Goal: Contribute content: Add original content to the website for others to see

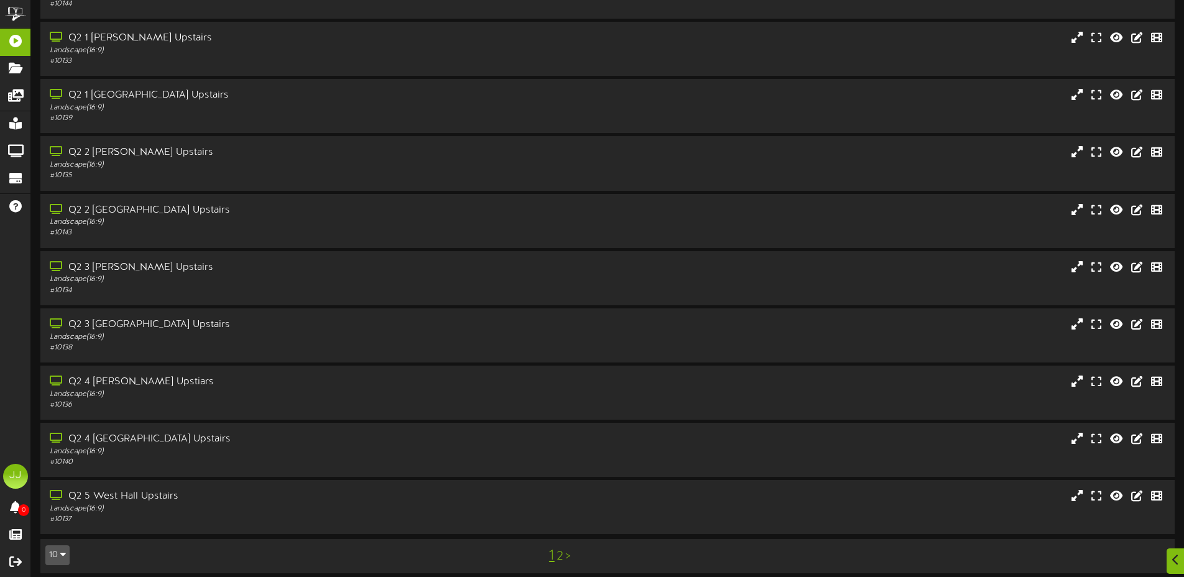
scroll to position [90, 0]
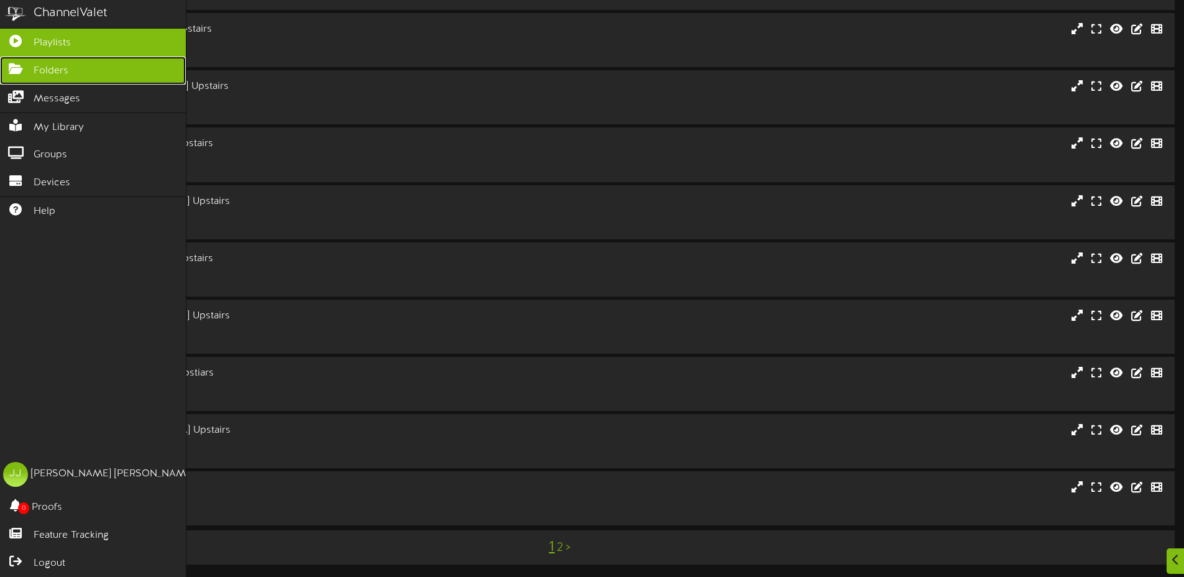
click at [16, 71] on icon at bounding box center [15, 67] width 31 height 9
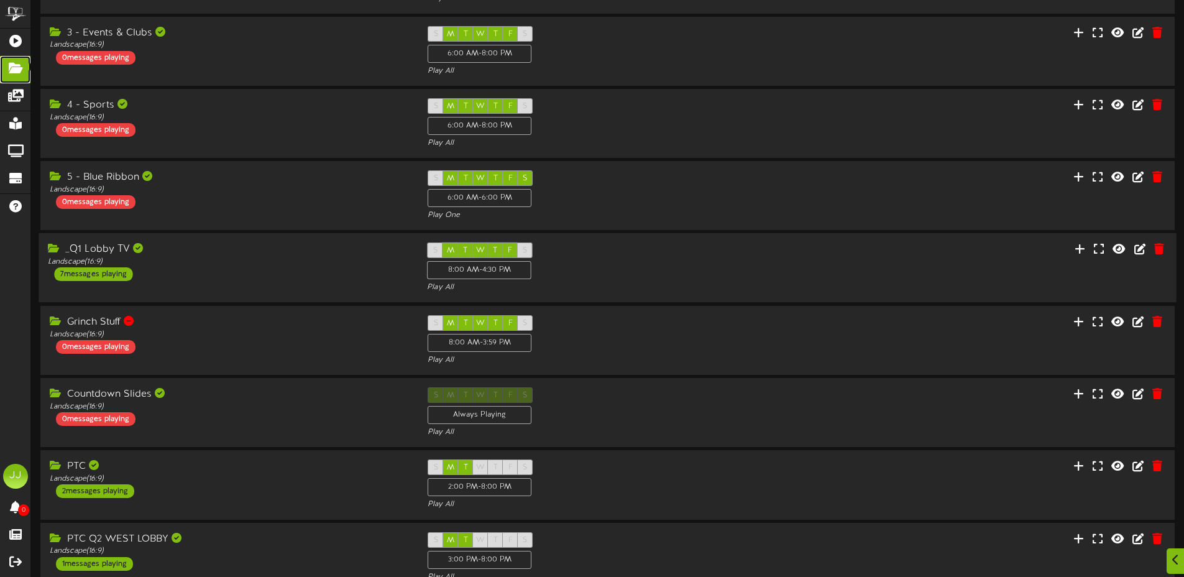
scroll to position [248, 0]
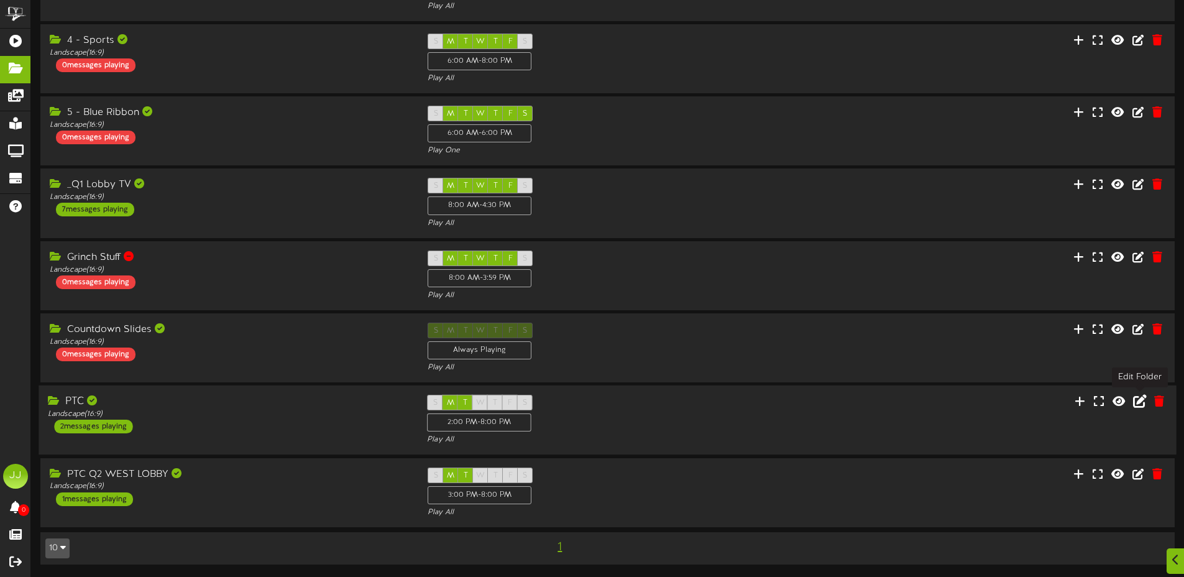
click at [1136, 403] on icon at bounding box center [1140, 401] width 14 height 14
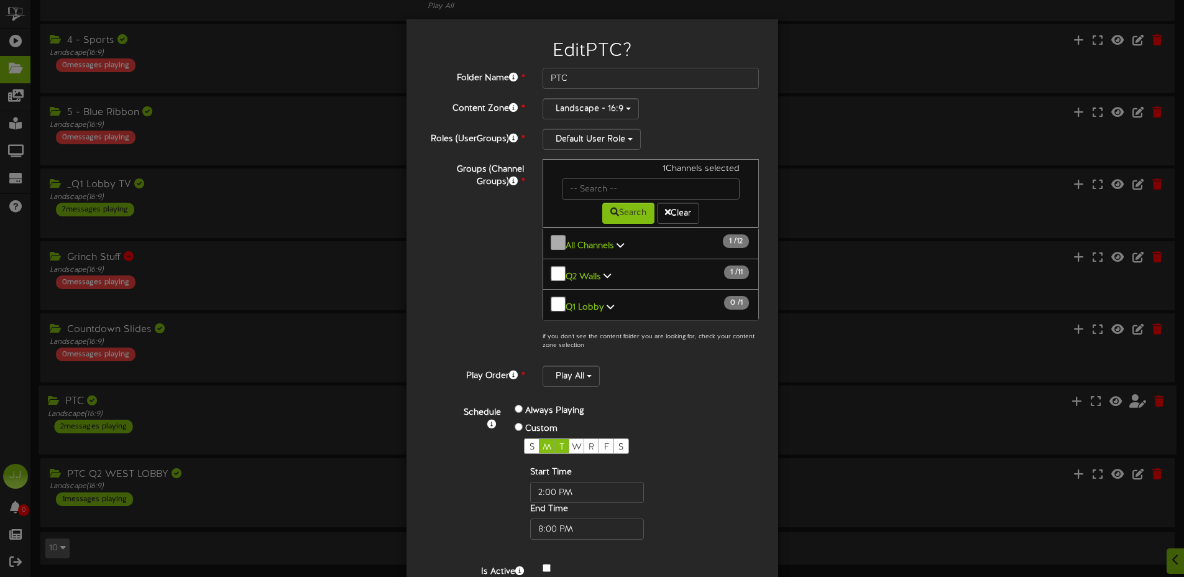
click at [307, 424] on div "Edit PTC ? Folder Name * PTC Content Zone * Landscape - 16:9 *" at bounding box center [592, 288] width 1184 height 577
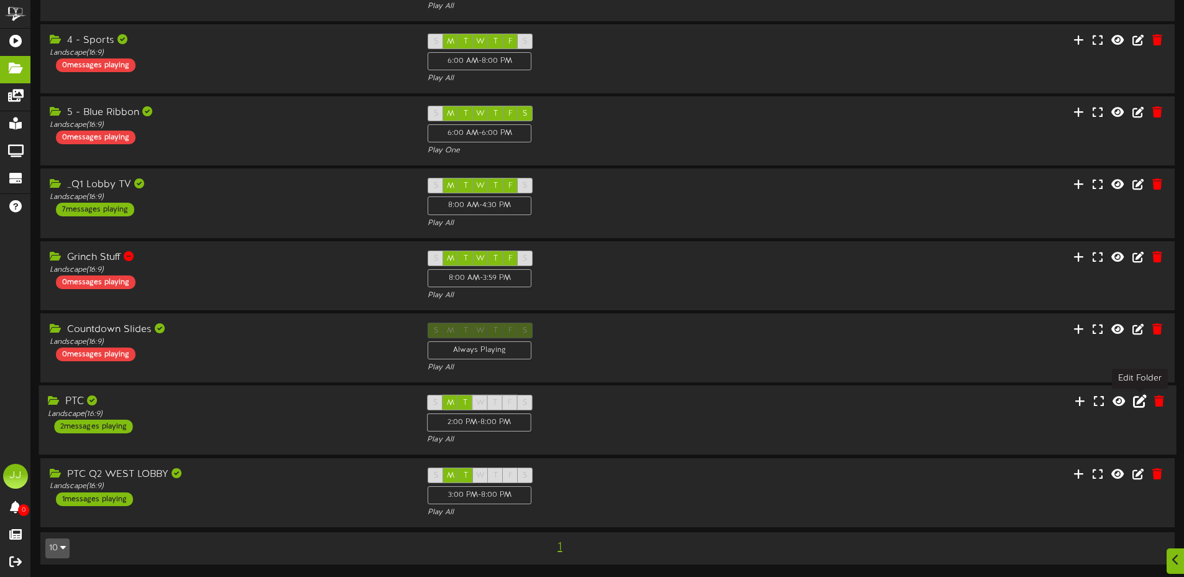
click at [1138, 403] on icon at bounding box center [1140, 401] width 14 height 14
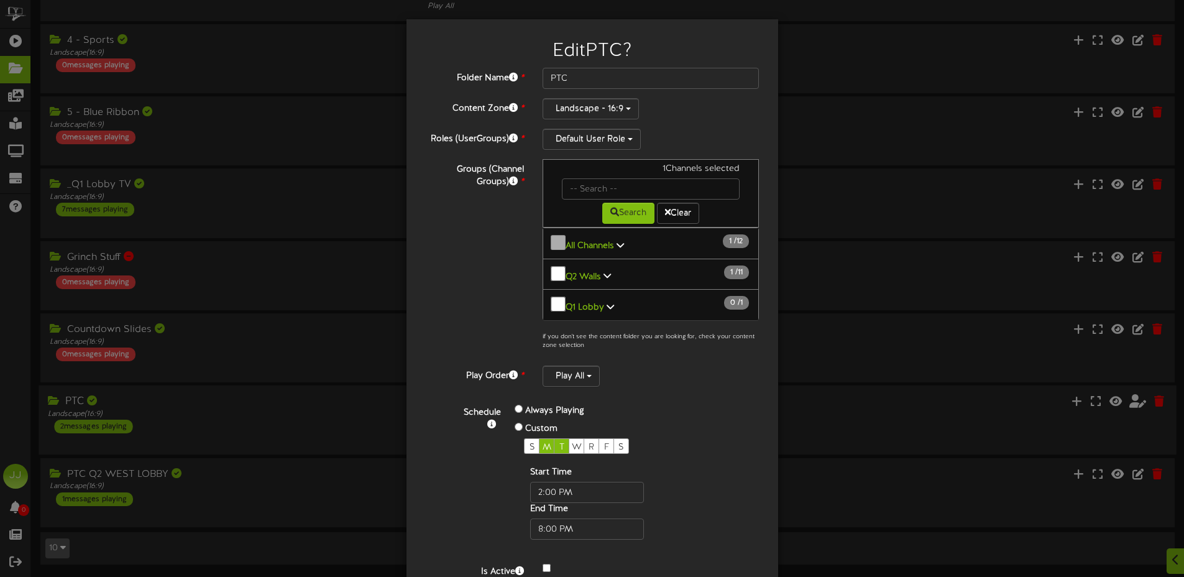
click at [603, 273] on icon at bounding box center [606, 275] width 7 height 9
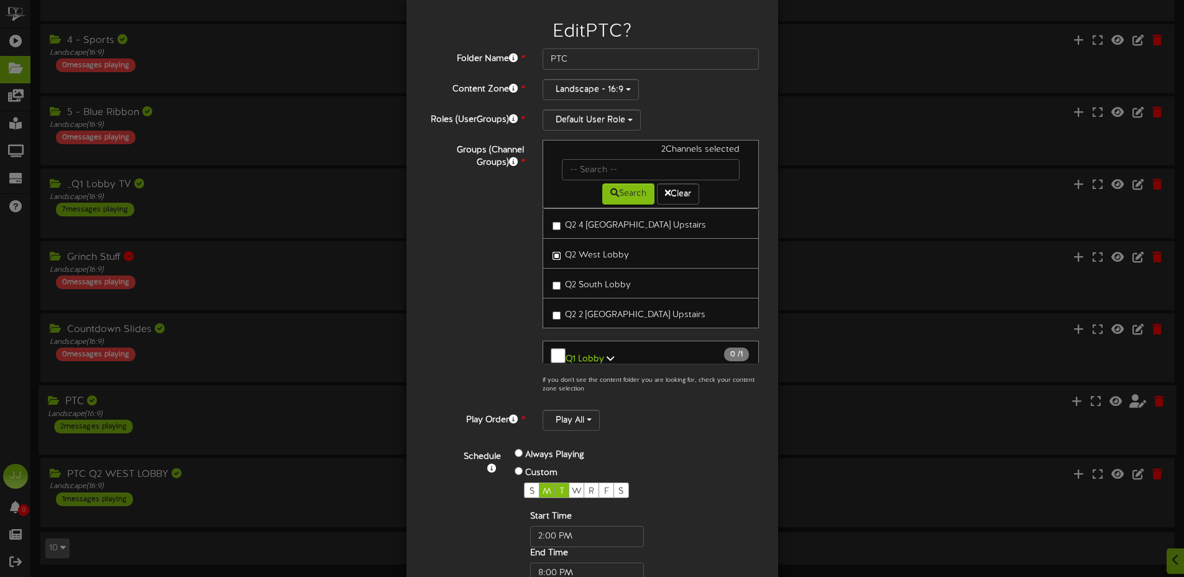
scroll to position [124, 0]
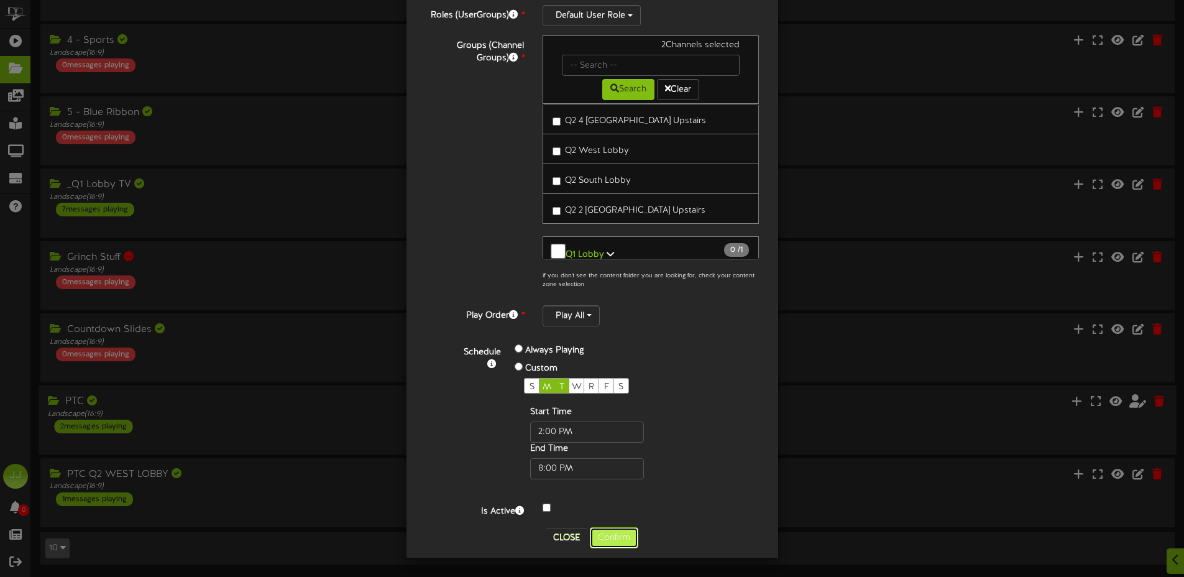
click at [618, 534] on button "Confirm" at bounding box center [614, 537] width 48 height 21
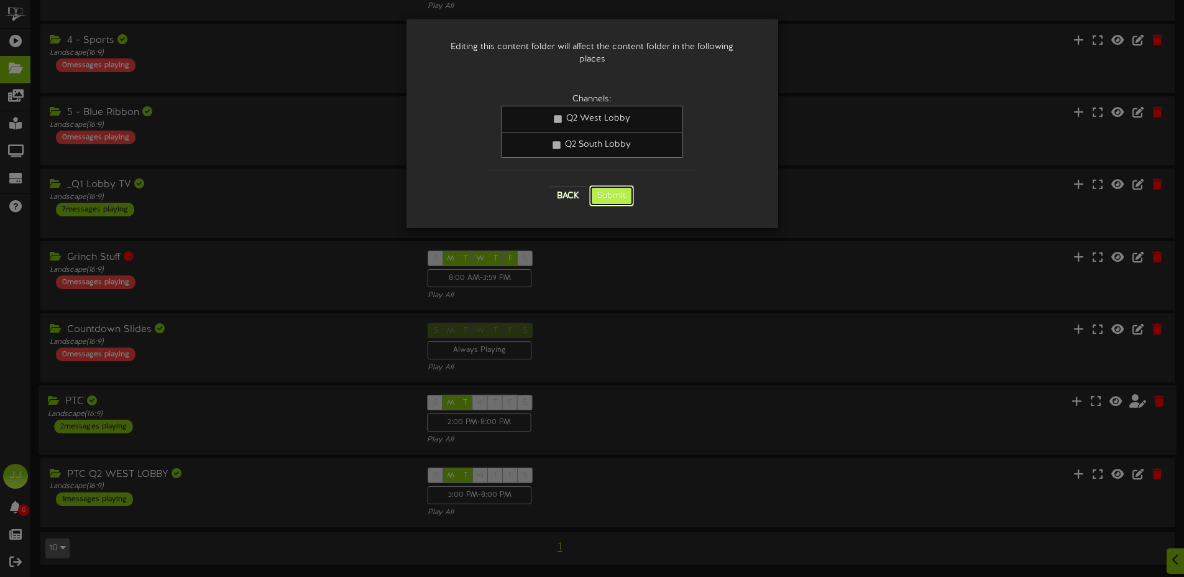
click at [608, 185] on button "Submit" at bounding box center [611, 195] width 45 height 21
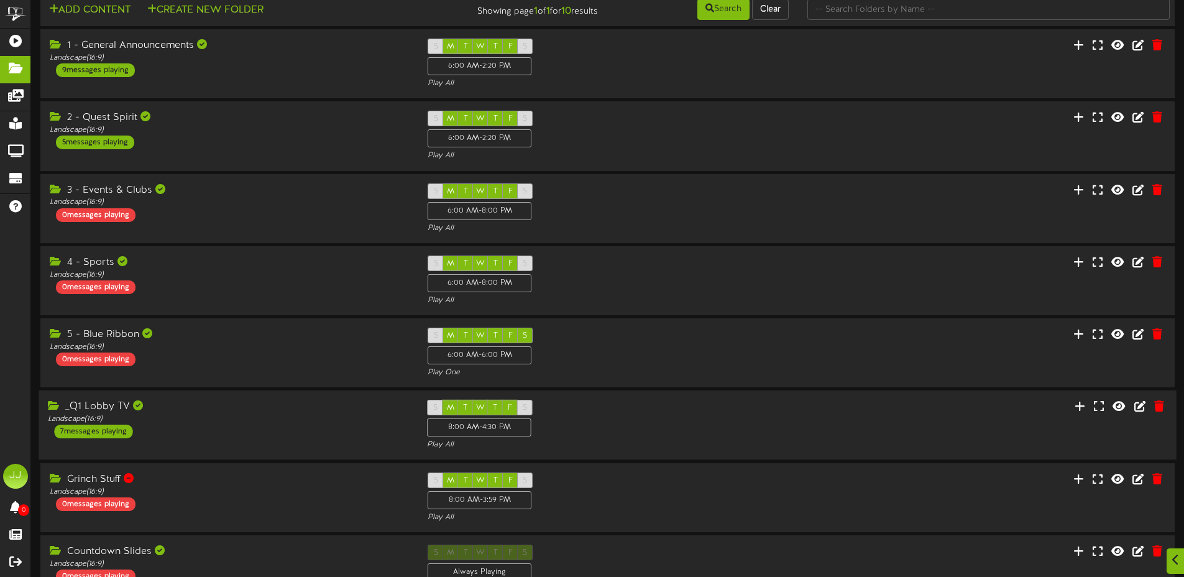
scroll to position [248, 0]
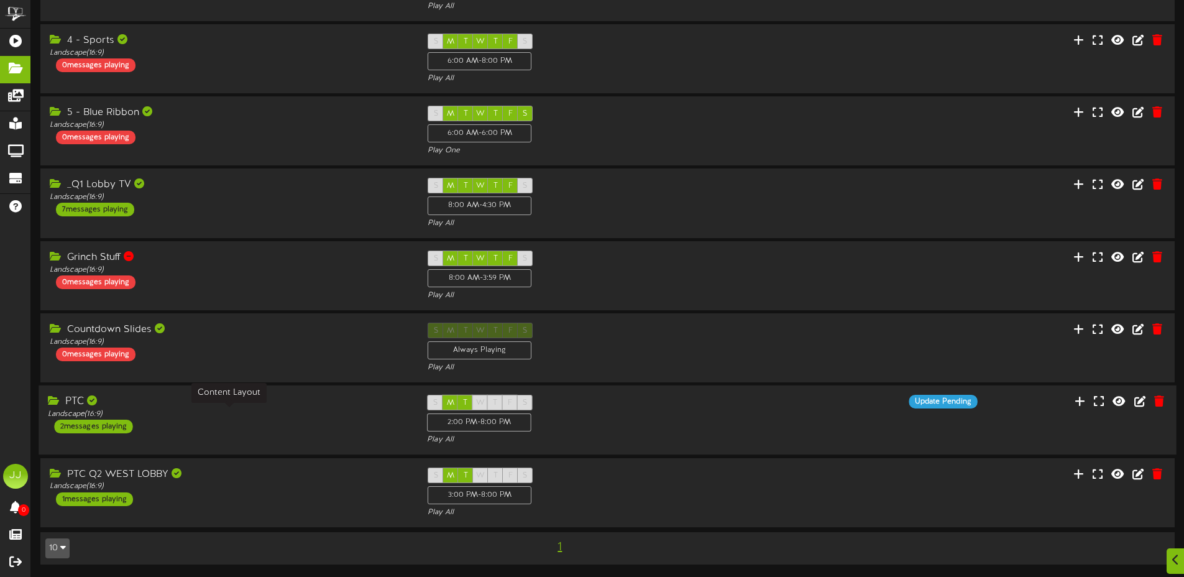
click at [272, 416] on div "Landscape ( 16:9 )" at bounding box center [228, 414] width 360 height 11
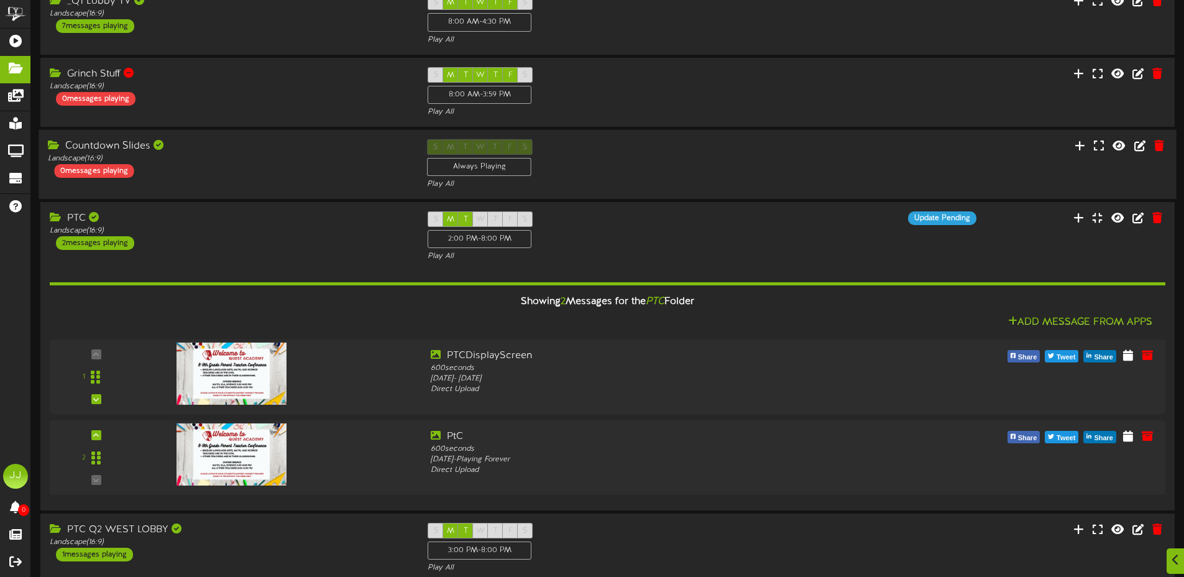
scroll to position [487, 0]
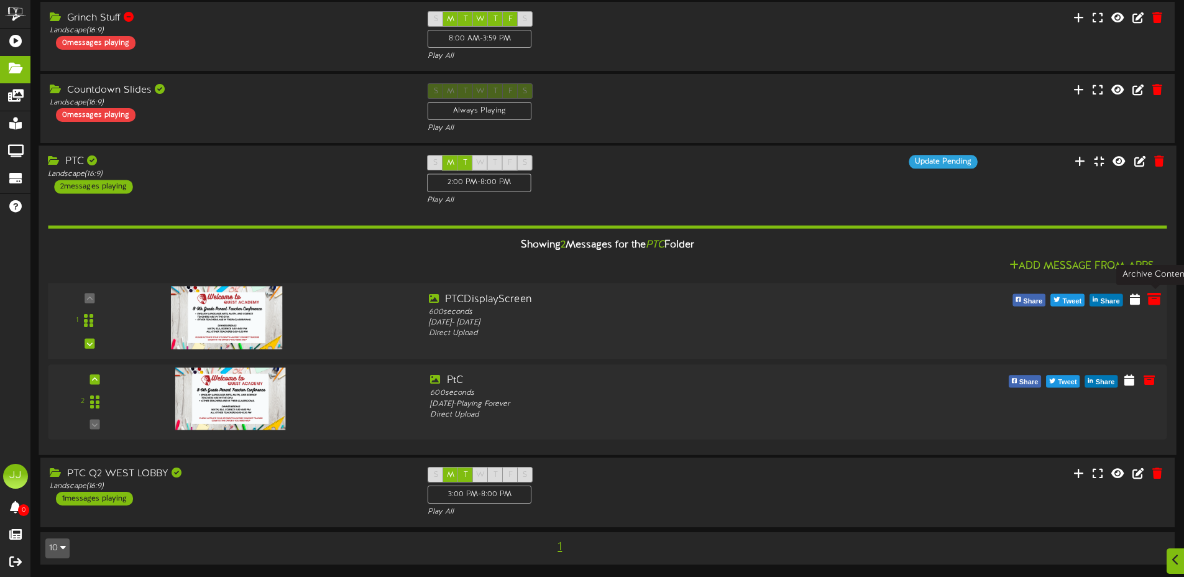
click at [1154, 298] on icon at bounding box center [1154, 298] width 14 height 14
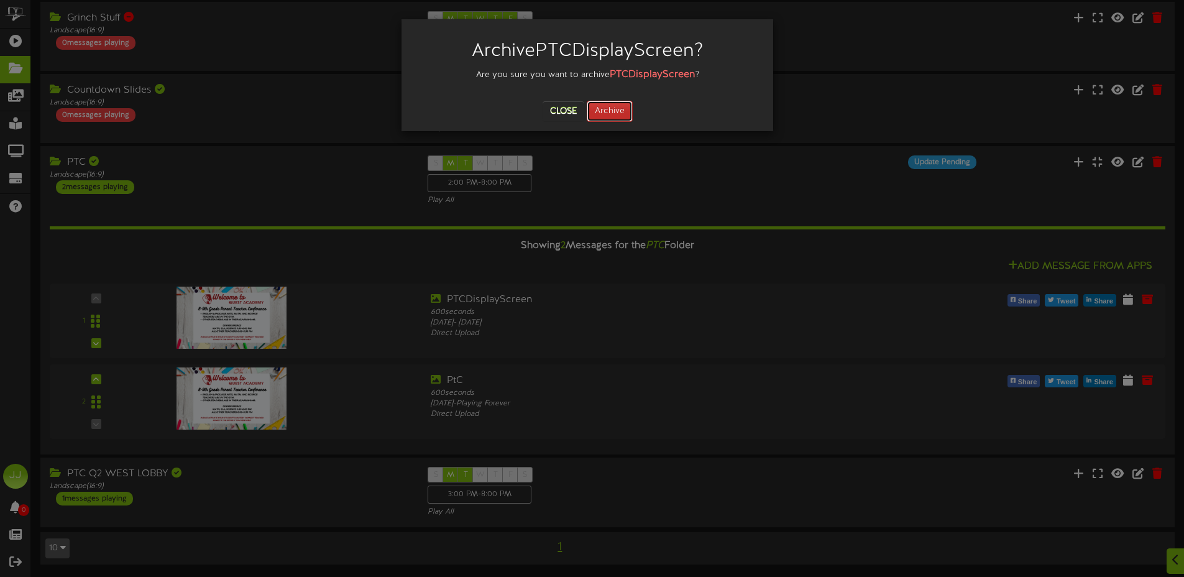
click at [616, 112] on button "Archive" at bounding box center [610, 111] width 46 height 21
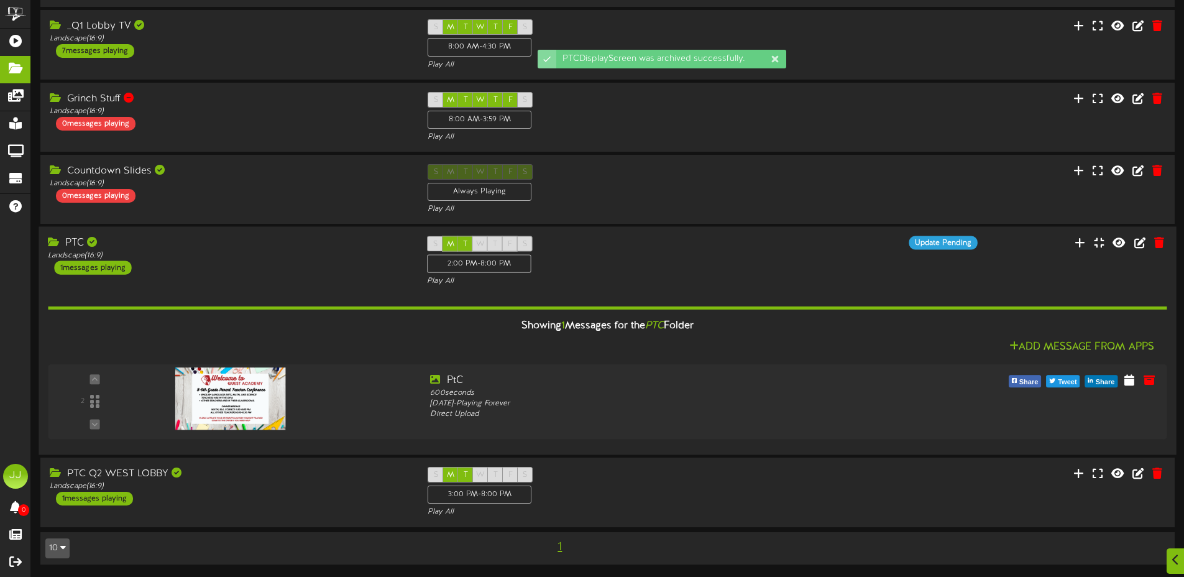
scroll to position [406, 0]
click at [1151, 384] on icon at bounding box center [1154, 380] width 14 height 14
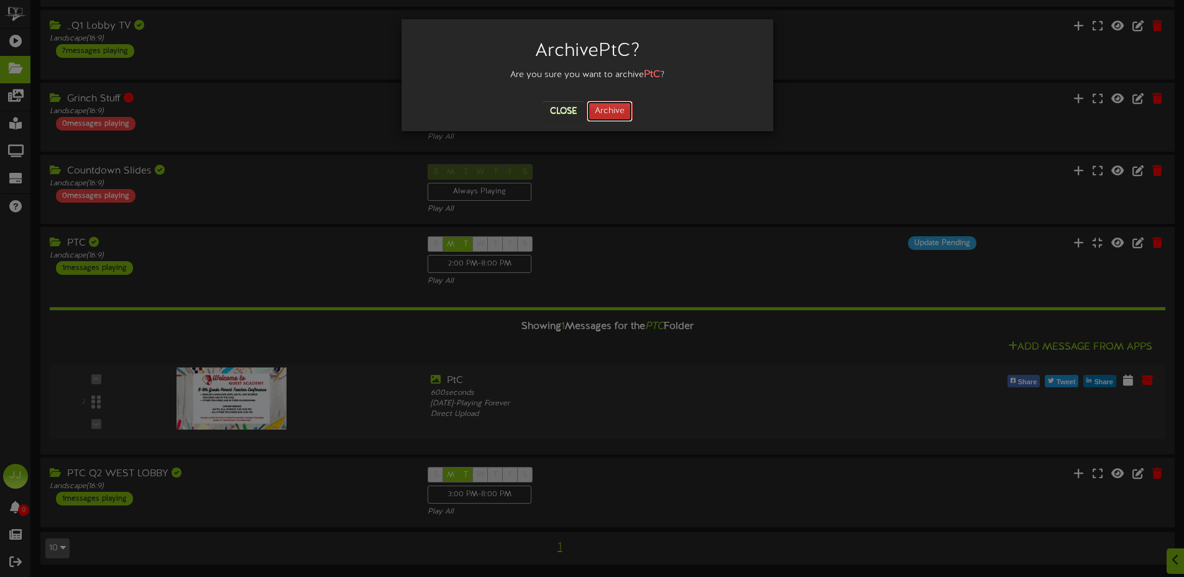
click at [616, 119] on button "Archive" at bounding box center [610, 111] width 46 height 21
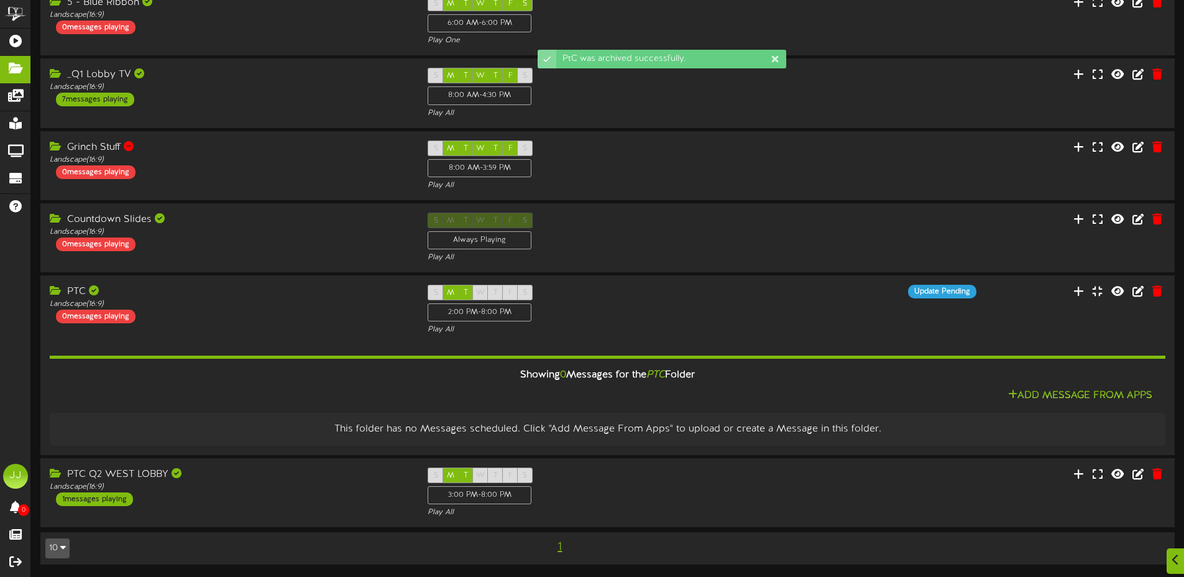
scroll to position [358, 0]
click at [669, 493] on div "S M T W T F S 3:00 PM - 8:00 PM Play All" at bounding box center [607, 492] width 379 height 51
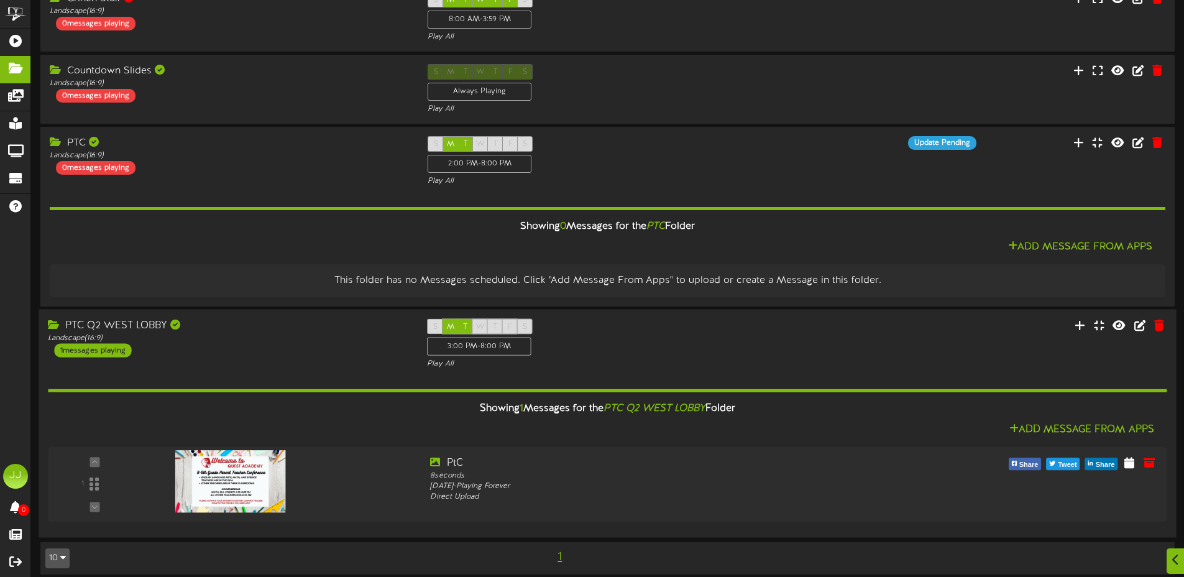
scroll to position [516, 0]
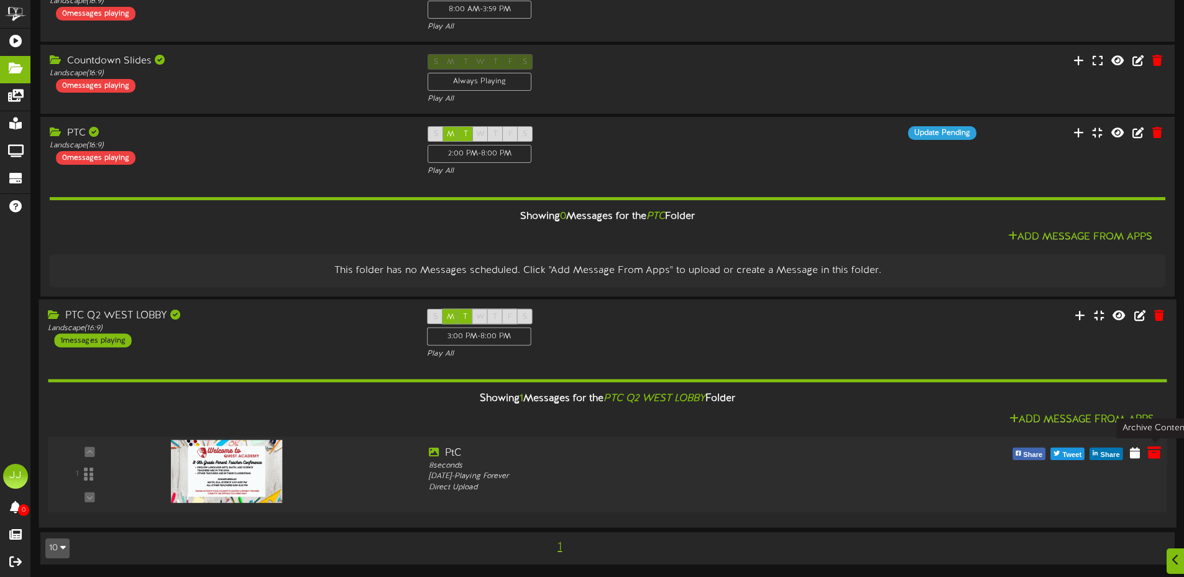
click at [1148, 453] on icon at bounding box center [1154, 452] width 14 height 14
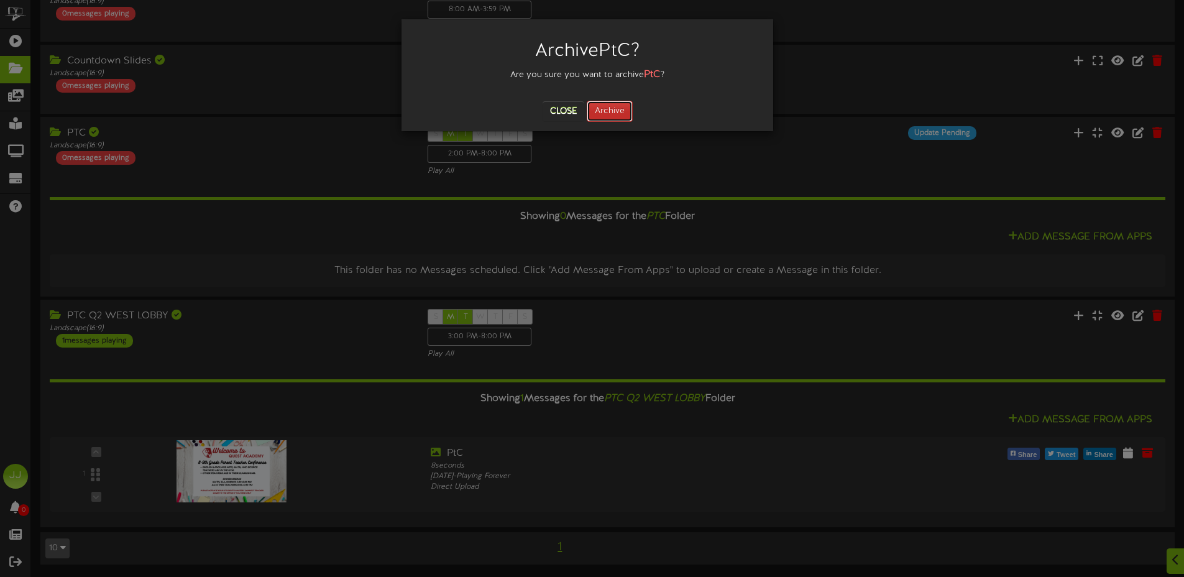
click at [618, 102] on button "Archive" at bounding box center [610, 111] width 46 height 21
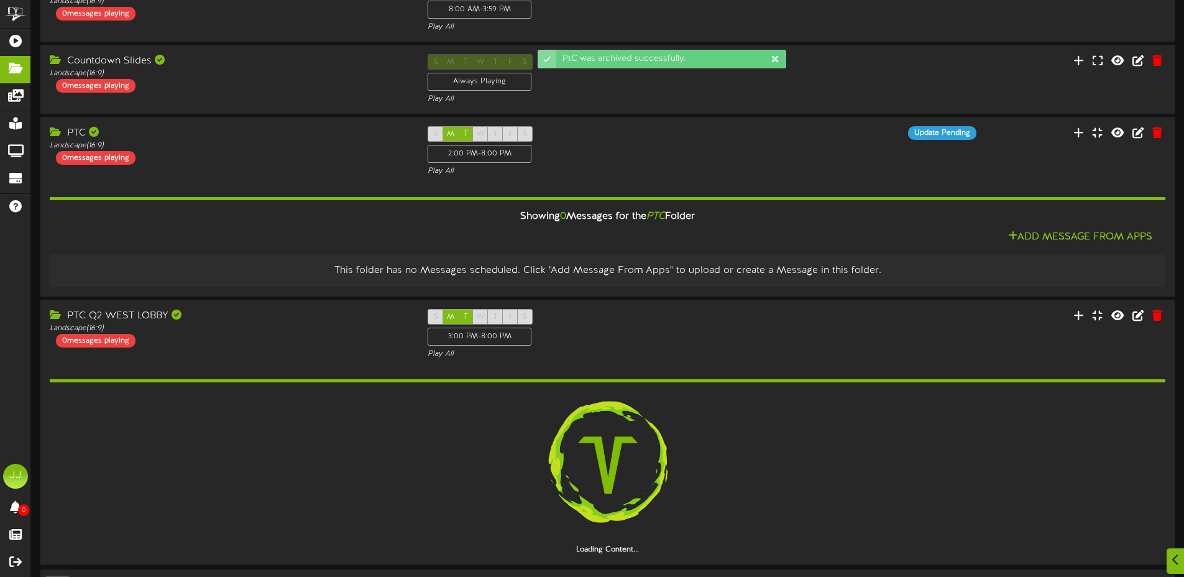
scroll to position [468, 0]
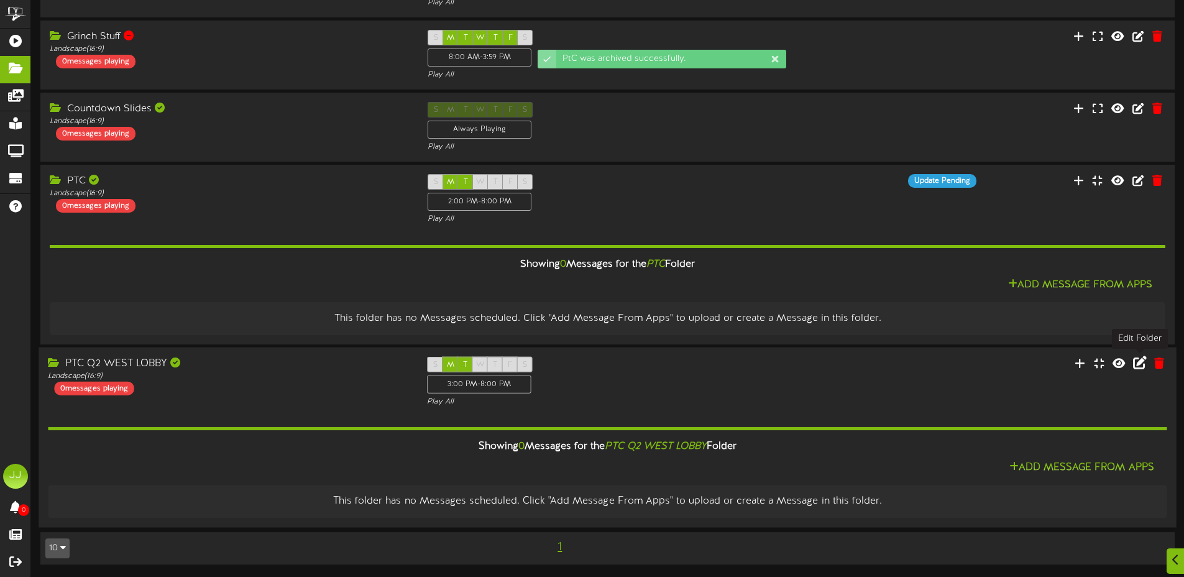
click at [1136, 366] on icon at bounding box center [1140, 362] width 14 height 14
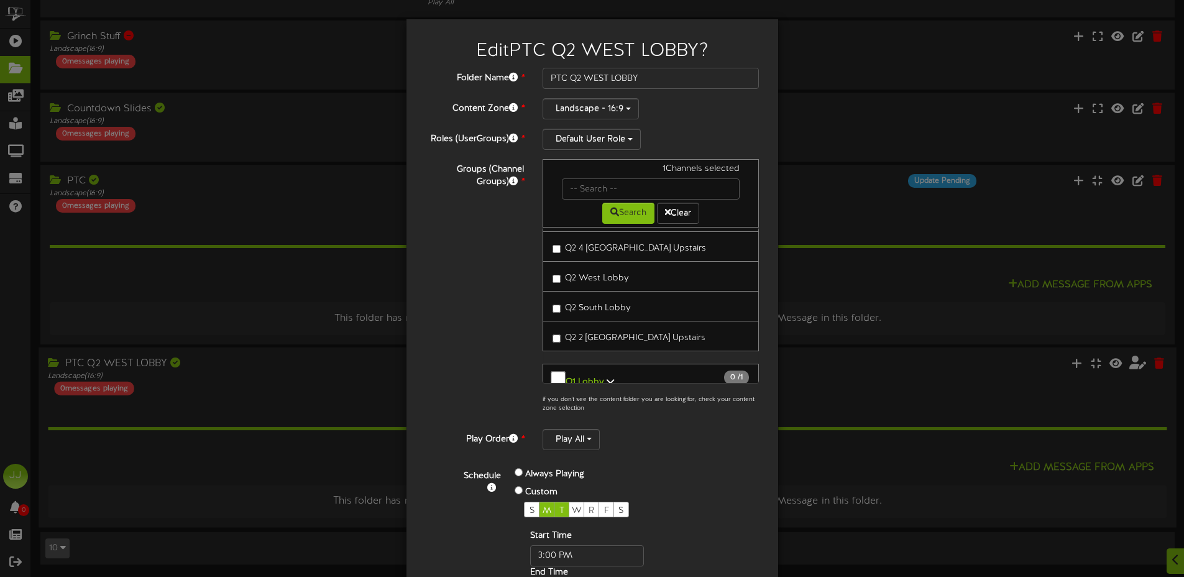
scroll to position [270, 0]
click at [552, 303] on label "Q2 South Lobby" at bounding box center [591, 302] width 78 height 17
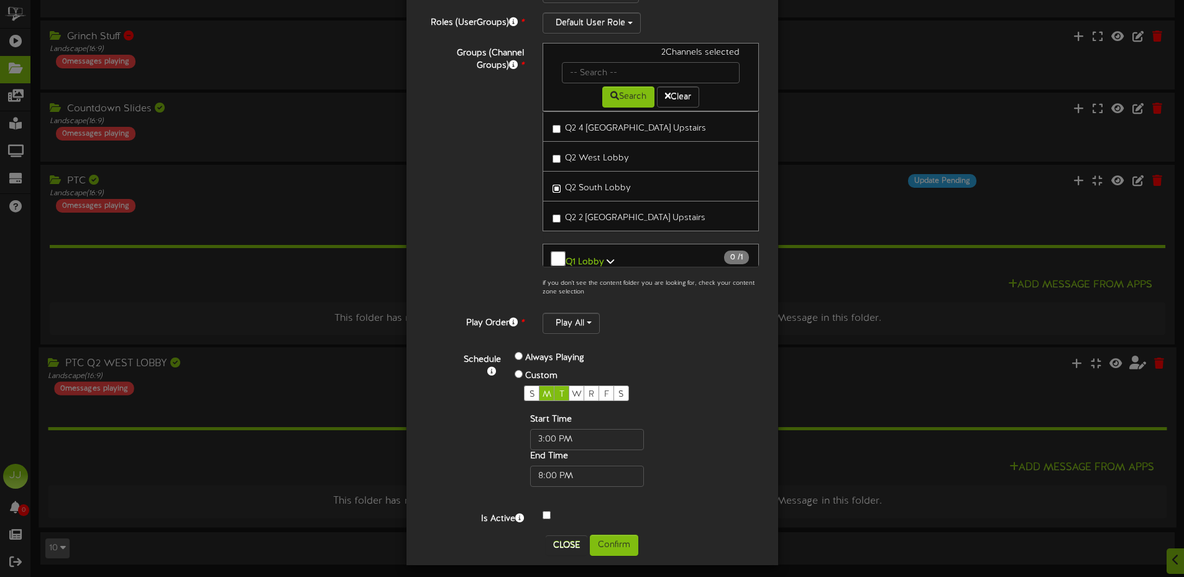
scroll to position [124, 0]
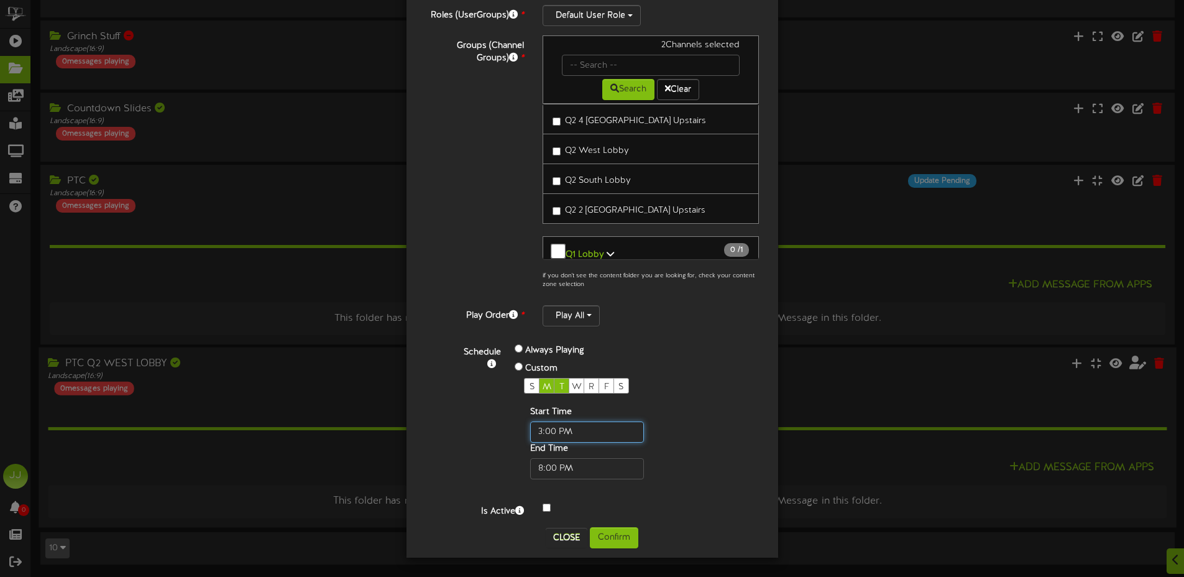
click at [592, 432] on input "text" at bounding box center [587, 431] width 114 height 21
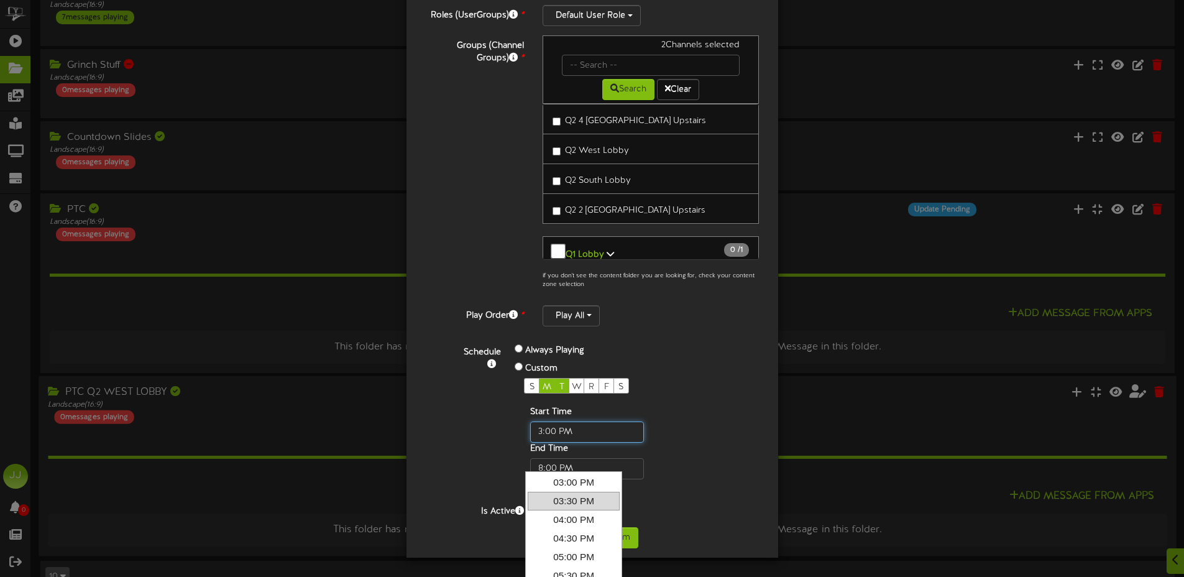
scroll to position [468, 0]
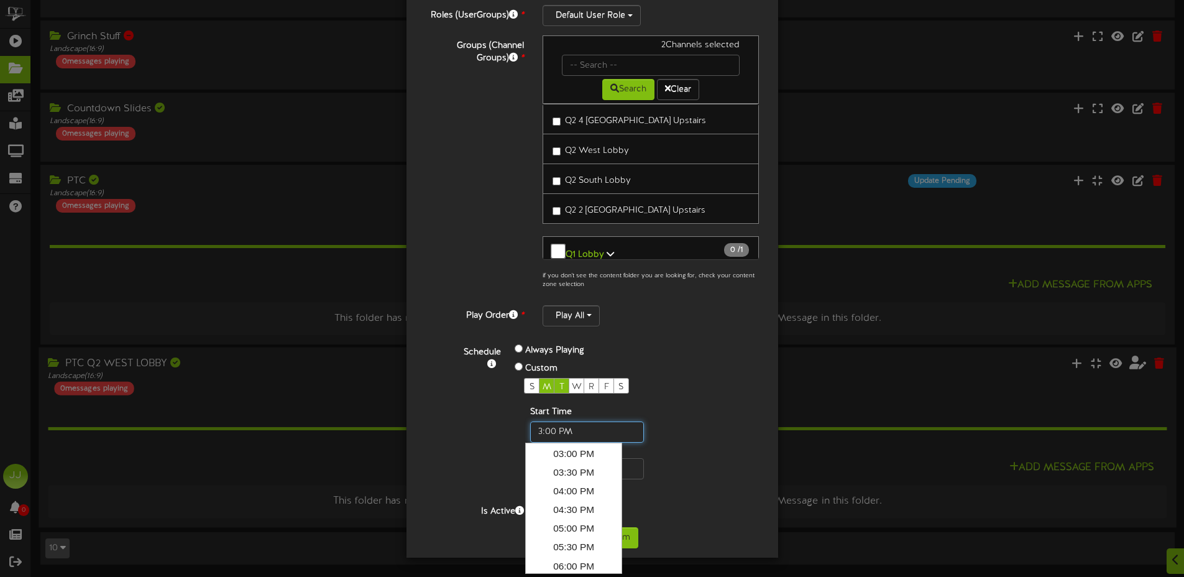
drag, startPoint x: 587, startPoint y: 435, endPoint x: 519, endPoint y: 426, distance: 68.3
click at [524, 426] on div "Start Time End Time" at bounding box center [607, 442] width 166 height 73
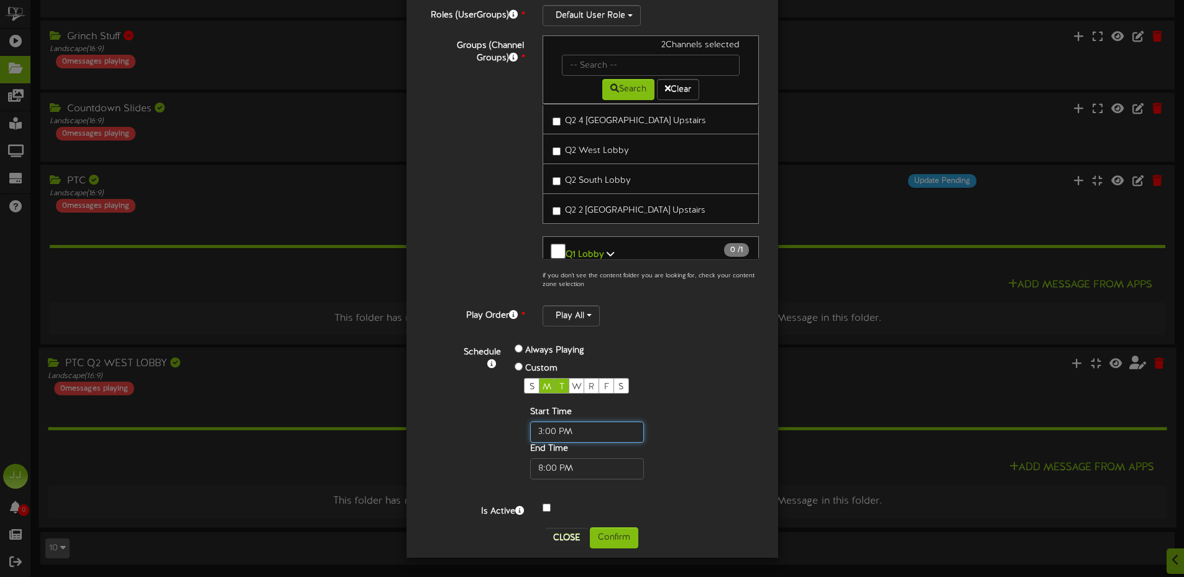
click at [576, 431] on input "text" at bounding box center [587, 431] width 114 height 21
type input "3"
type input "02:22 PM"
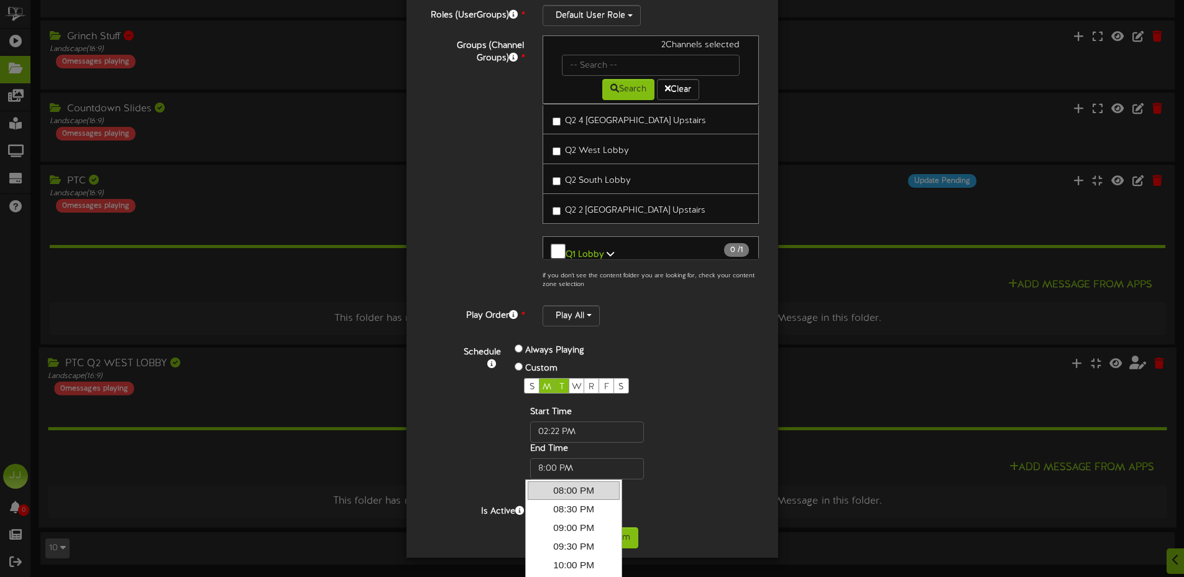
click at [707, 412] on div "Schedule Always Playing Custom S M T W R F S Start Time End Time" at bounding box center [607, 410] width 324 height 137
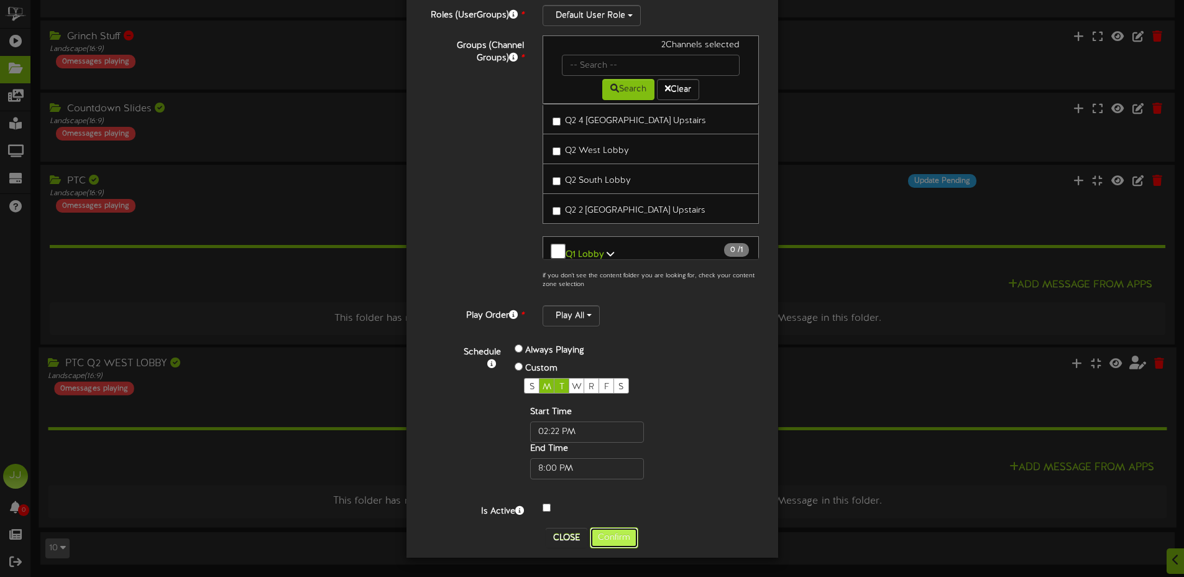
click at [608, 536] on button "Confirm" at bounding box center [614, 537] width 48 height 21
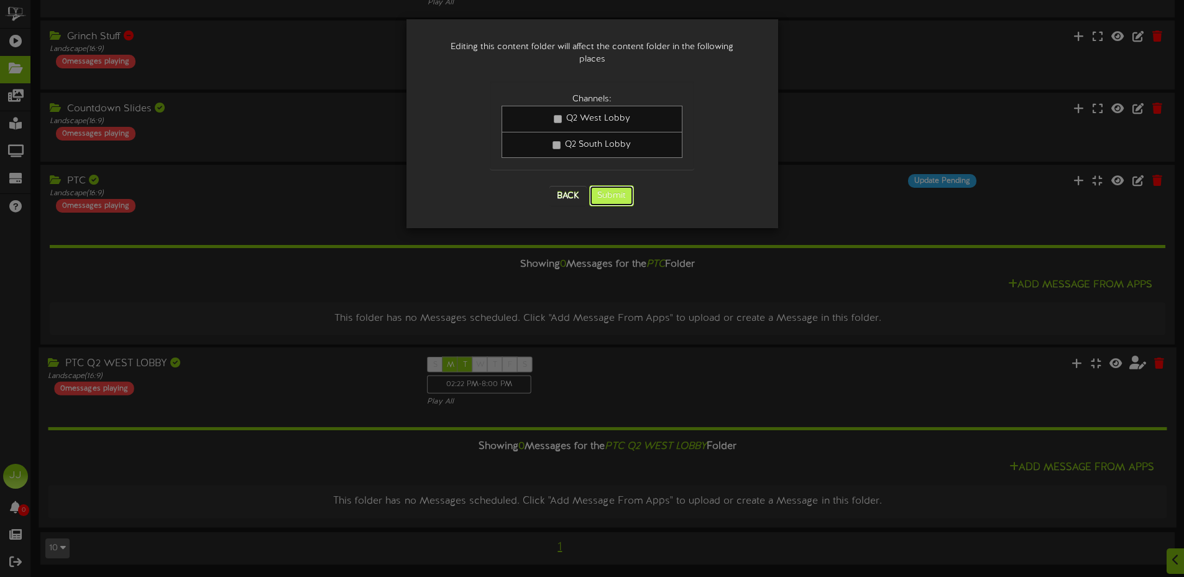
click at [611, 186] on button "Submit" at bounding box center [611, 195] width 45 height 21
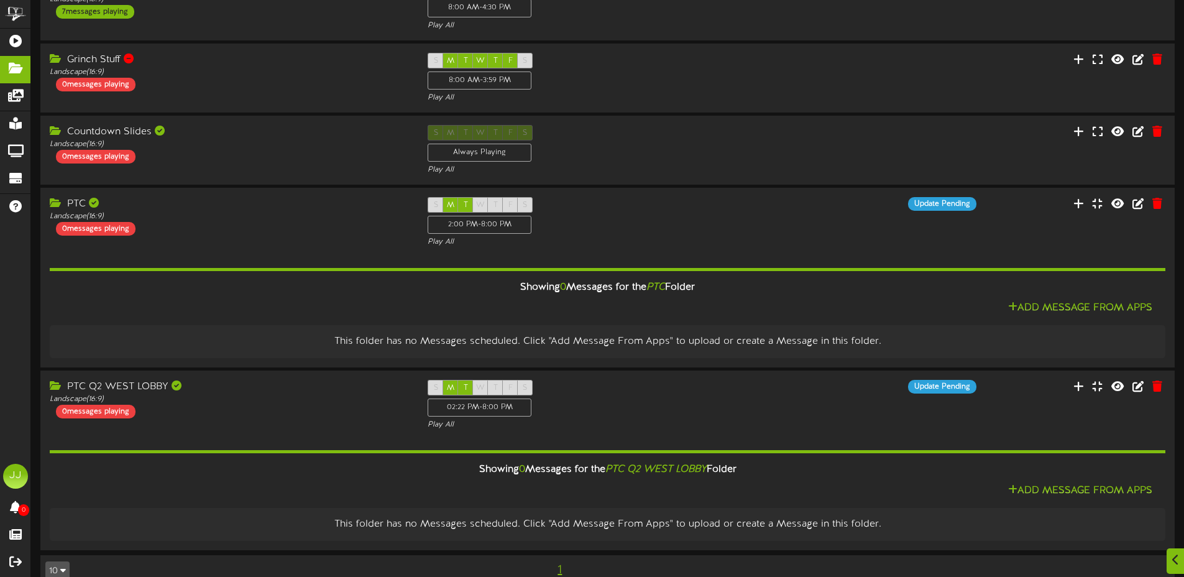
scroll to position [468, 0]
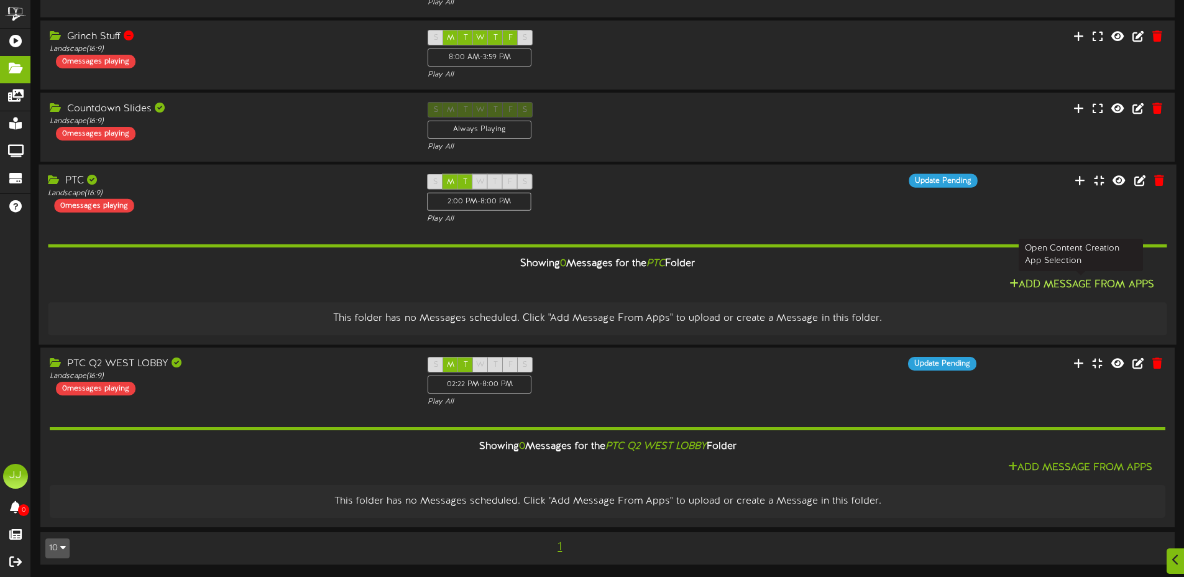
click at [1056, 291] on button "Add Message From Apps" at bounding box center [1081, 285] width 152 height 16
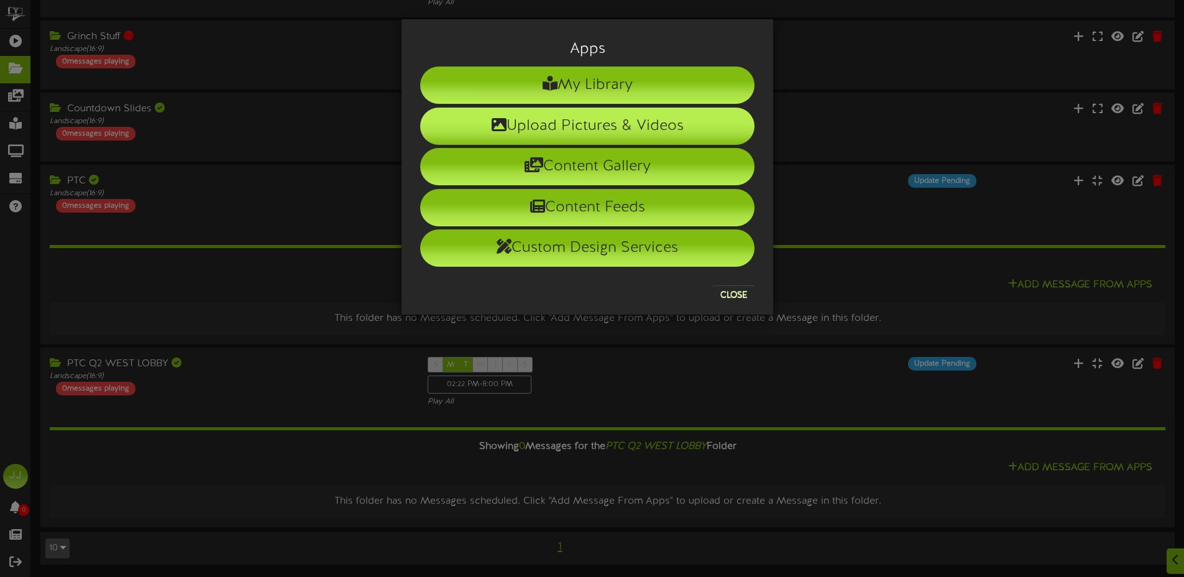
click at [631, 114] on li "Upload Pictures & Videos" at bounding box center [587, 125] width 334 height 37
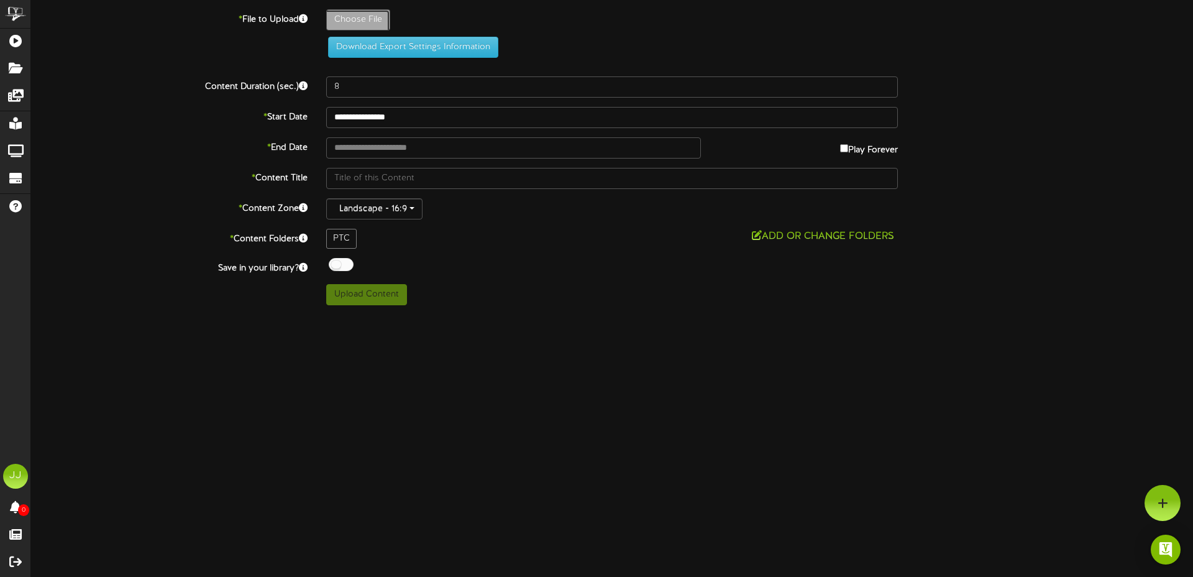
type input "**********"
type input "PTCDisplayScreen67"
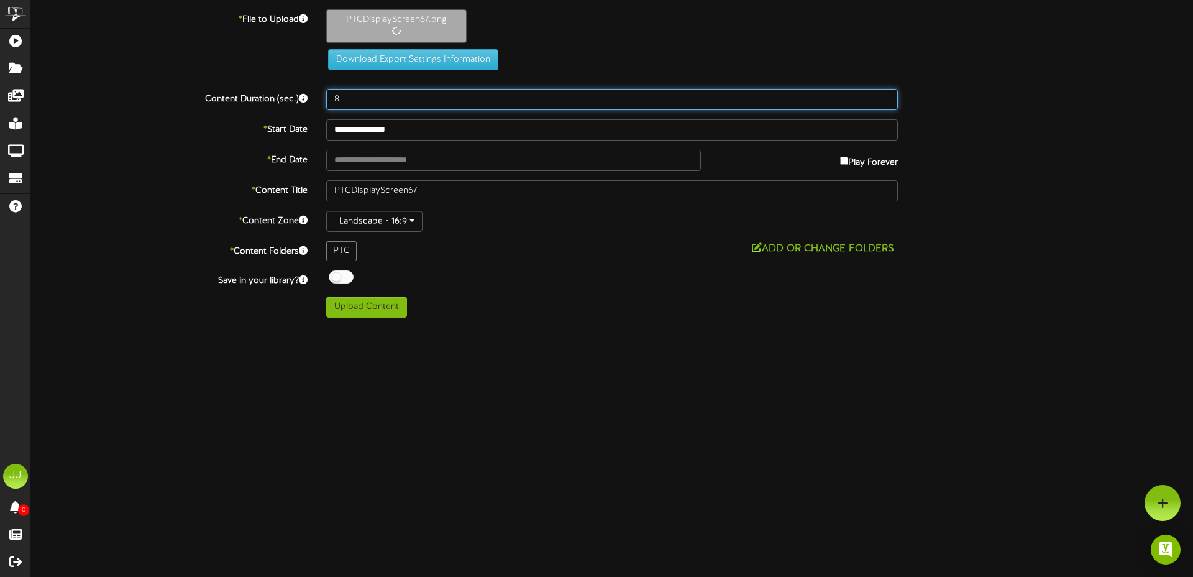
click at [360, 98] on input "8" at bounding box center [612, 99] width 572 height 21
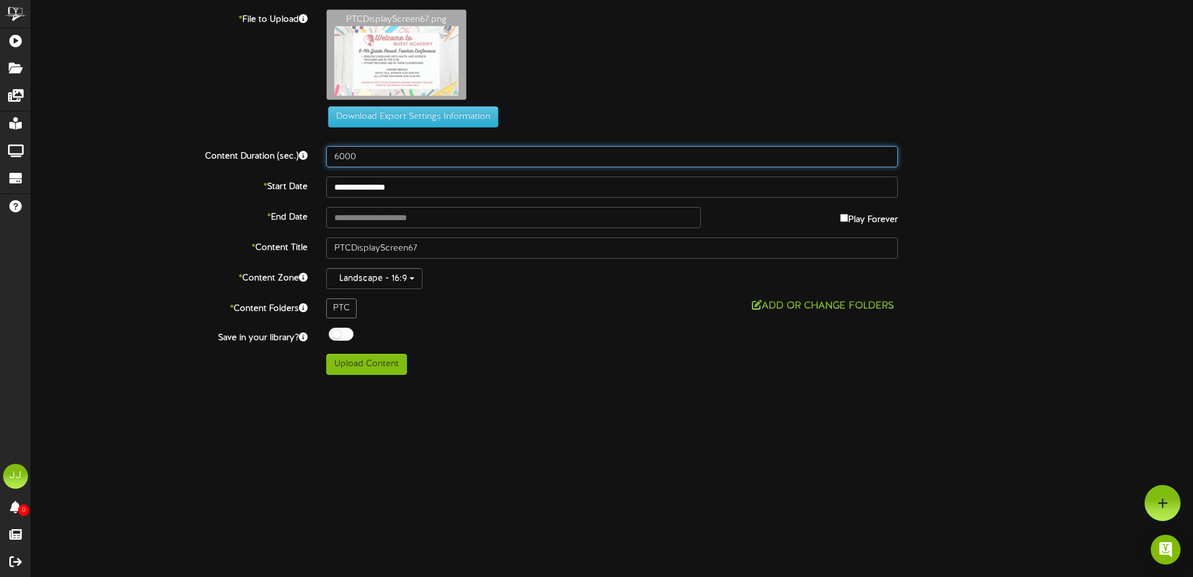
type input "6000"
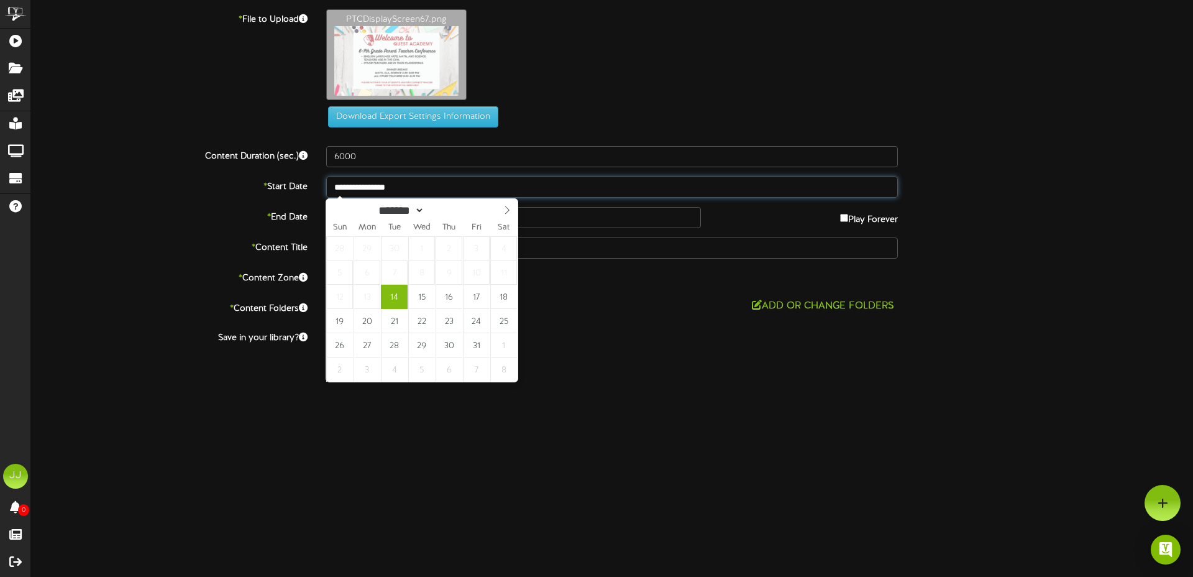
click at [480, 189] on input "**********" at bounding box center [612, 186] width 572 height 21
type input "**********"
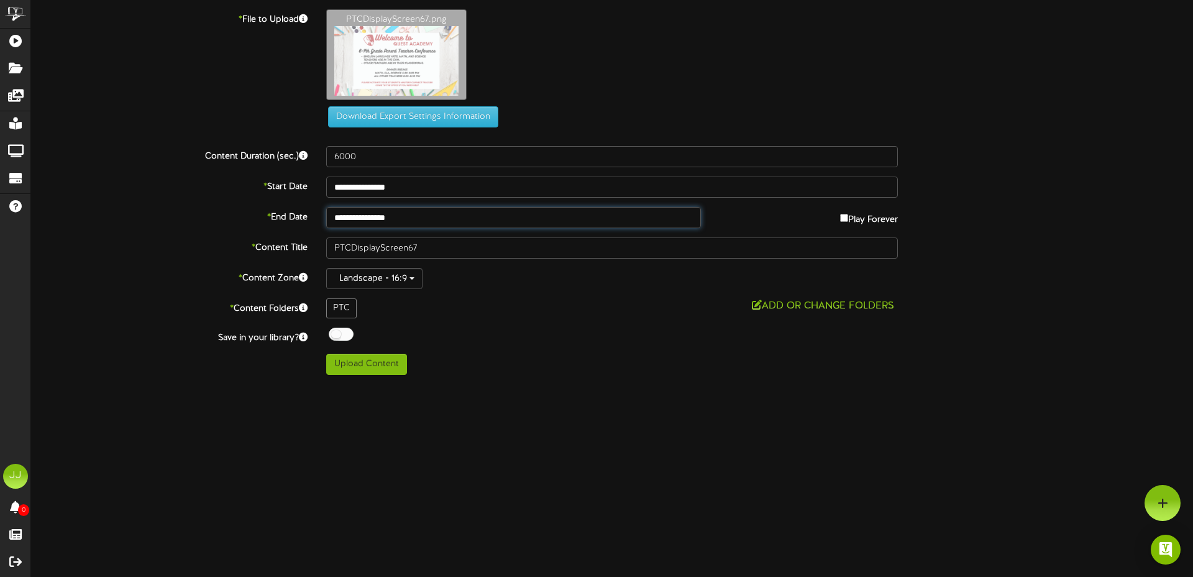
click at [426, 219] on input "**********" at bounding box center [513, 217] width 375 height 21
click at [795, 306] on button "Add or Change Folders" at bounding box center [823, 306] width 150 height 16
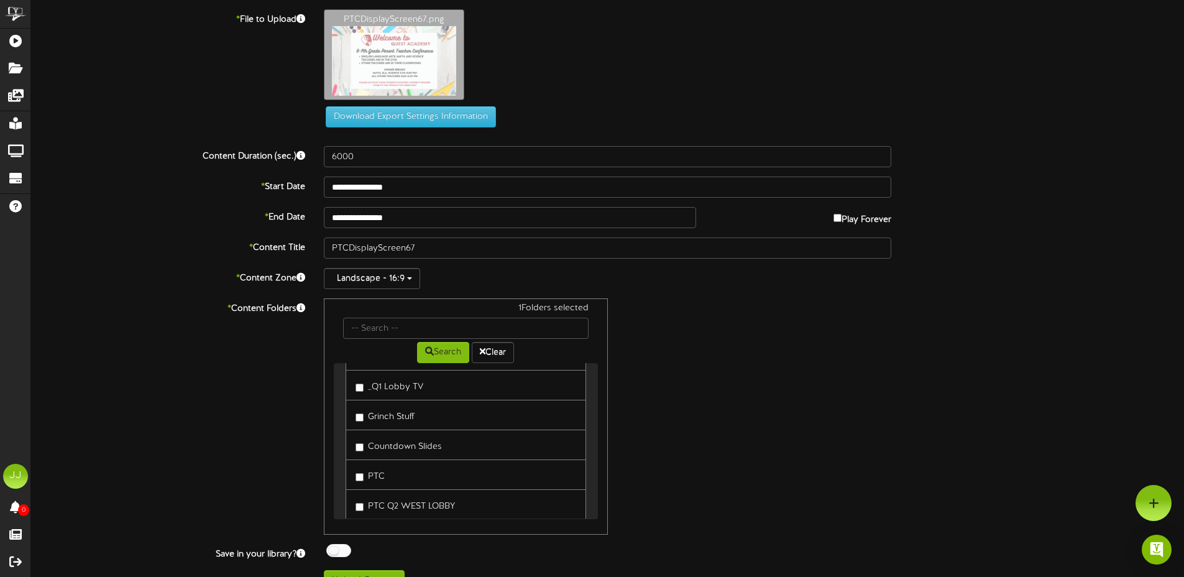
scroll to position [180, 0]
click at [360, 487] on label "PTC Q2 WEST LOBBY" at bounding box center [404, 478] width 99 height 17
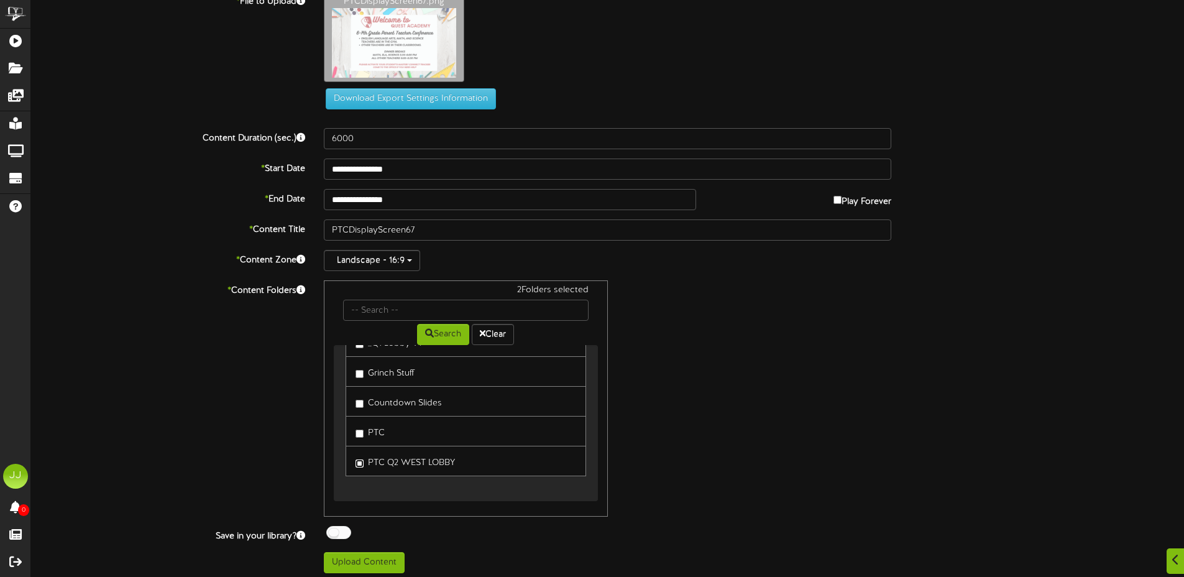
scroll to position [24, 0]
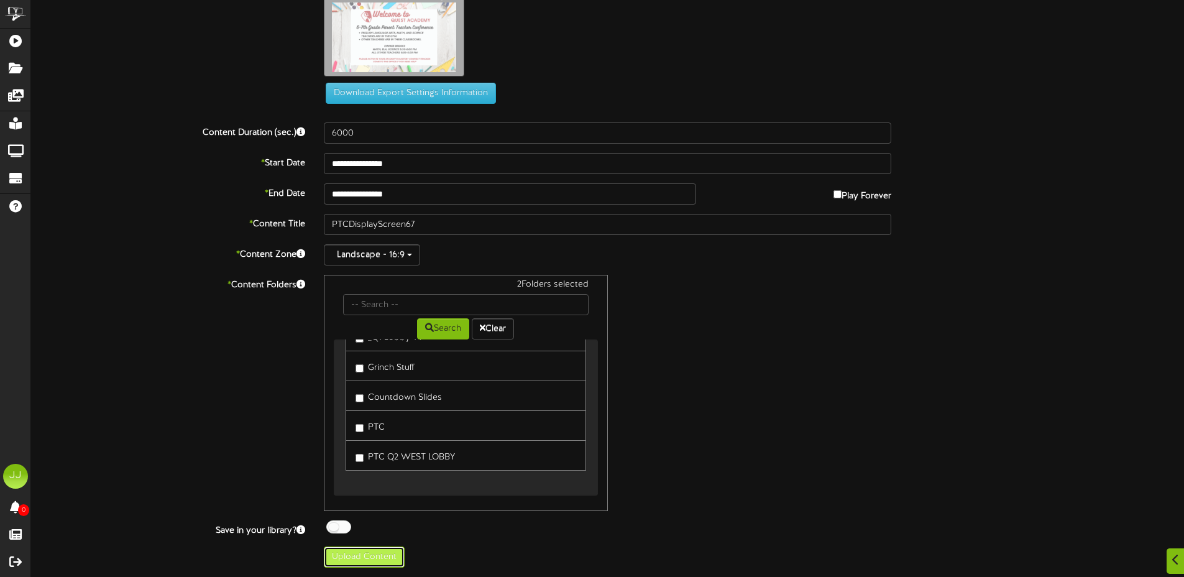
click at [375, 559] on button "Upload Content" at bounding box center [364, 556] width 81 height 21
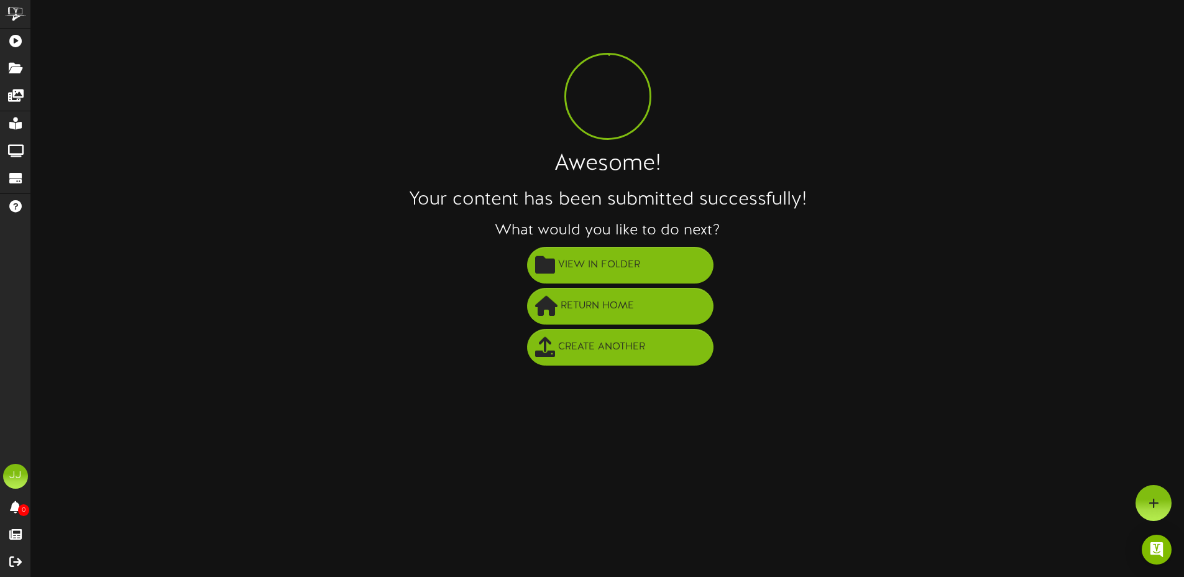
scroll to position [0, 0]
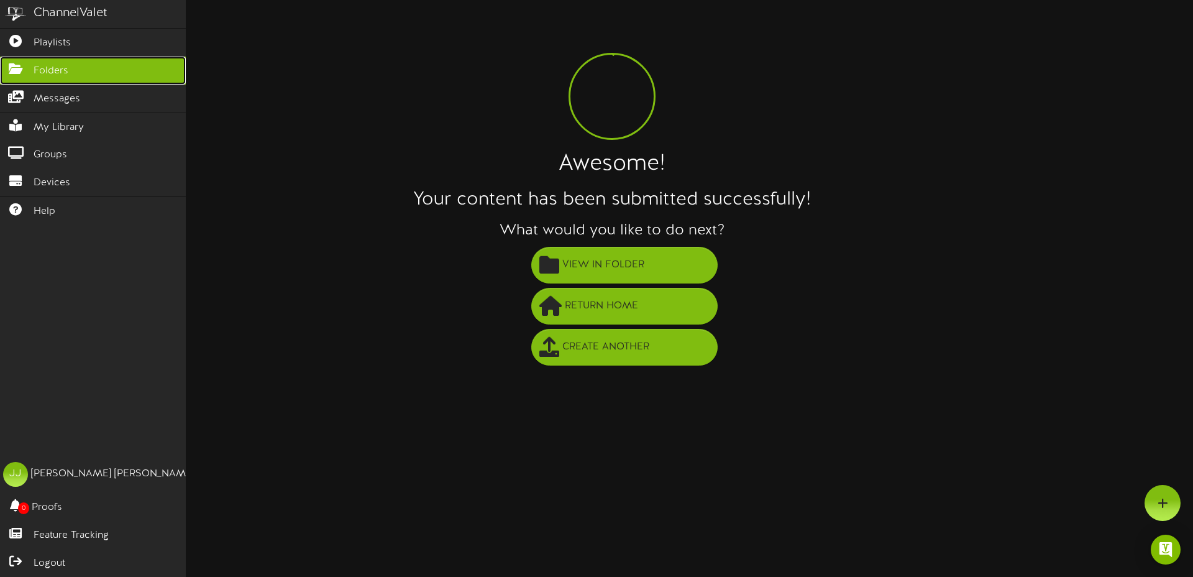
click at [23, 76] on link "Folders" at bounding box center [93, 71] width 186 height 28
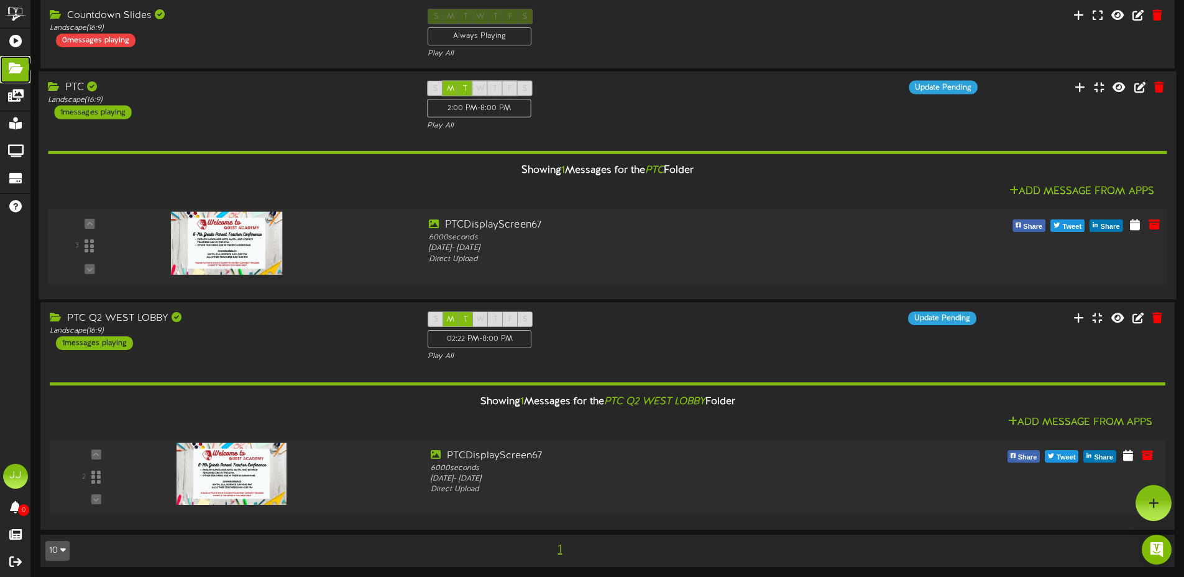
scroll to position [564, 0]
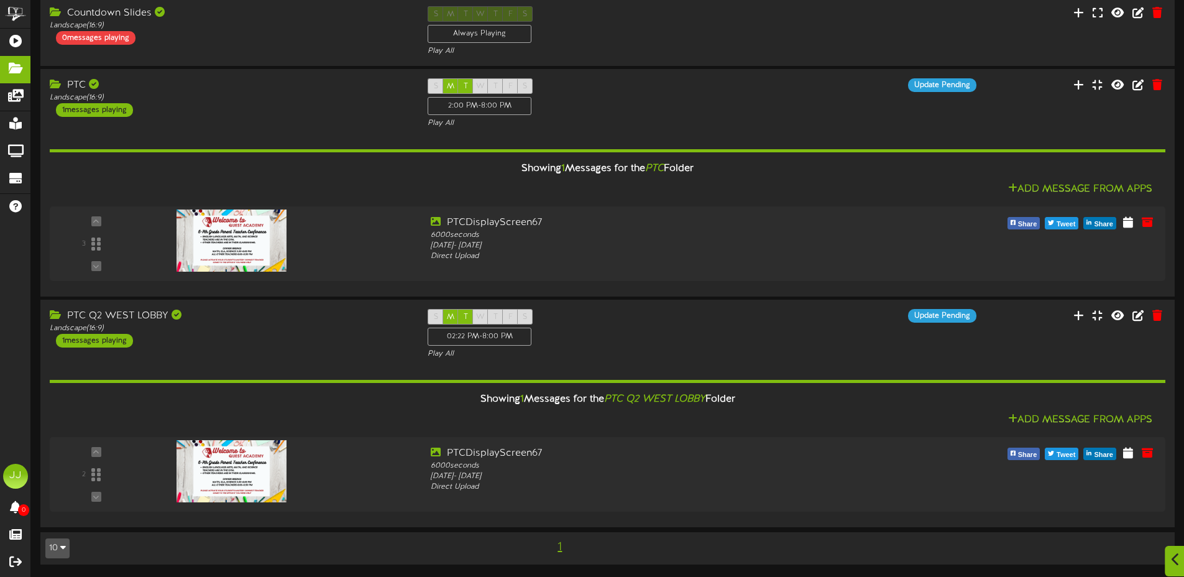
click at [1176, 570] on div at bounding box center [1174, 561] width 21 height 30
click at [1147, 546] on div "Open Intercom Messenger" at bounding box center [1156, 549] width 33 height 33
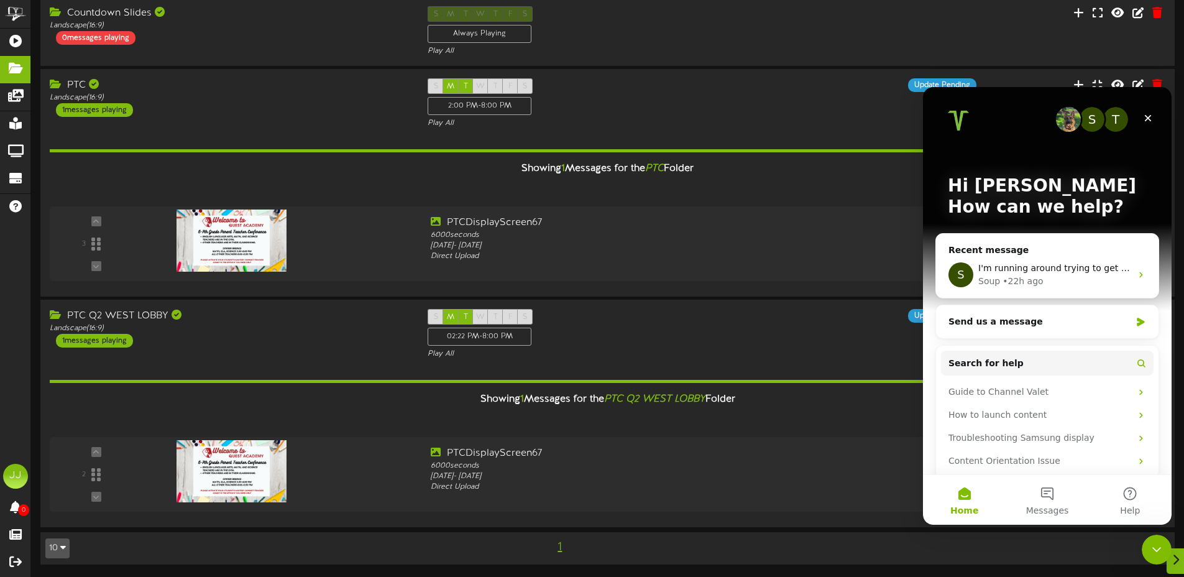
scroll to position [0, 0]
click at [1049, 494] on button "Messages" at bounding box center [1046, 500] width 83 height 50
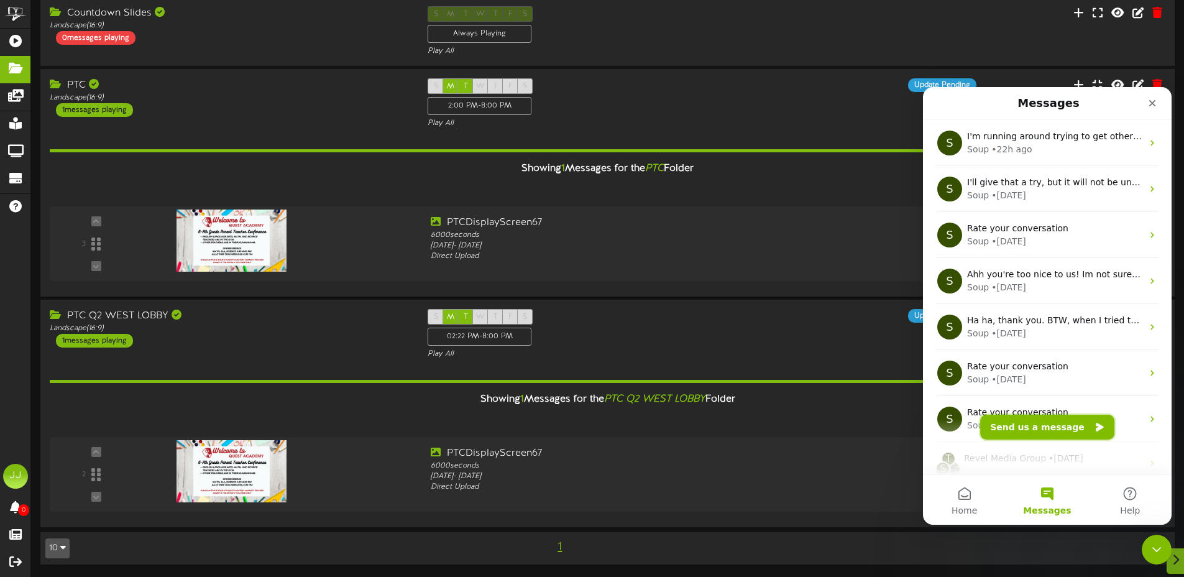
click at [1053, 427] on button "Send us a message" at bounding box center [1047, 426] width 134 height 25
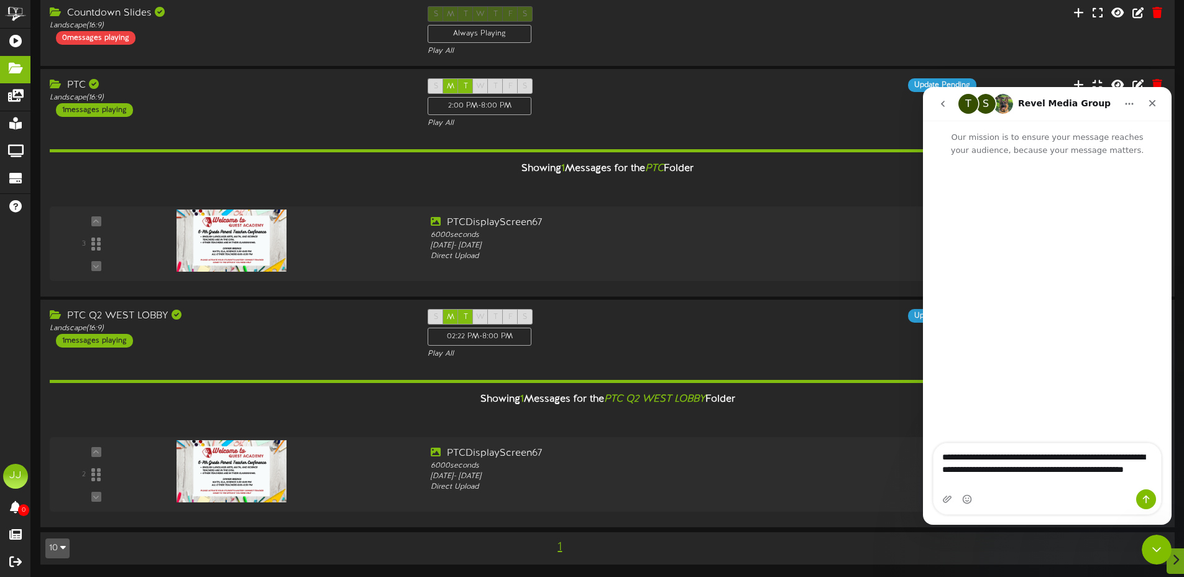
type textarea "**********"
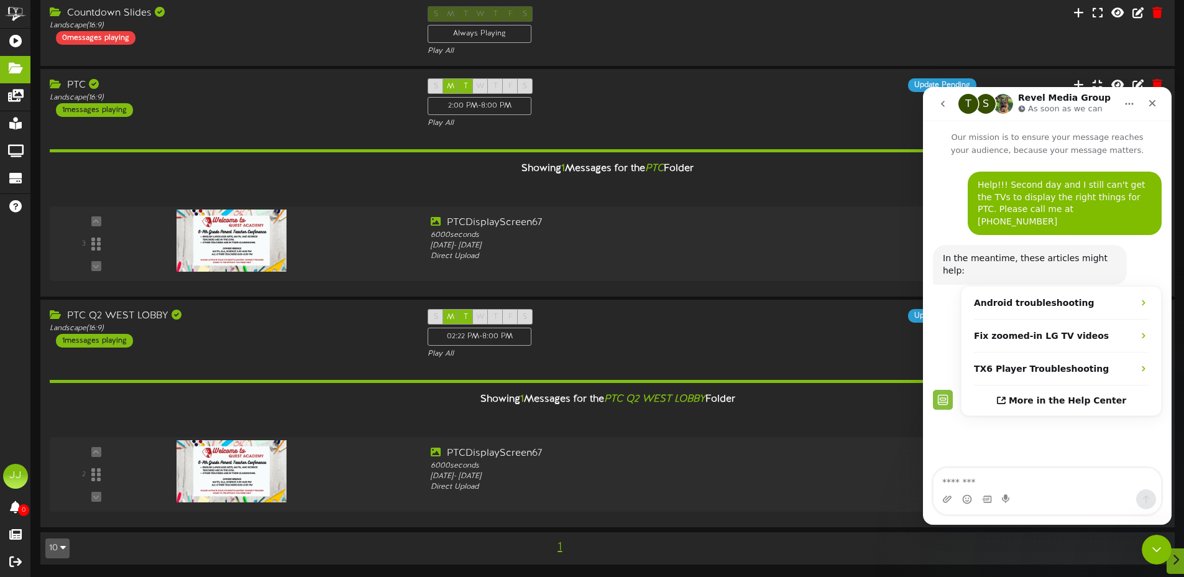
click at [989, 475] on textarea "Message…" at bounding box center [1046, 478] width 227 height 21
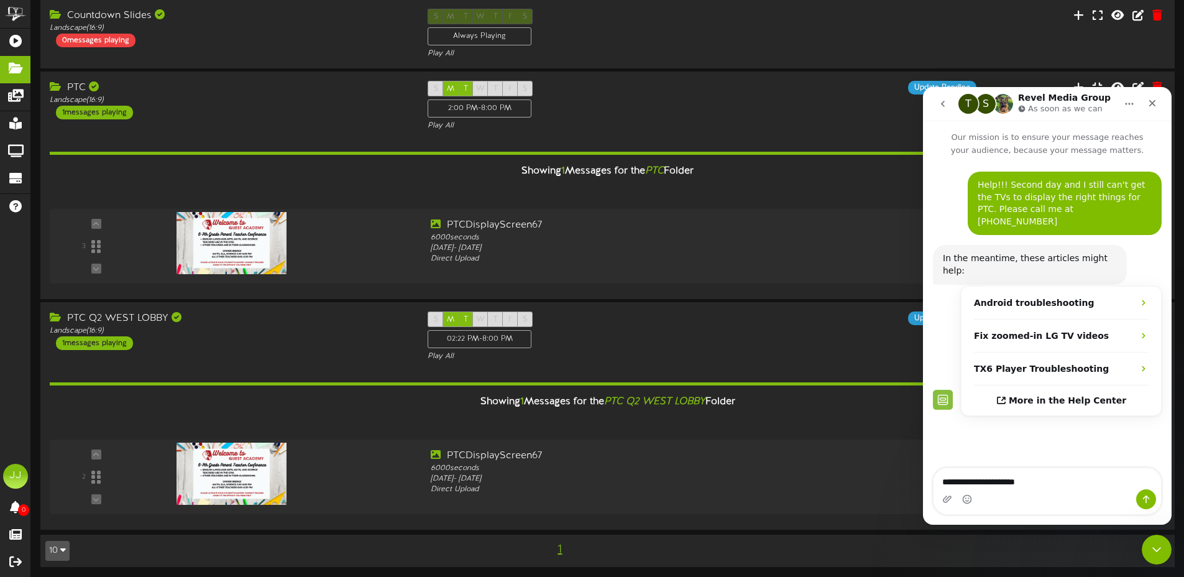
type textarea "**********"
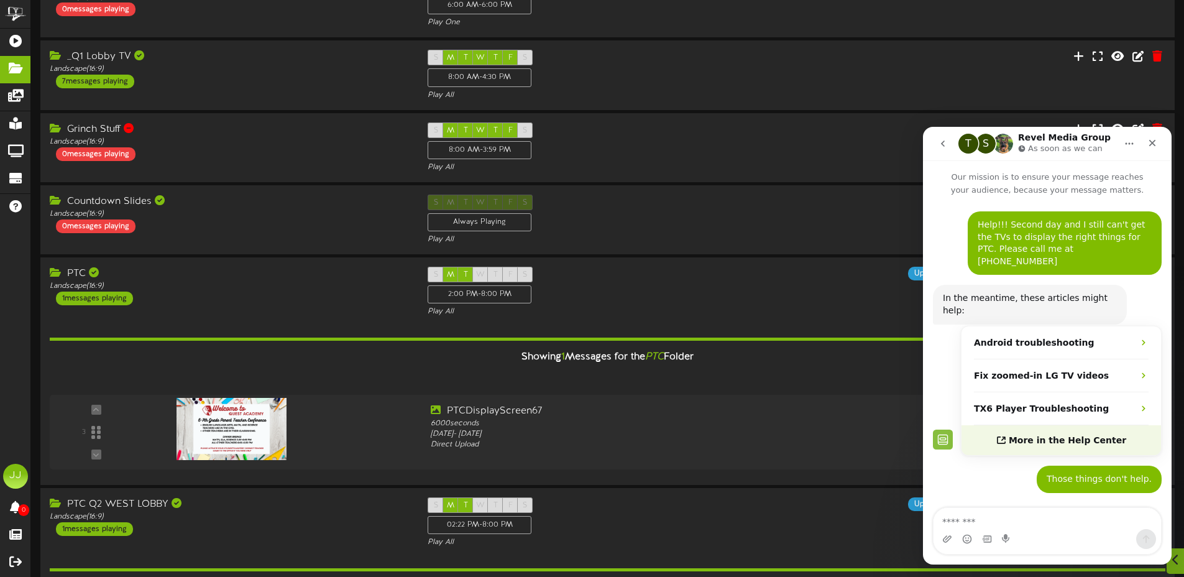
scroll to position [469, 0]
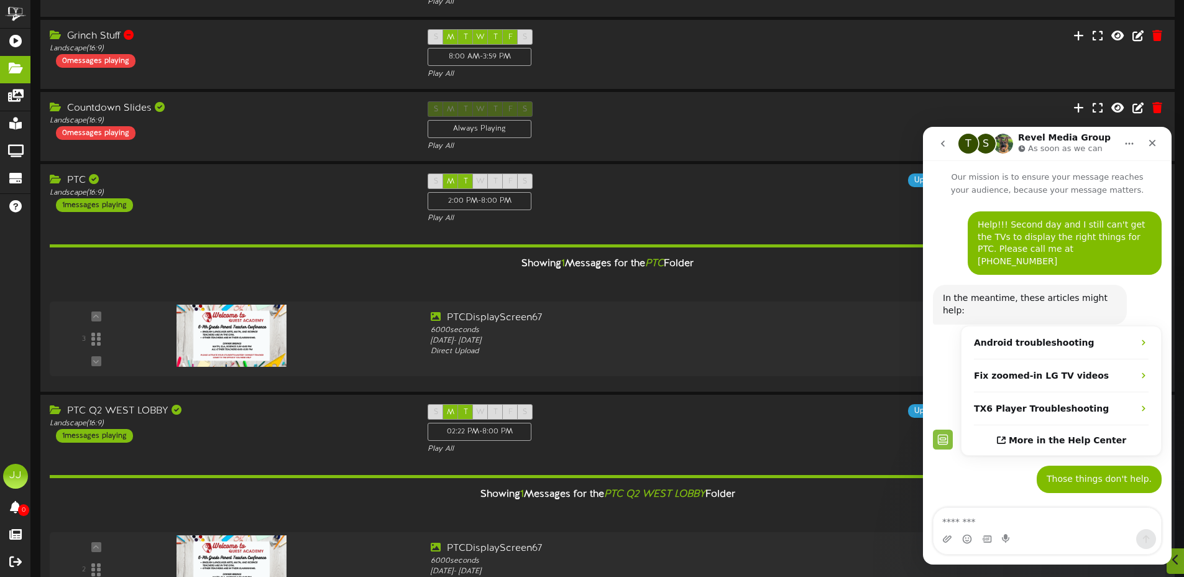
click at [1006, 465] on div "Those things don't help. [PERSON_NAME] • 2m ago" at bounding box center [1047, 486] width 229 height 42
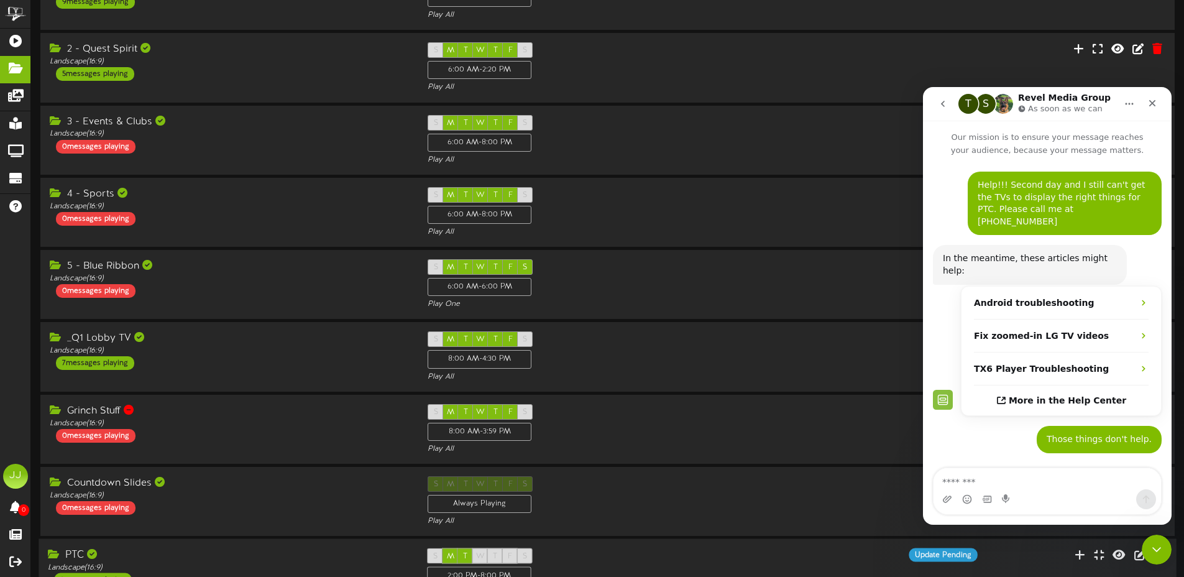
scroll to position [0, 0]
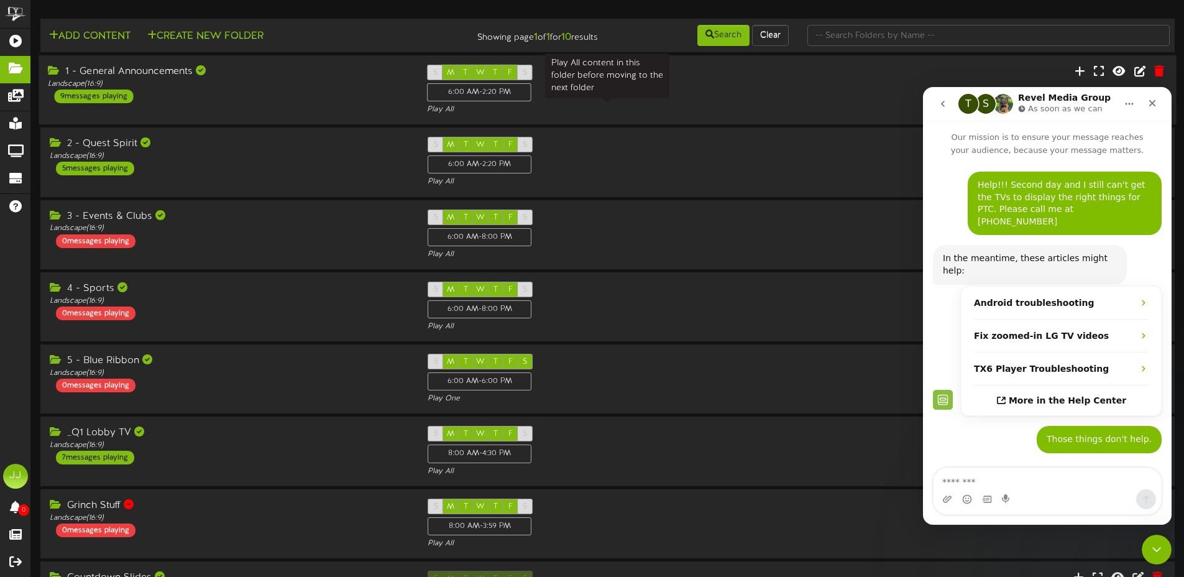
click at [614, 100] on div "S M T W T F S 6:00 AM - 2:20 PM Play All" at bounding box center [607, 90] width 379 height 51
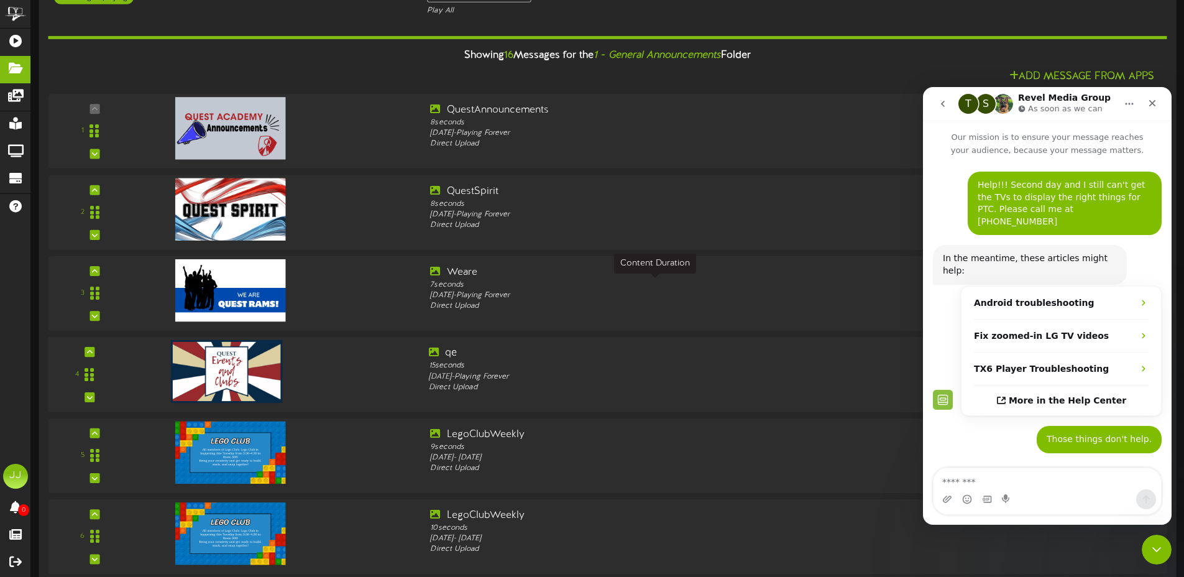
scroll to position [63, 0]
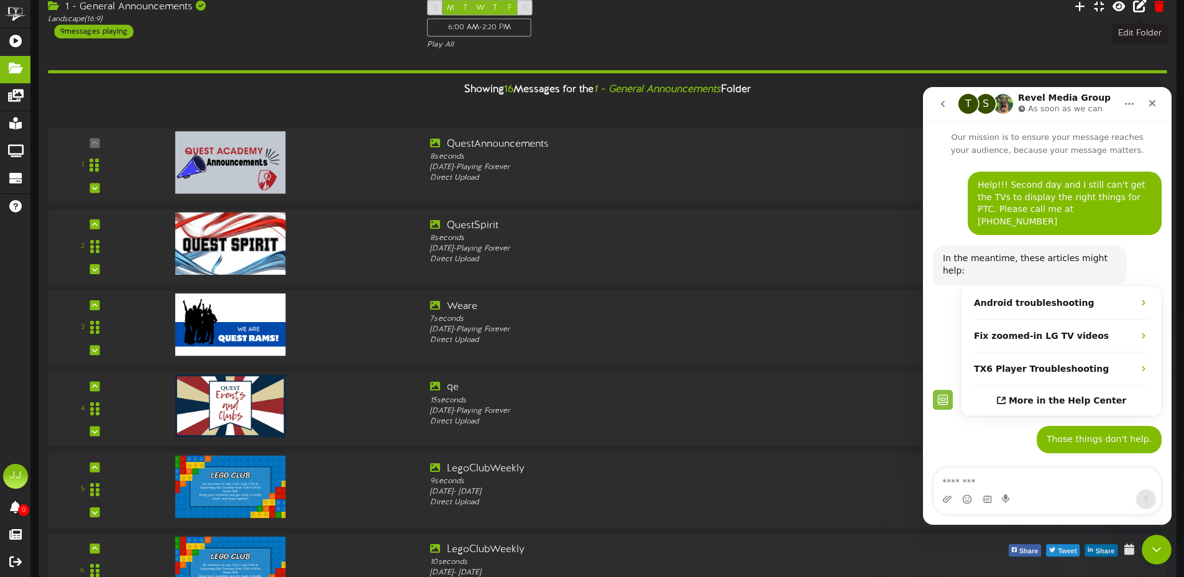
click at [1136, 6] on icon at bounding box center [1140, 6] width 14 height 14
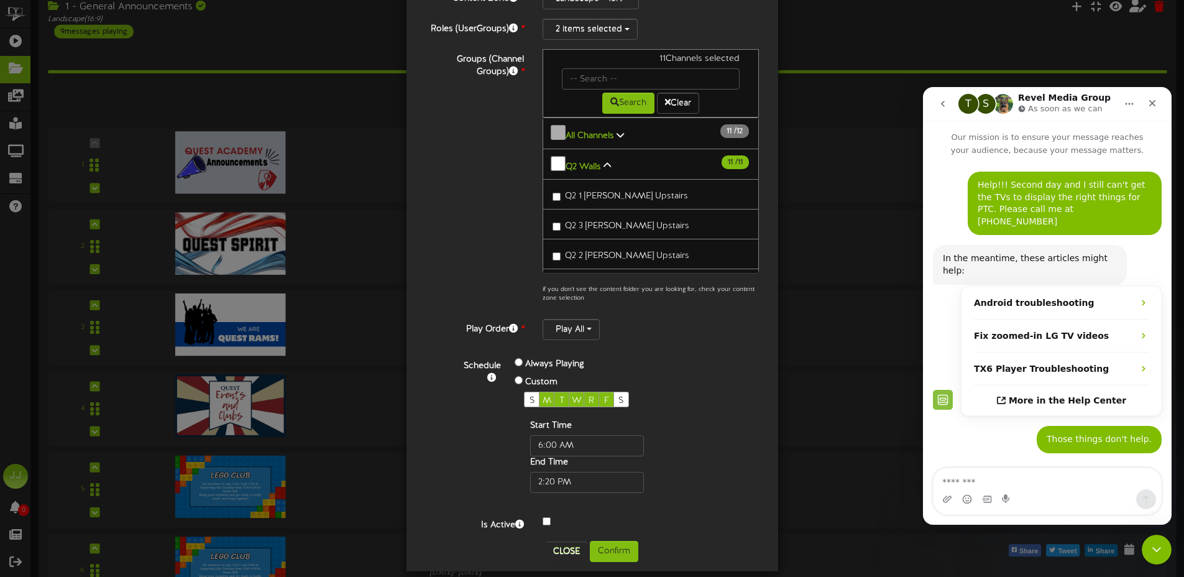
scroll to position [124, 0]
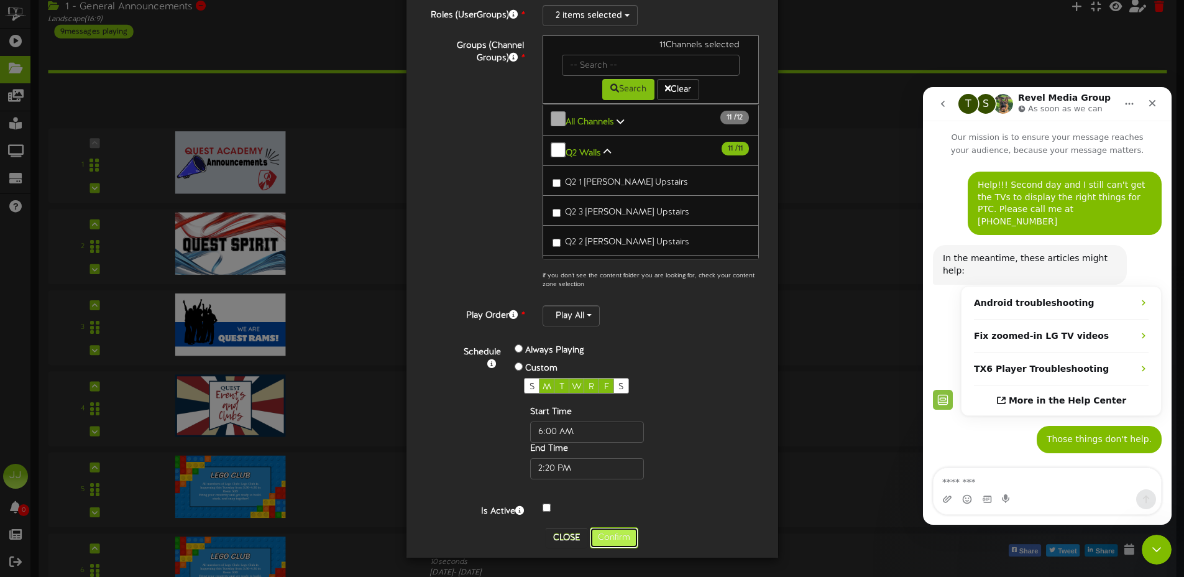
click at [615, 537] on button "Confirm" at bounding box center [614, 537] width 48 height 21
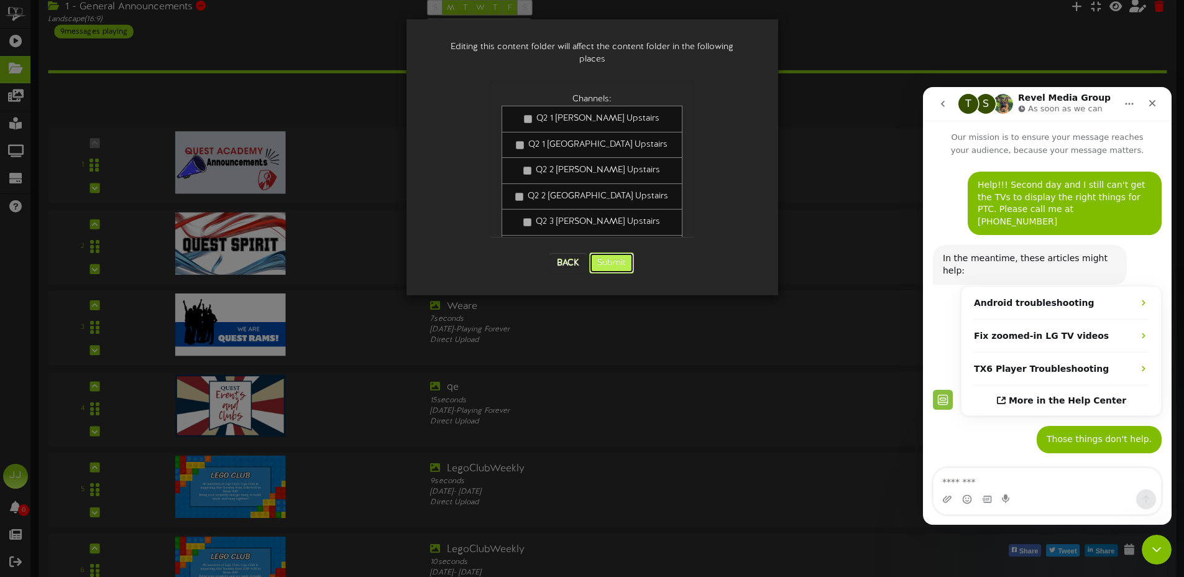
click at [611, 257] on button "Submit" at bounding box center [611, 262] width 45 height 21
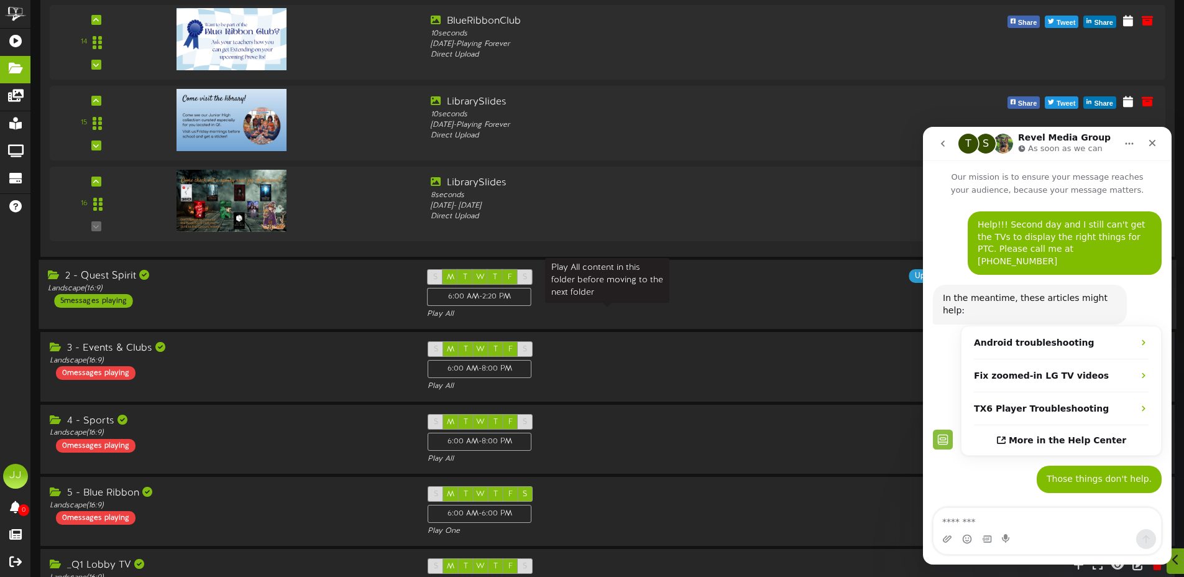
scroll to position [1240, 0]
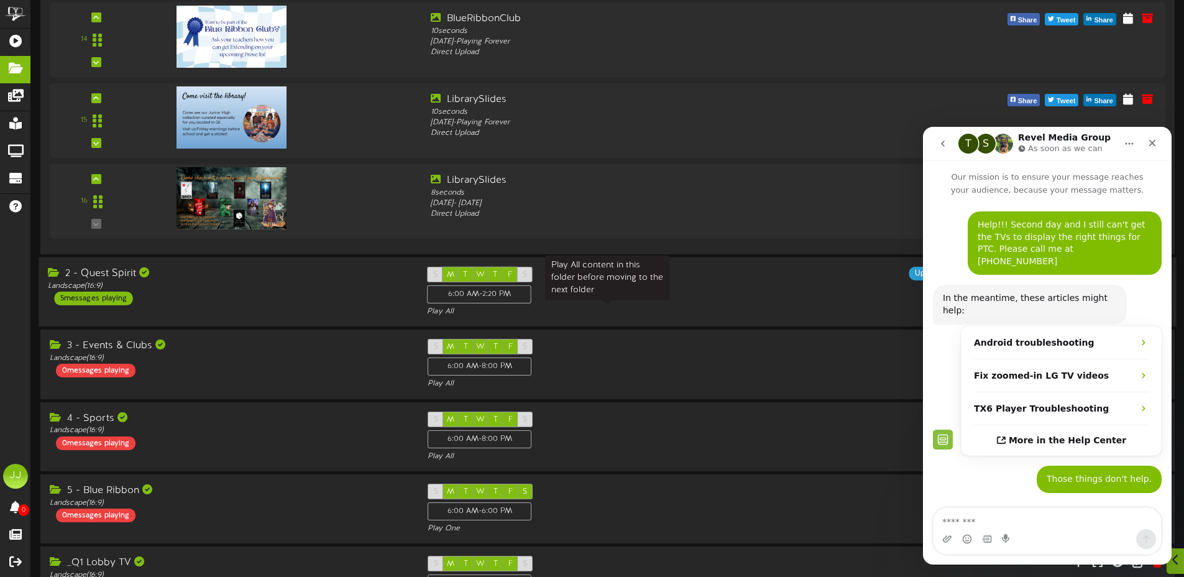
click at [648, 312] on div "Play All" at bounding box center [607, 311] width 360 height 11
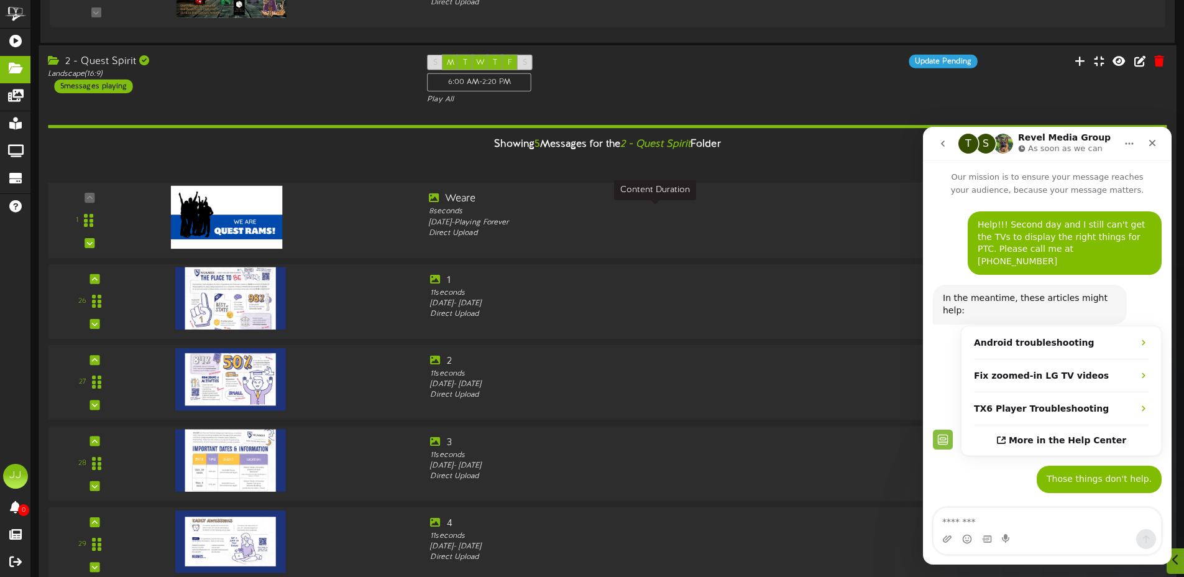
scroll to position [1456, 0]
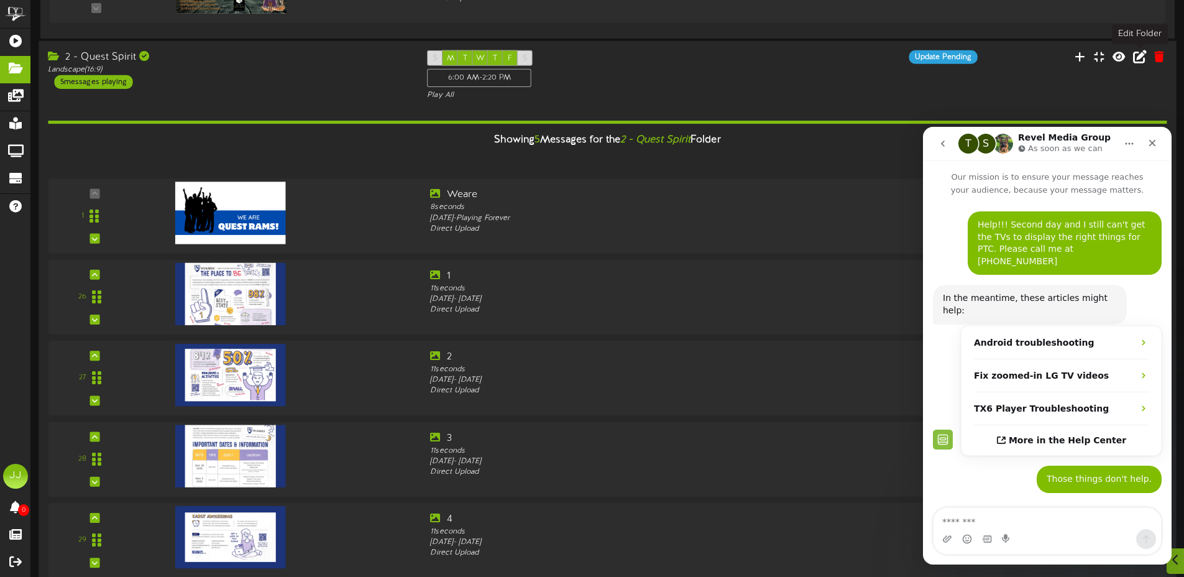
click at [1135, 63] on button at bounding box center [1139, 57] width 21 height 19
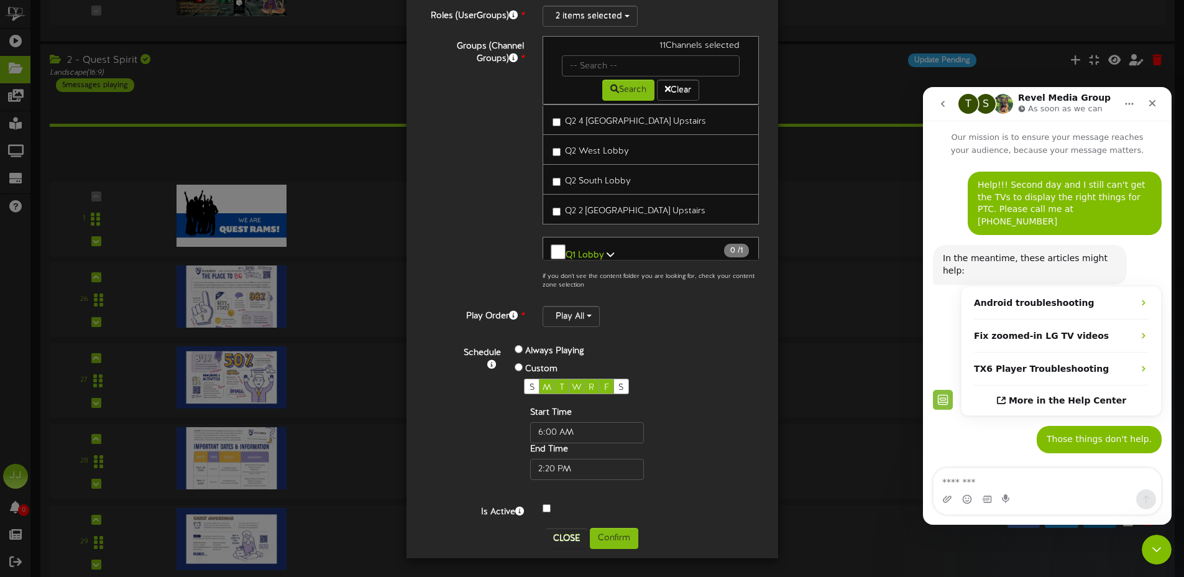
scroll to position [124, 0]
click at [610, 533] on button "Confirm" at bounding box center [614, 537] width 48 height 21
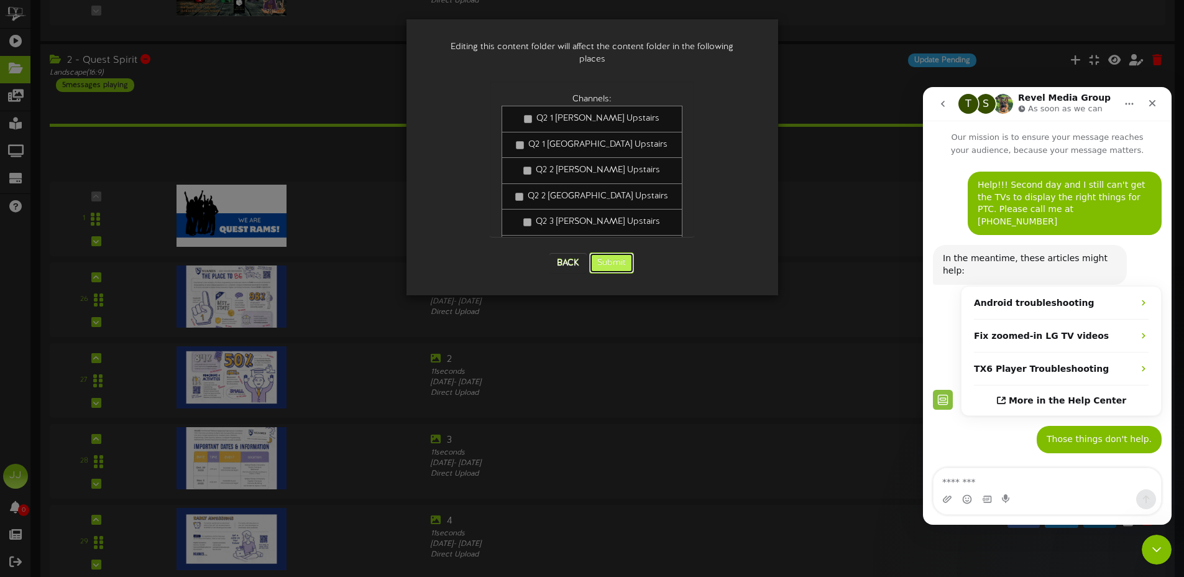
click at [619, 252] on button "Submit" at bounding box center [611, 262] width 45 height 21
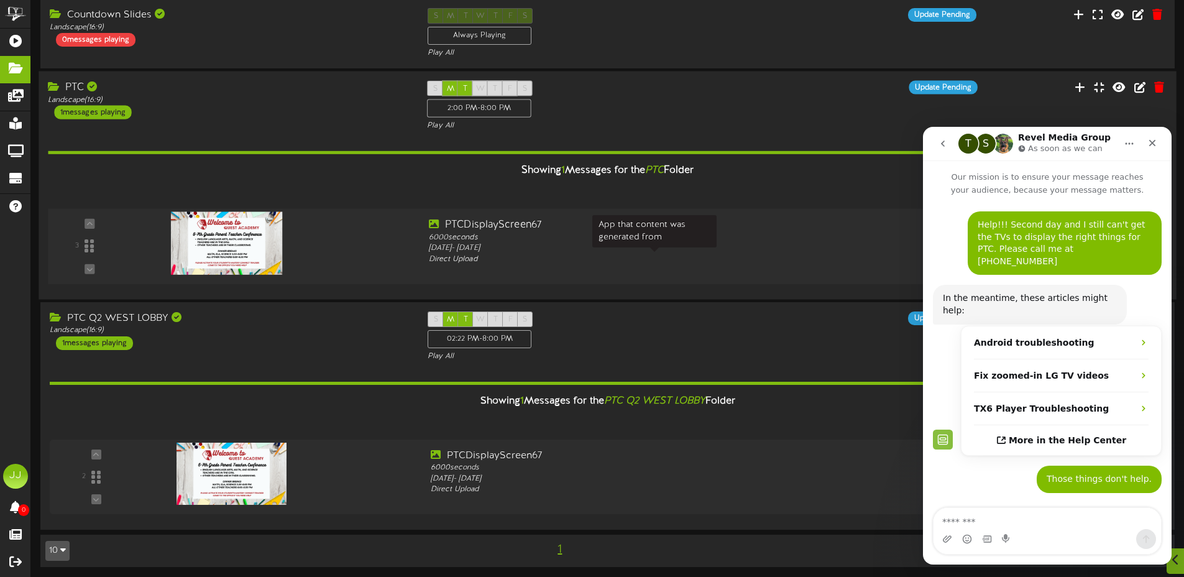
scroll to position [2416, 0]
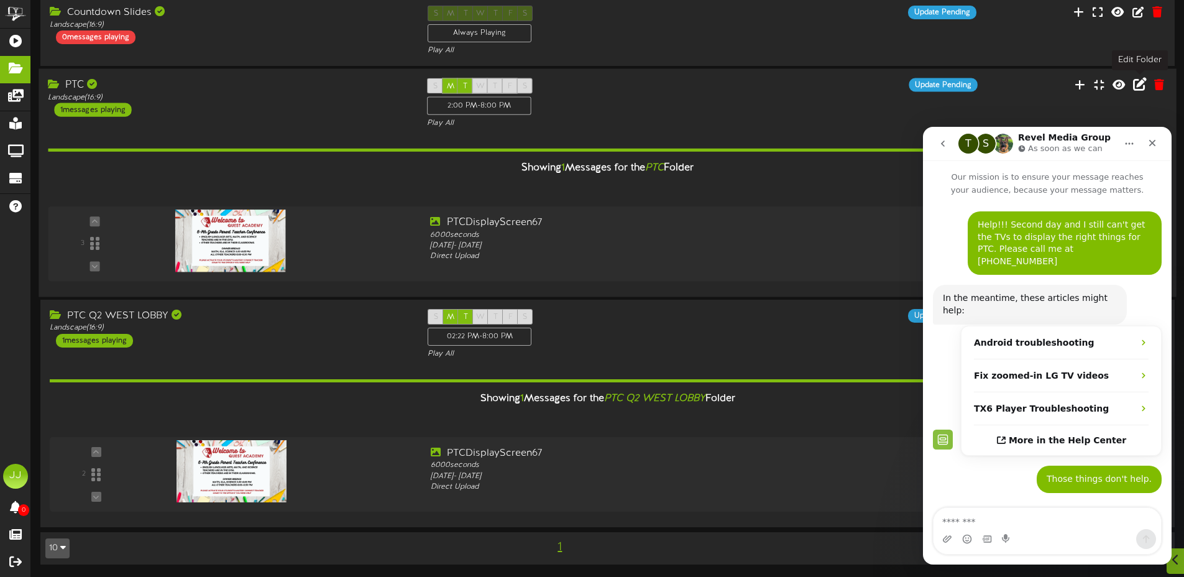
click at [1140, 88] on icon at bounding box center [1140, 84] width 14 height 14
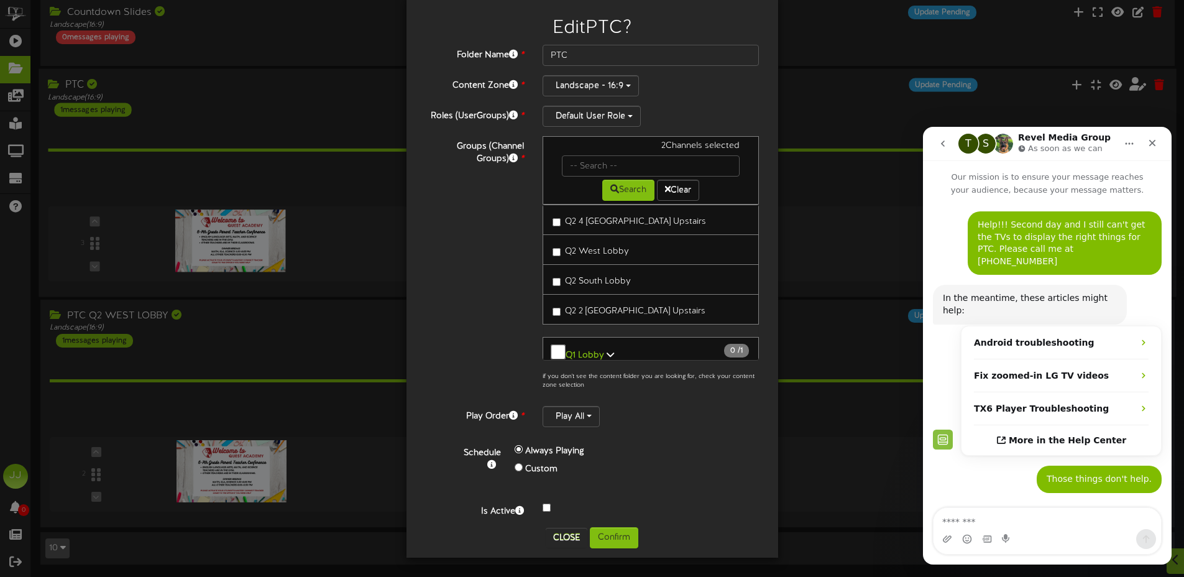
scroll to position [23, 0]
click at [620, 545] on button "Confirm" at bounding box center [614, 537] width 48 height 21
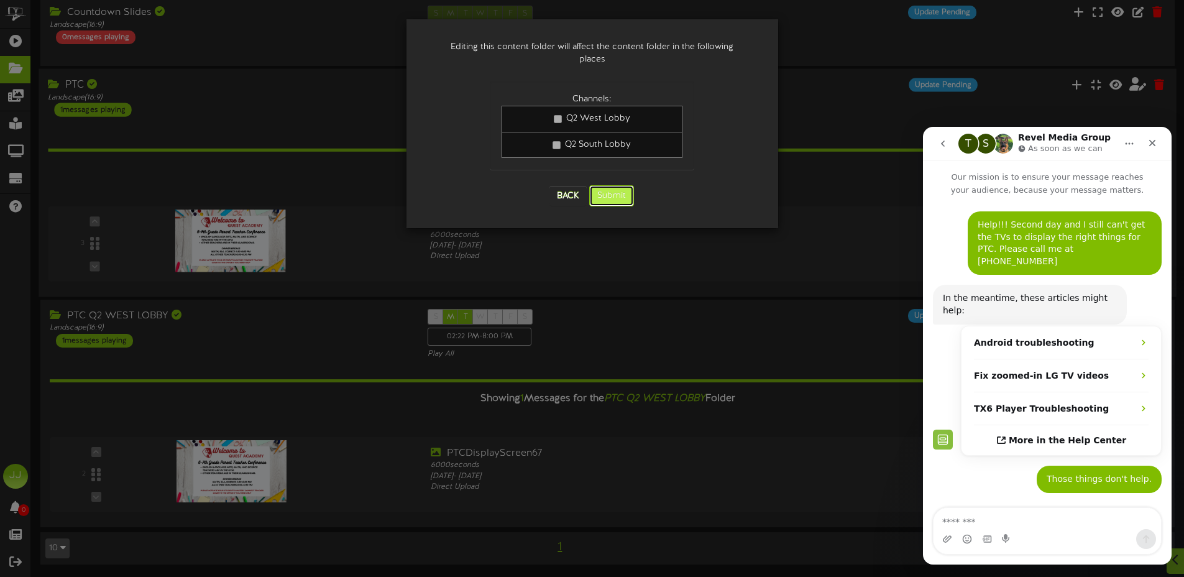
click at [606, 189] on button "Submit" at bounding box center [611, 195] width 45 height 21
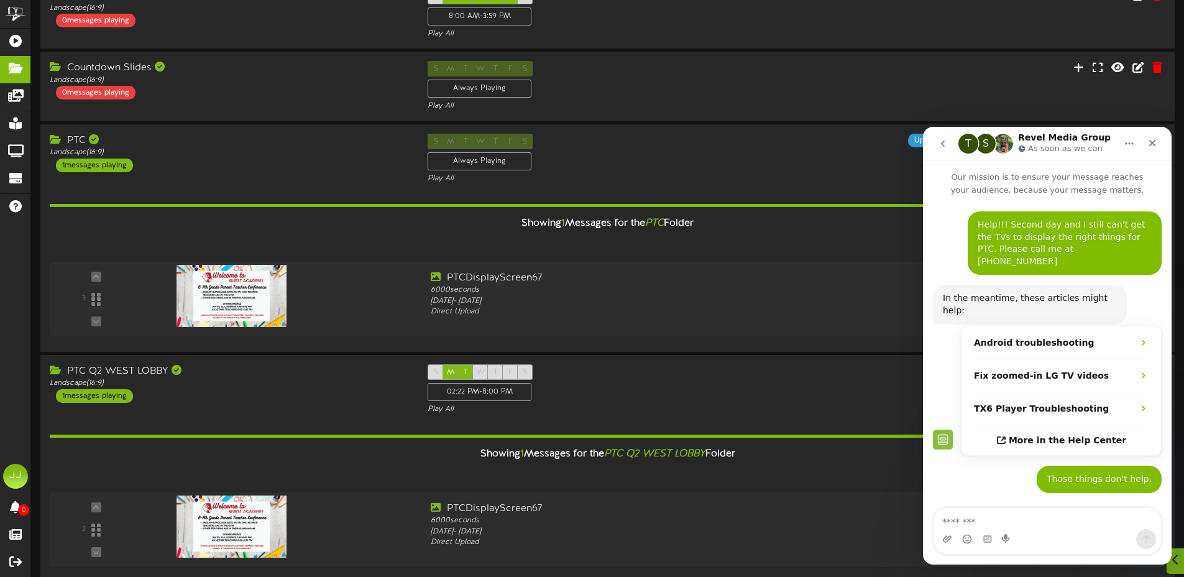
scroll to position [2416, 0]
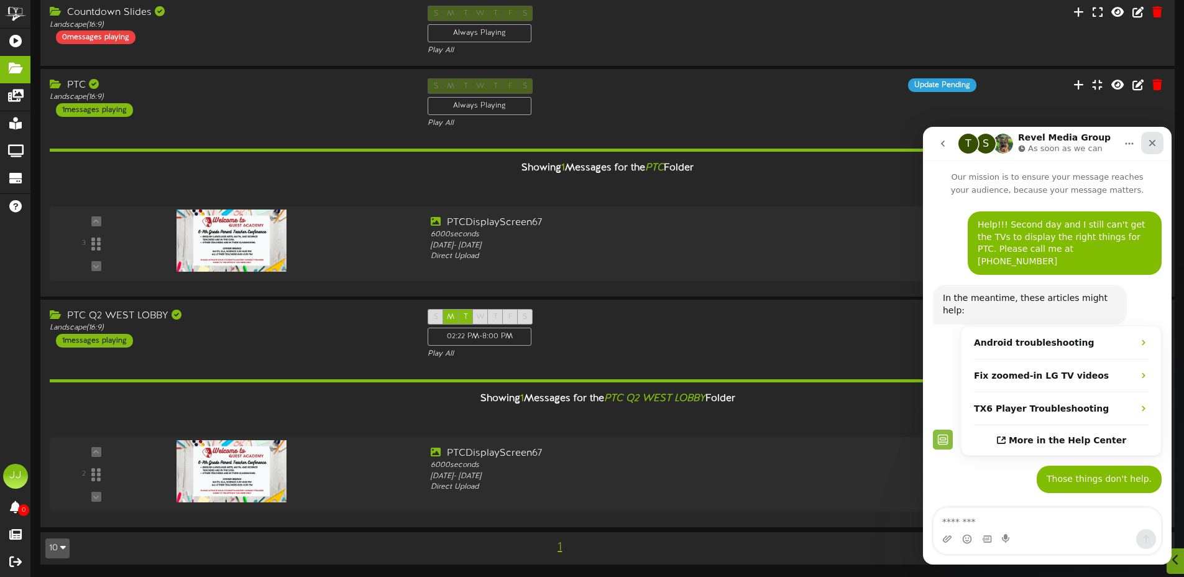
click at [1149, 141] on icon "Close" at bounding box center [1152, 143] width 7 height 7
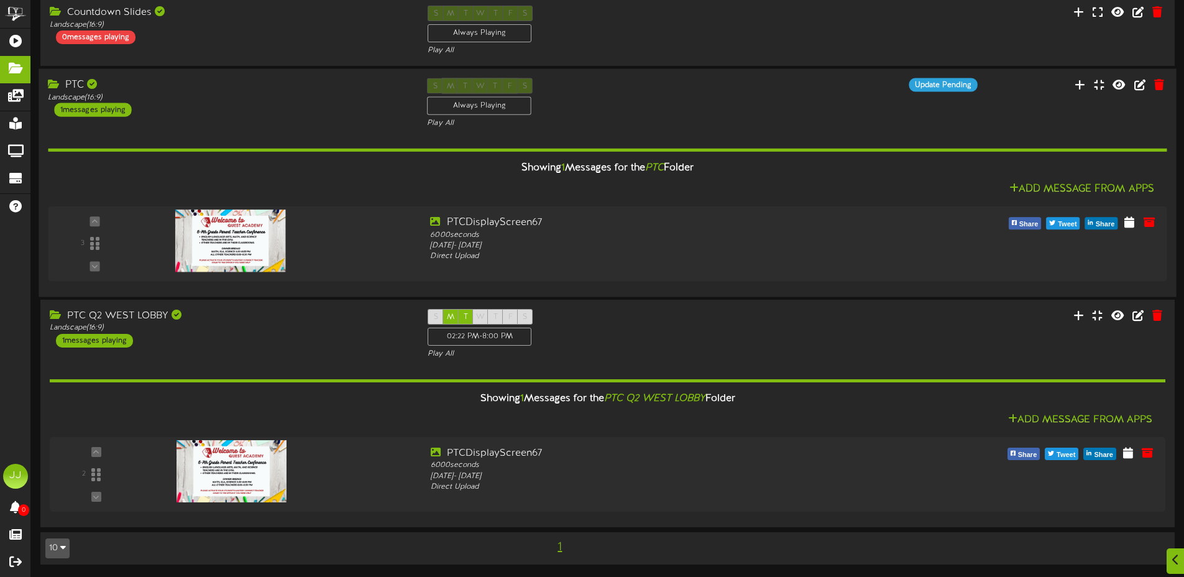
scroll to position [0, 0]
click at [1137, 319] on icon at bounding box center [1140, 315] width 14 height 14
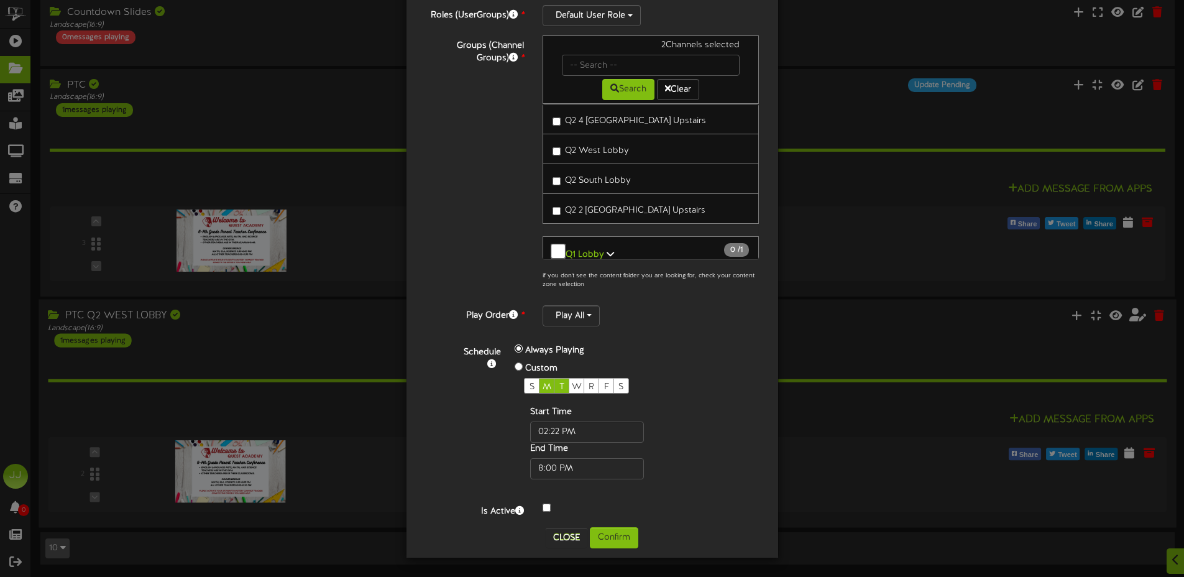
scroll to position [23, 0]
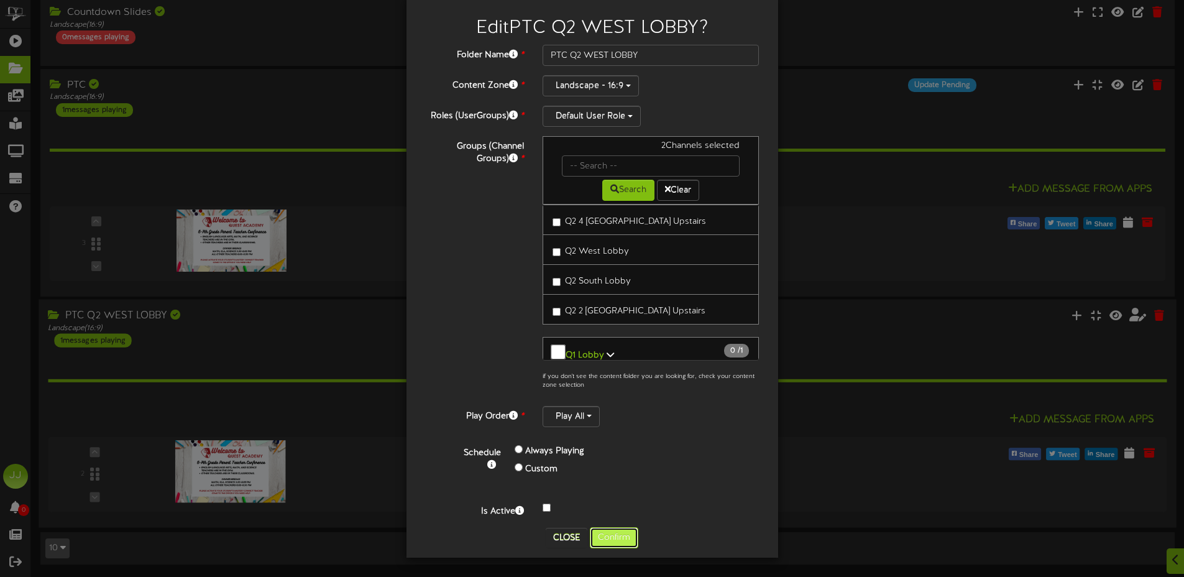
click at [604, 542] on button "Confirm" at bounding box center [614, 537] width 48 height 21
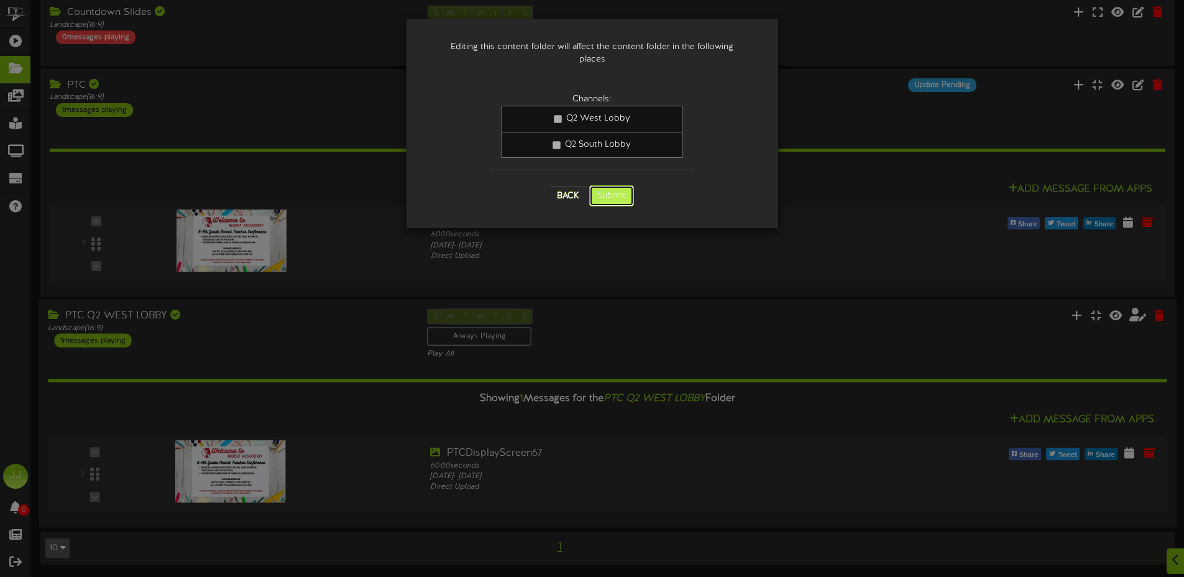
click at [613, 185] on button "Submit" at bounding box center [611, 195] width 45 height 21
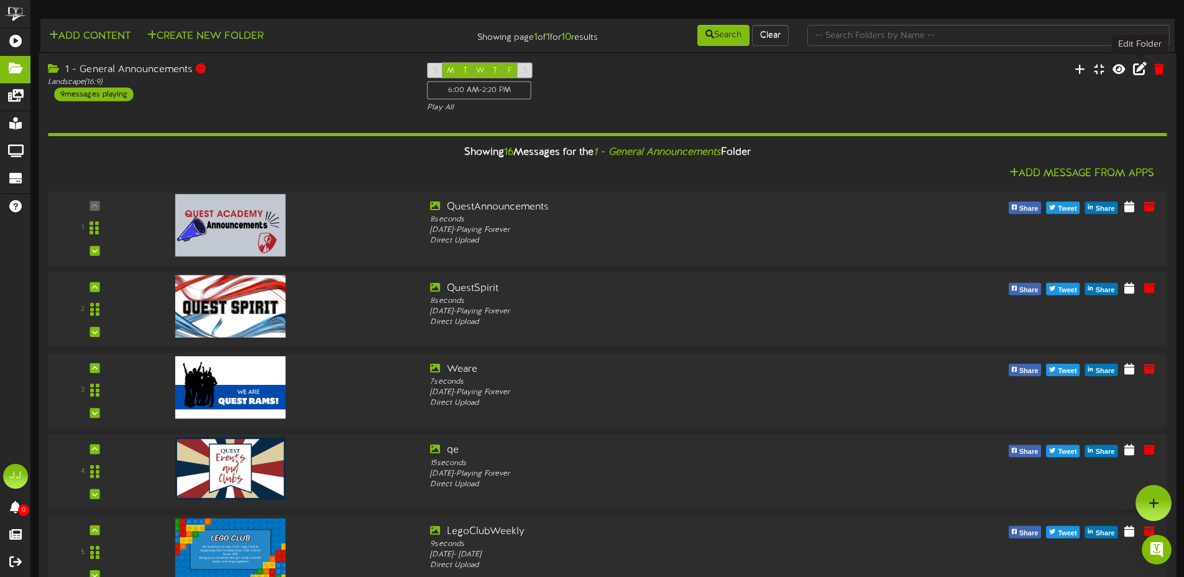
click at [1135, 73] on icon at bounding box center [1140, 69] width 14 height 14
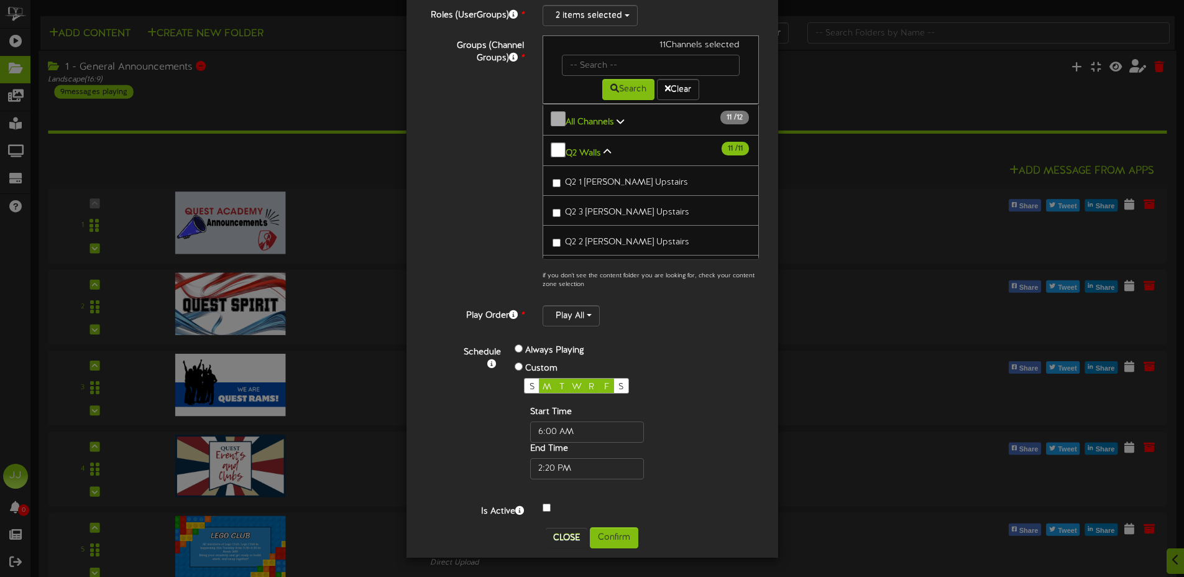
scroll to position [5, 0]
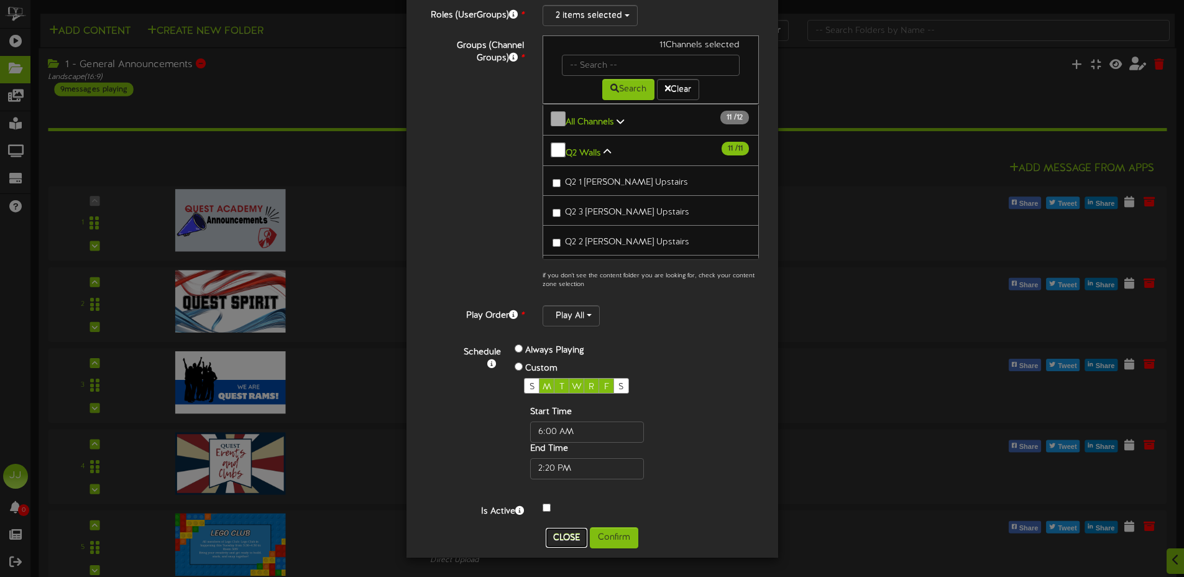
click at [555, 539] on button "Close" at bounding box center [567, 538] width 42 height 20
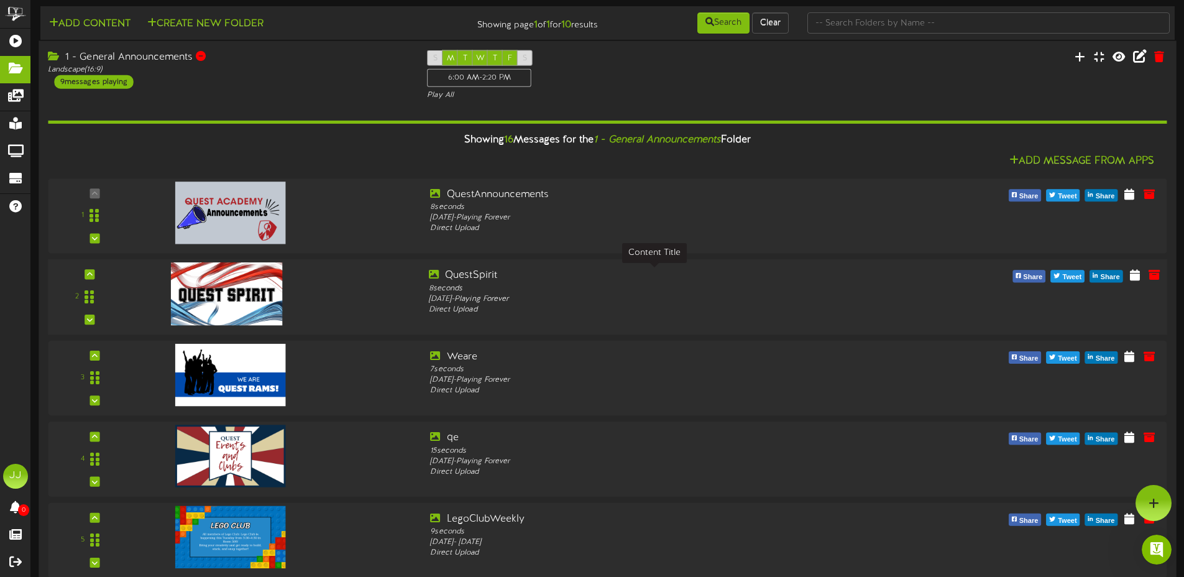
scroll to position [0, 0]
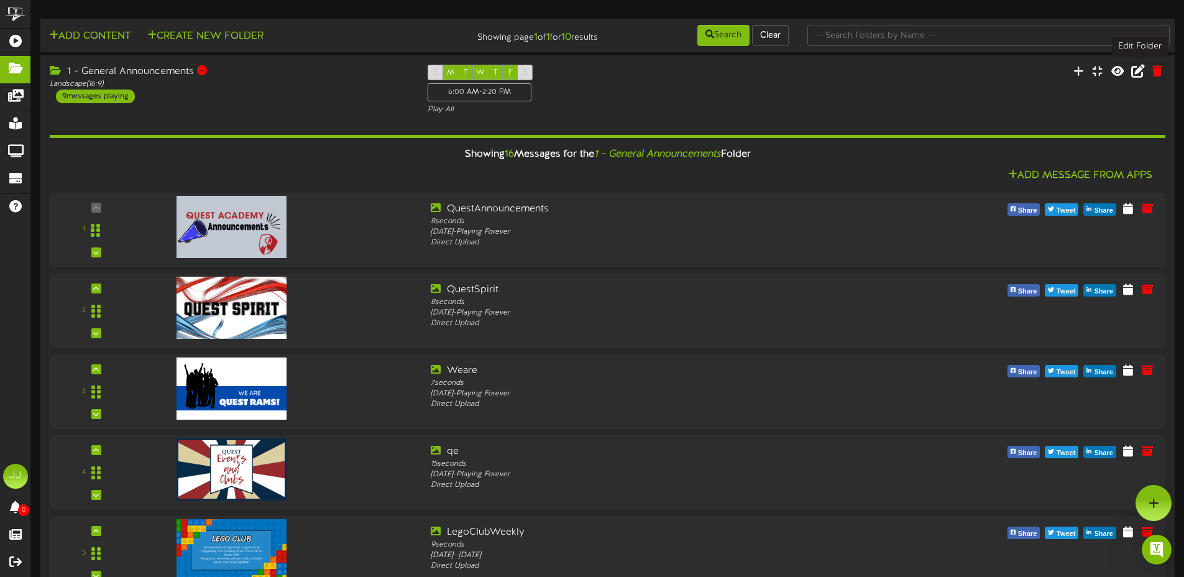
click at [1140, 71] on icon at bounding box center [1138, 71] width 14 height 14
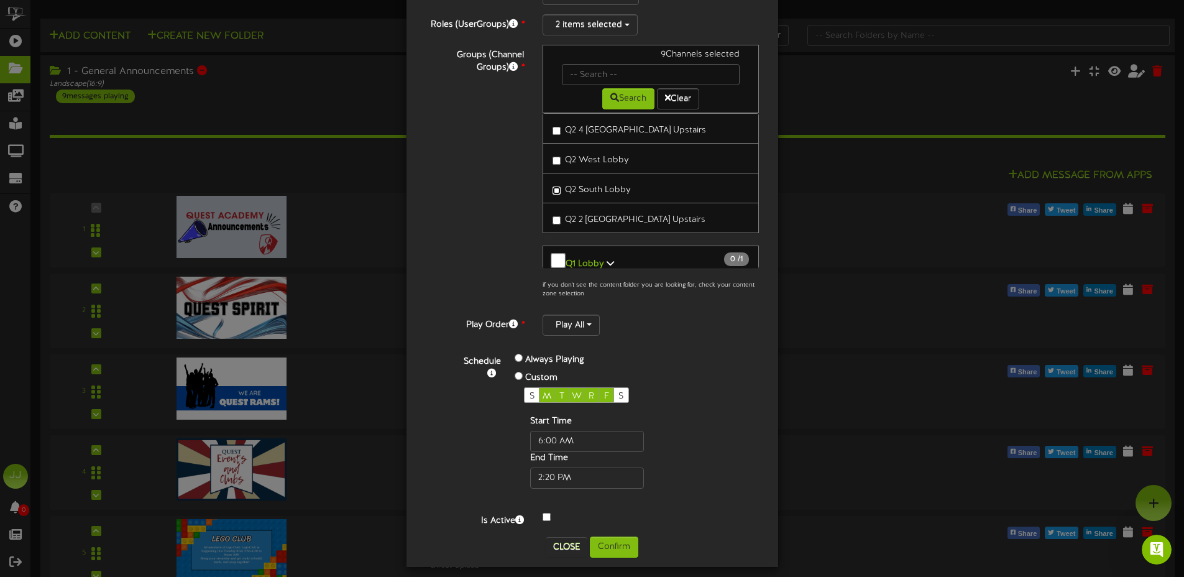
scroll to position [124, 0]
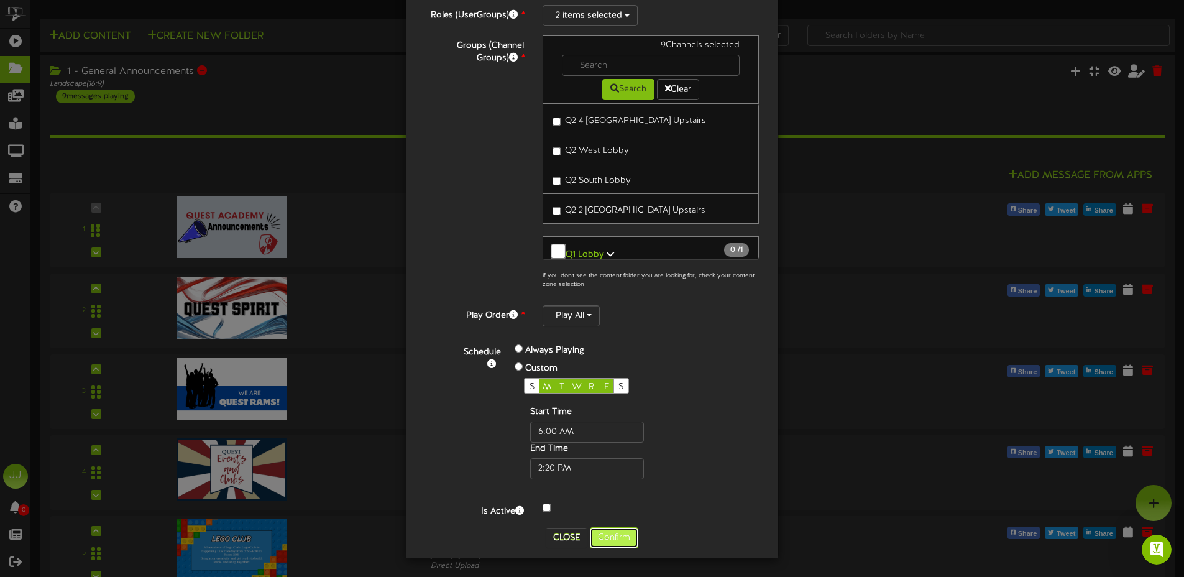
click at [624, 532] on button "Confirm" at bounding box center [614, 537] width 48 height 21
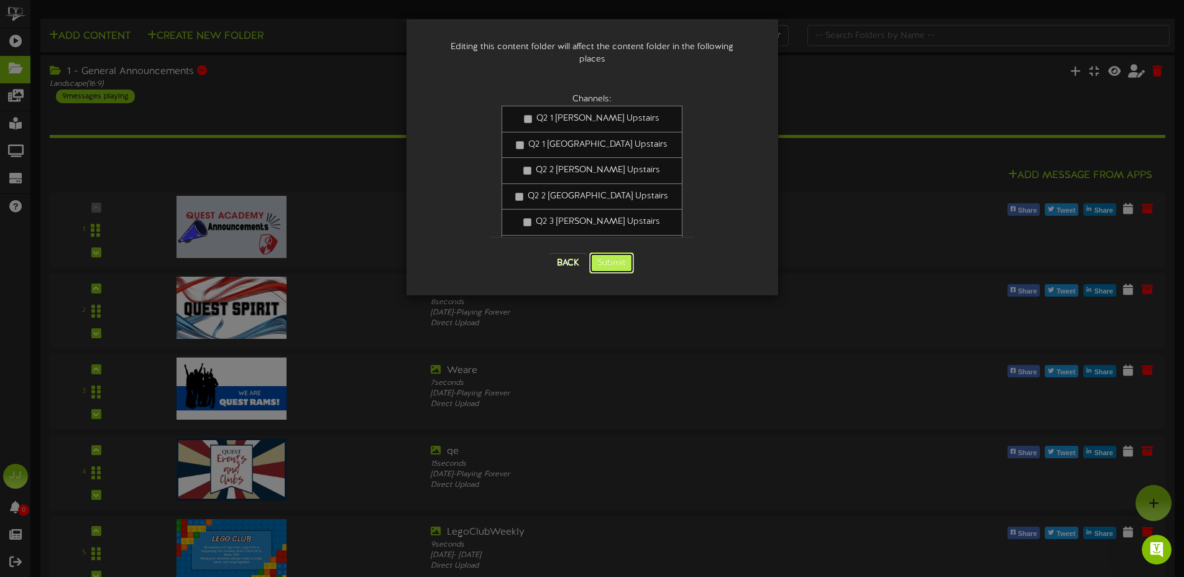
click at [623, 257] on button "Submit" at bounding box center [611, 262] width 45 height 21
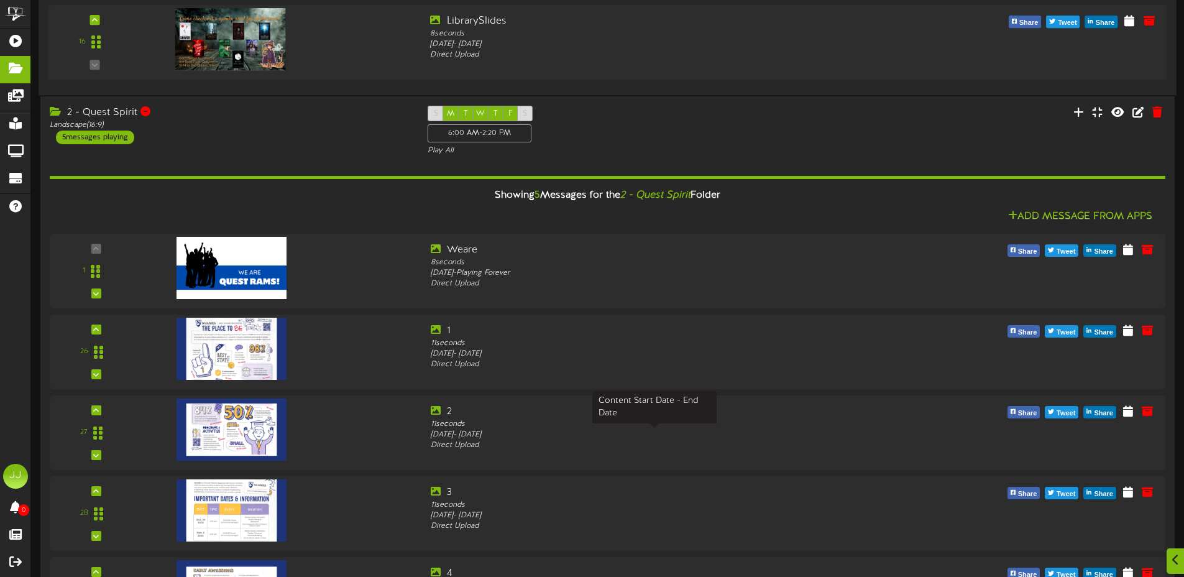
scroll to position [1467, 0]
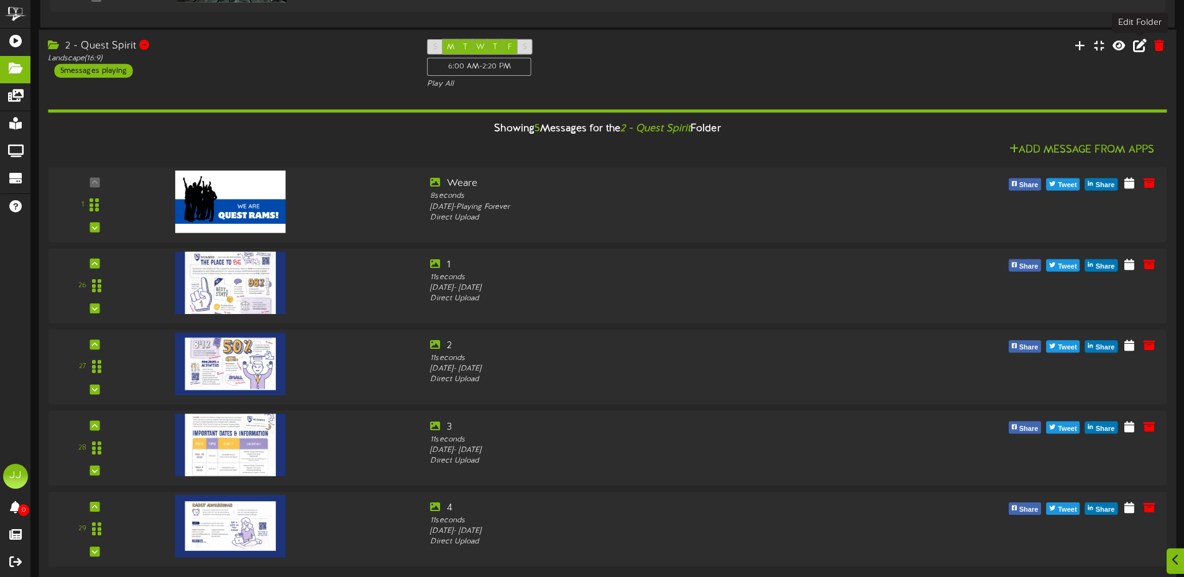
click at [1134, 43] on icon at bounding box center [1140, 45] width 14 height 14
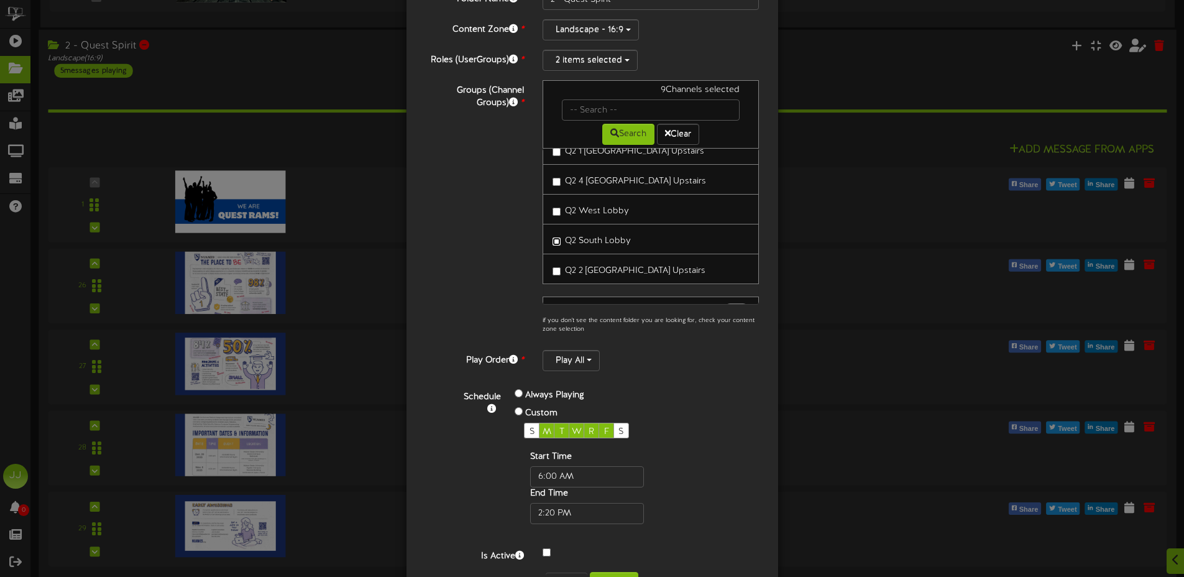
scroll to position [124, 0]
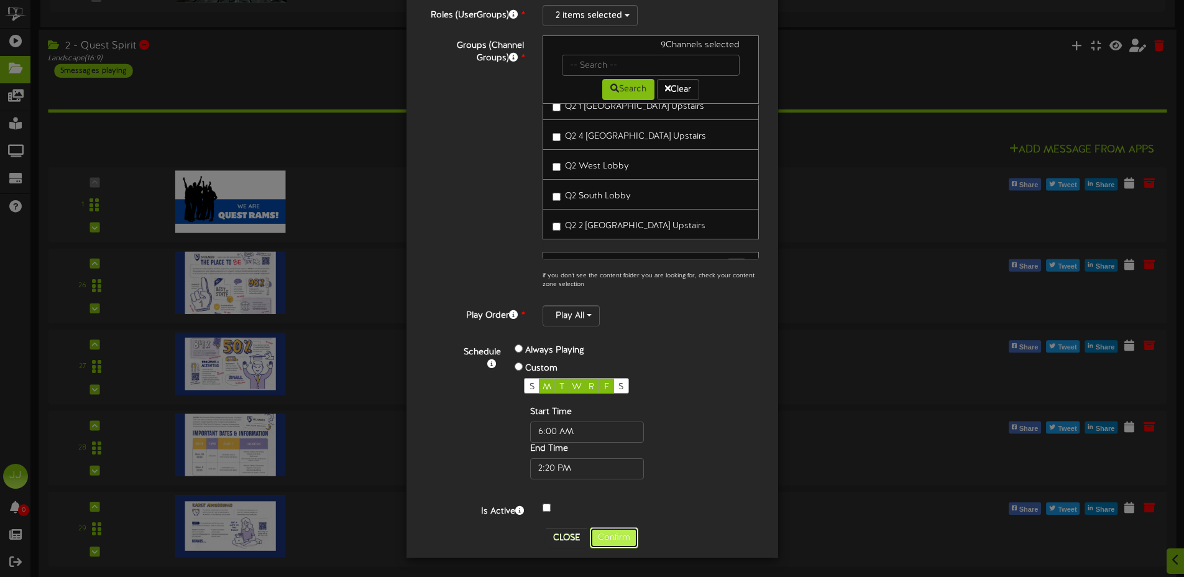
click at [608, 536] on button "Confirm" at bounding box center [614, 537] width 48 height 21
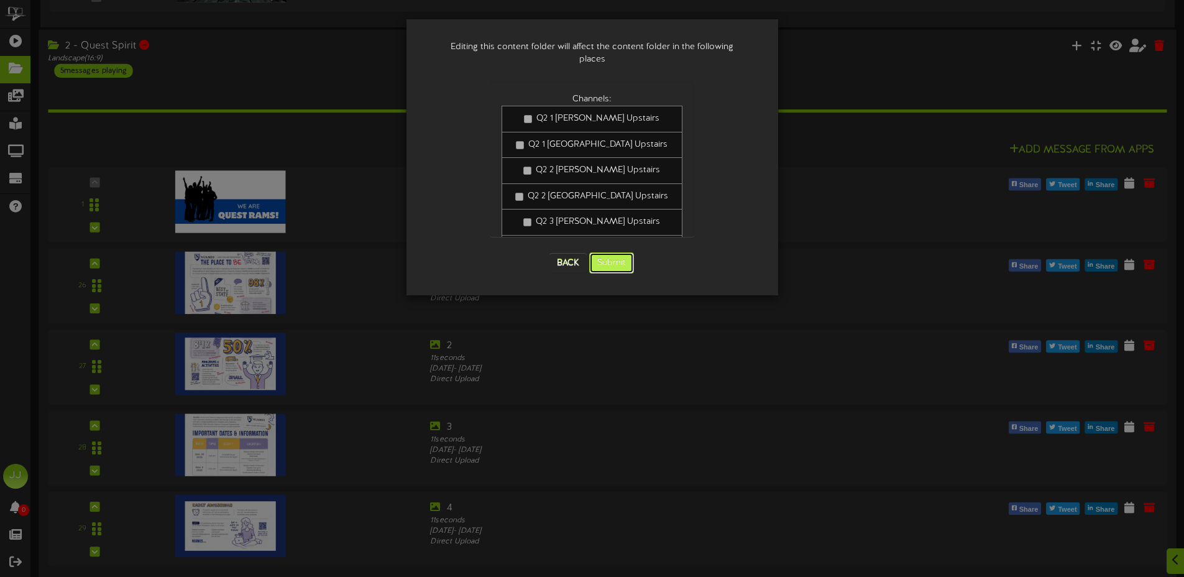
click at [606, 255] on button "Submit" at bounding box center [611, 262] width 45 height 21
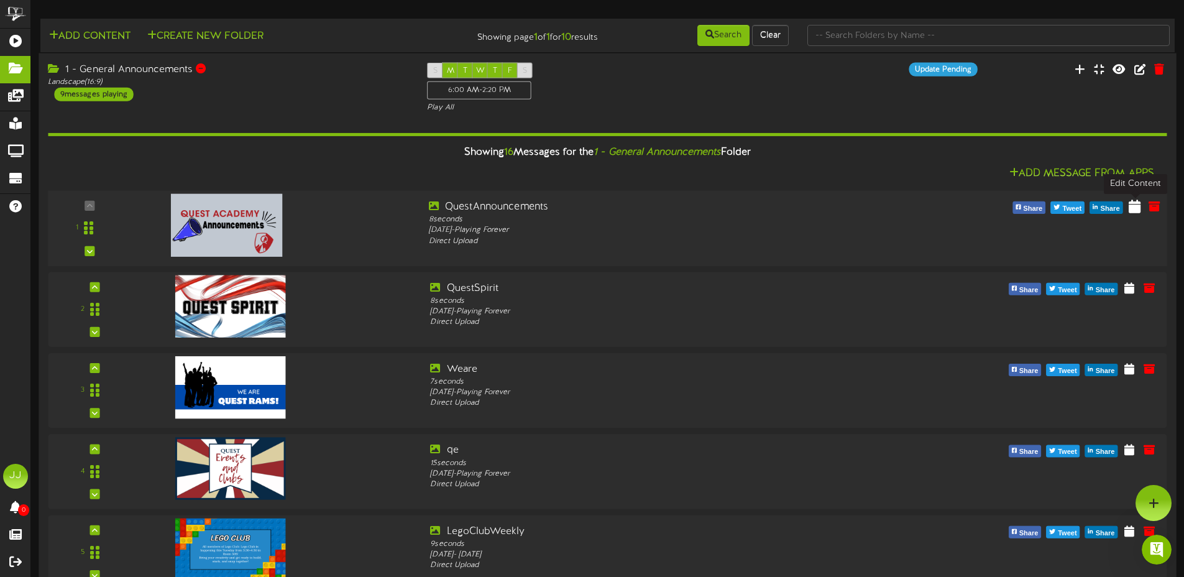
click at [1133, 211] on icon at bounding box center [1134, 206] width 12 height 14
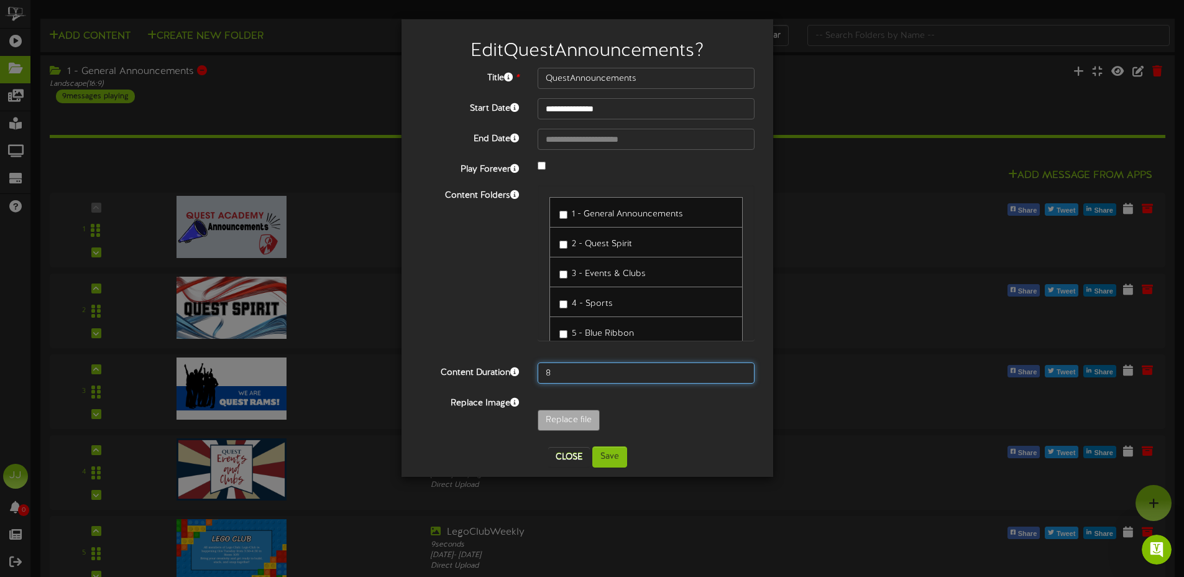
drag, startPoint x: 564, startPoint y: 371, endPoint x: 537, endPoint y: 370, distance: 26.7
click at [537, 370] on input "8" at bounding box center [645, 372] width 217 height 21
type input "1"
click at [619, 456] on button "Save" at bounding box center [609, 456] width 35 height 21
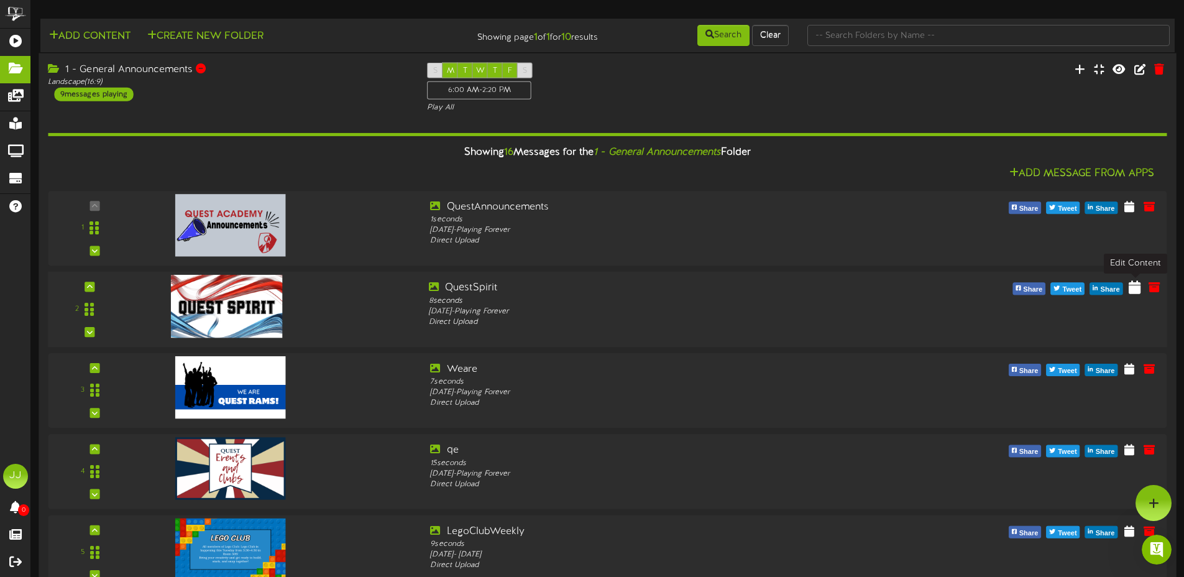
click at [1131, 291] on icon at bounding box center [1134, 287] width 12 height 14
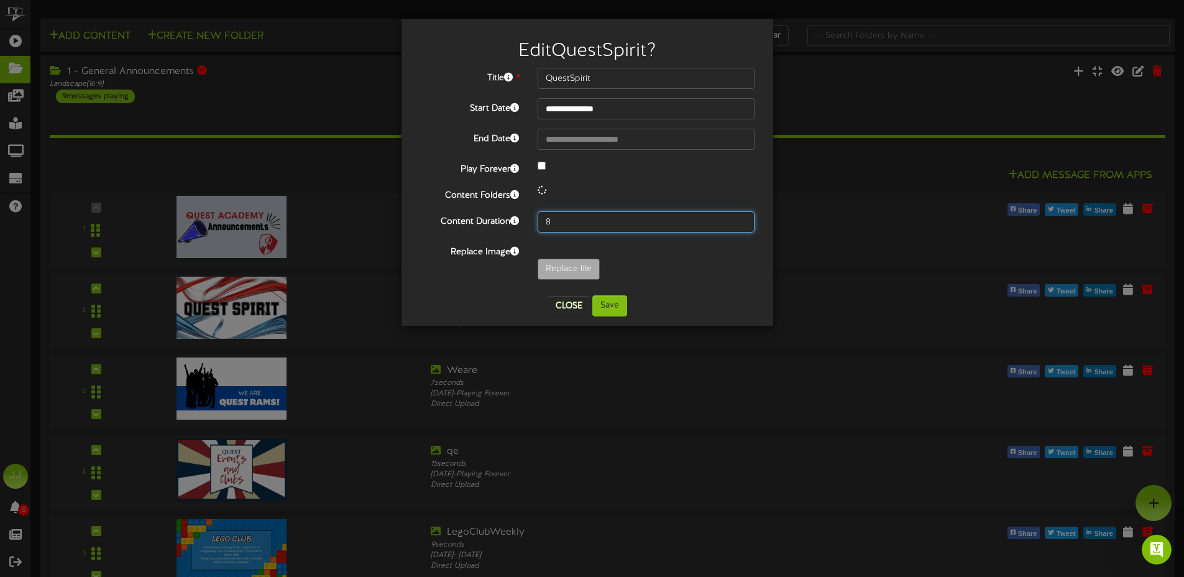
click at [577, 216] on input "8" at bounding box center [645, 221] width 217 height 21
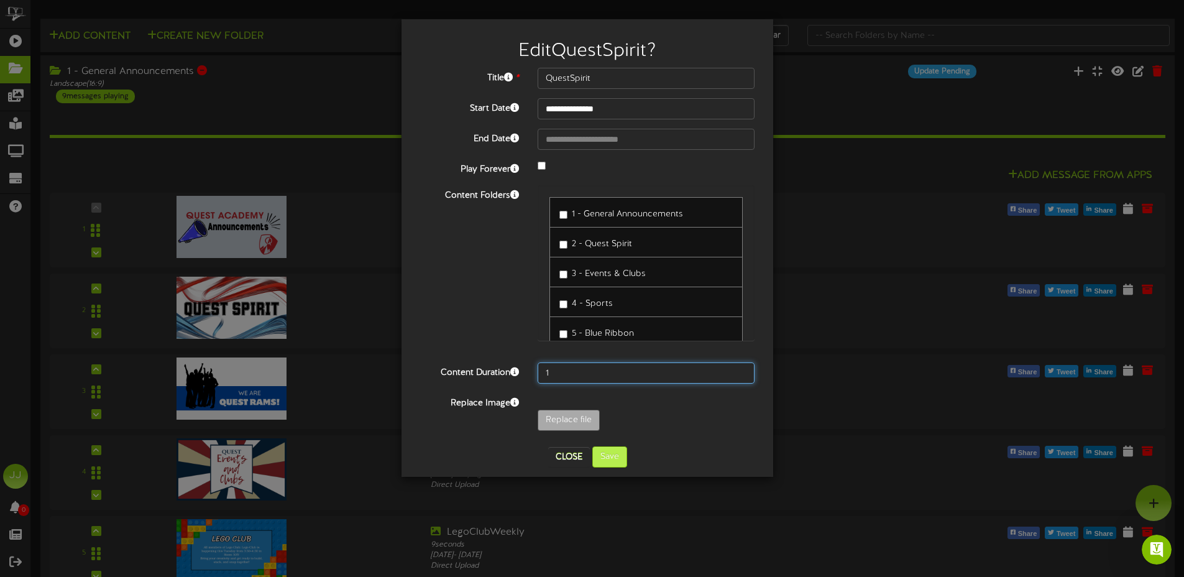
type input "1"
click at [616, 463] on button "Save" at bounding box center [609, 456] width 35 height 21
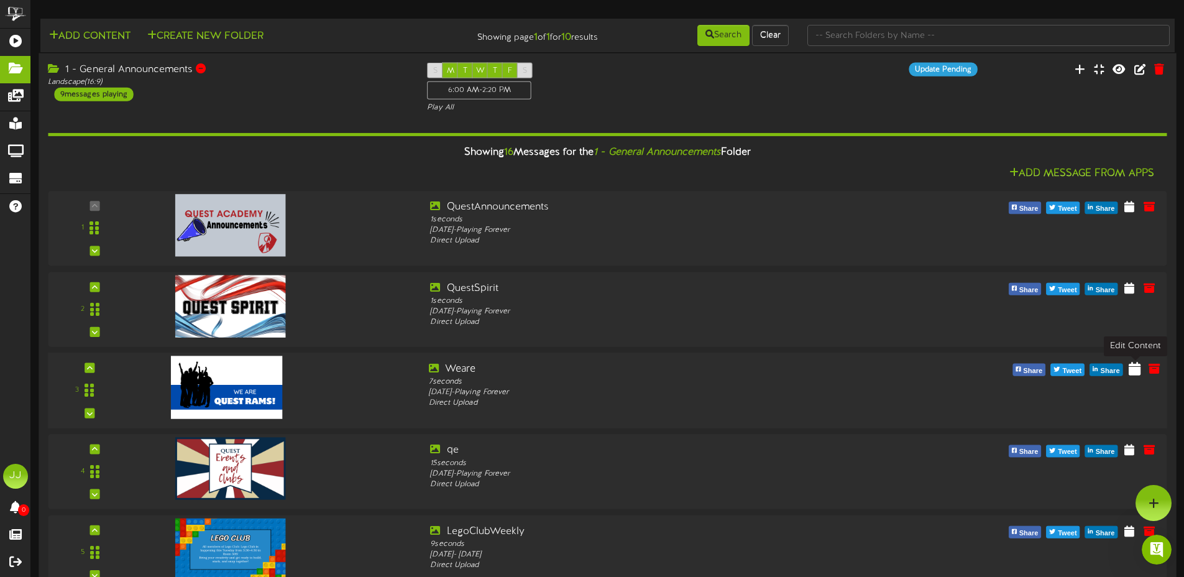
click at [1135, 370] on icon at bounding box center [1134, 368] width 12 height 14
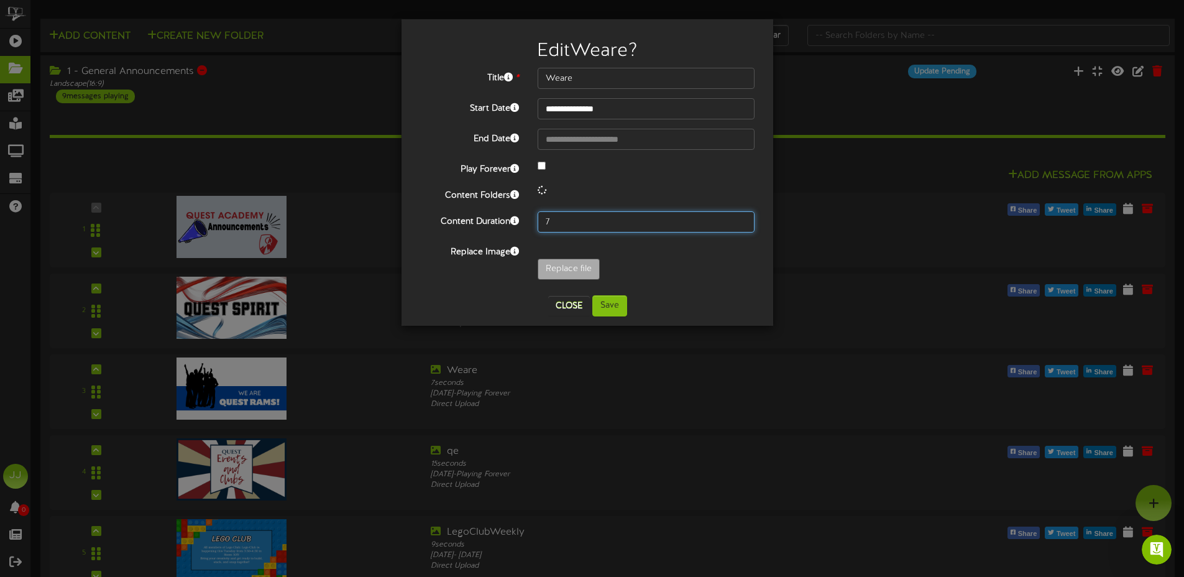
click at [572, 216] on div "**********" at bounding box center [587, 177] width 334 height 218
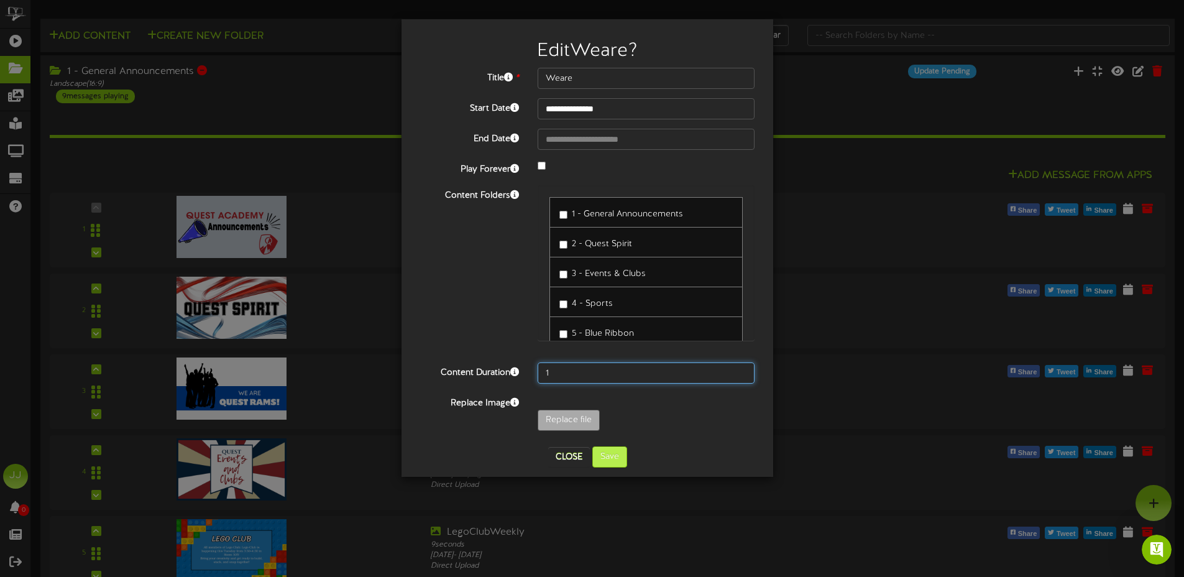
type input "1"
click at [611, 460] on button "Save" at bounding box center [609, 456] width 35 height 21
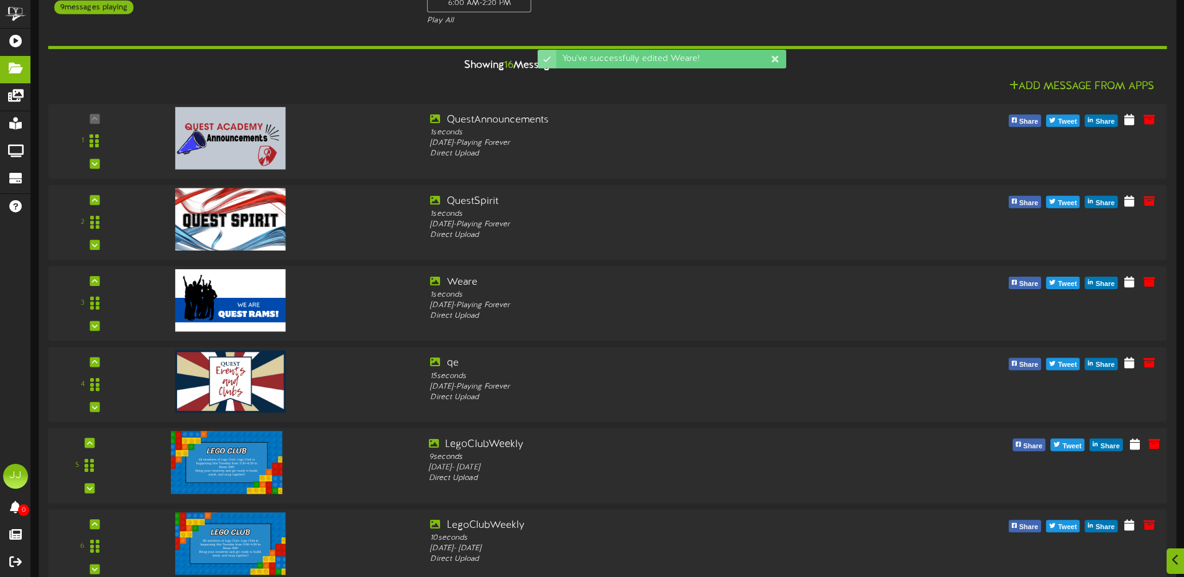
scroll to position [89, 0]
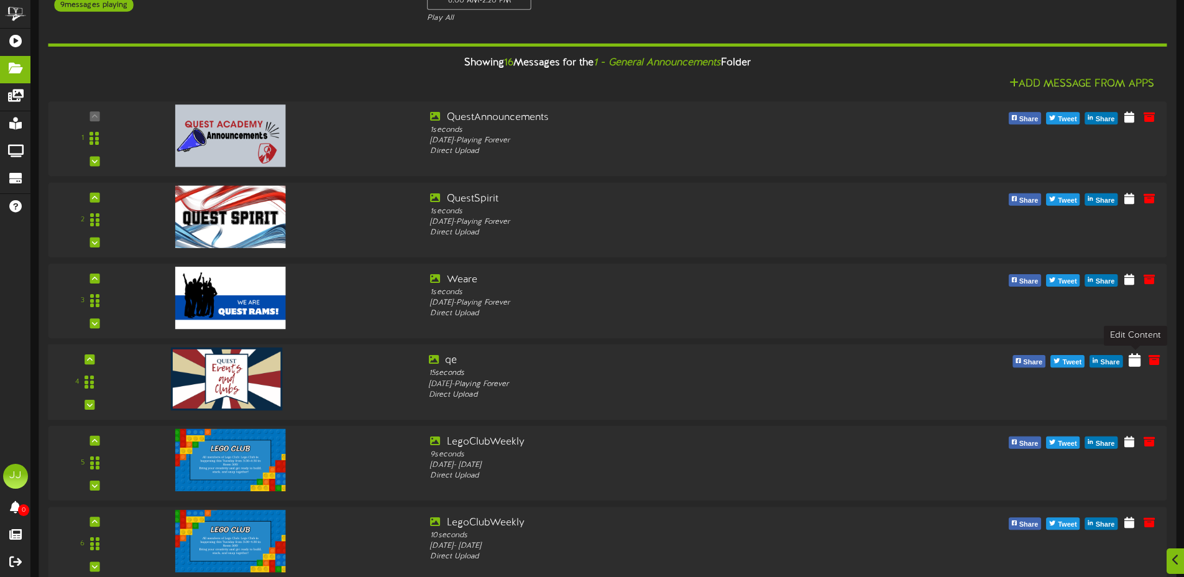
click at [1131, 363] on icon at bounding box center [1134, 360] width 12 height 14
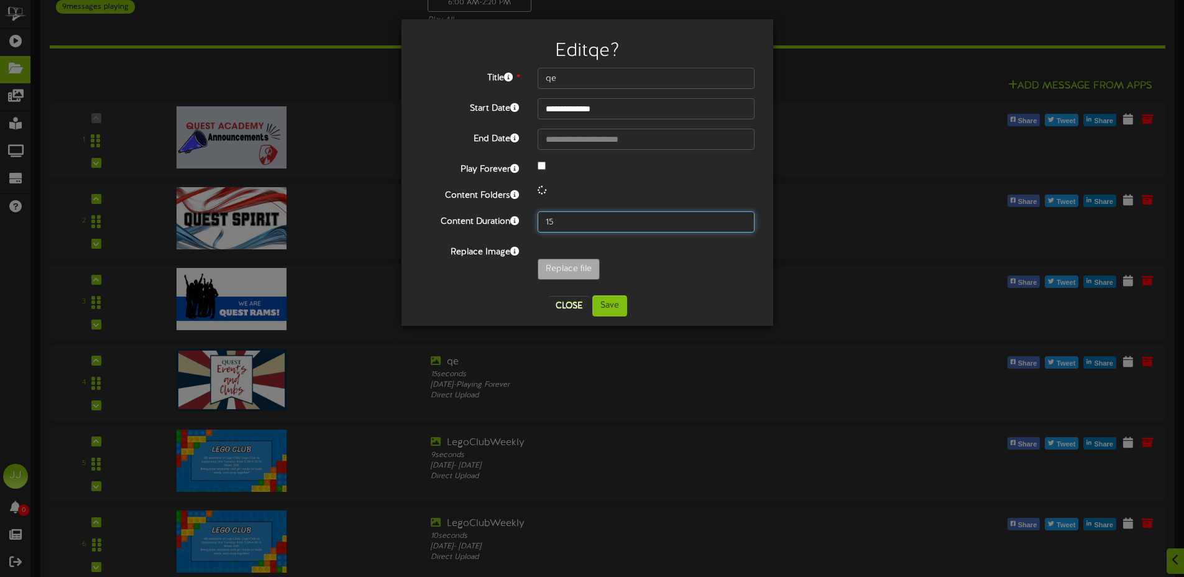
click at [575, 218] on div "**********" at bounding box center [587, 177] width 334 height 218
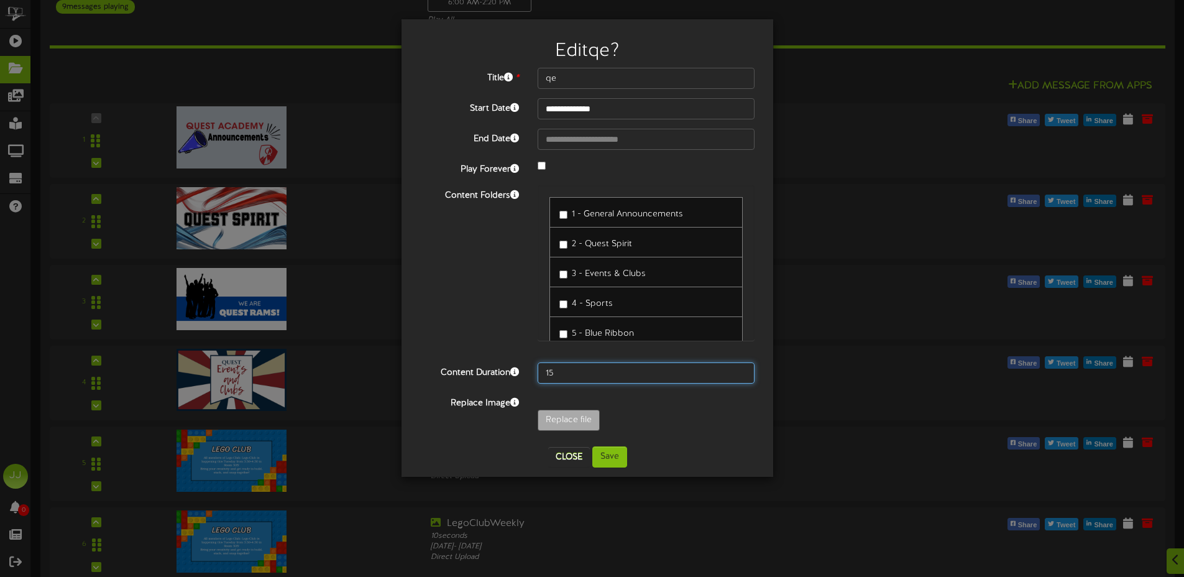
type input "1"
click at [614, 459] on button "Save" at bounding box center [609, 456] width 35 height 21
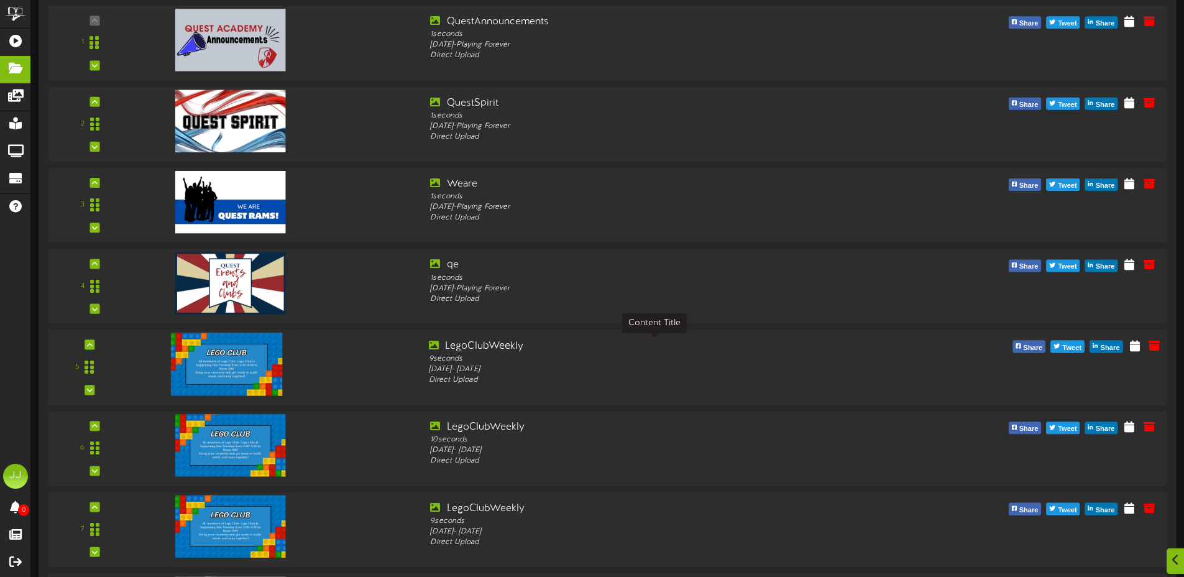
scroll to position [188, 0]
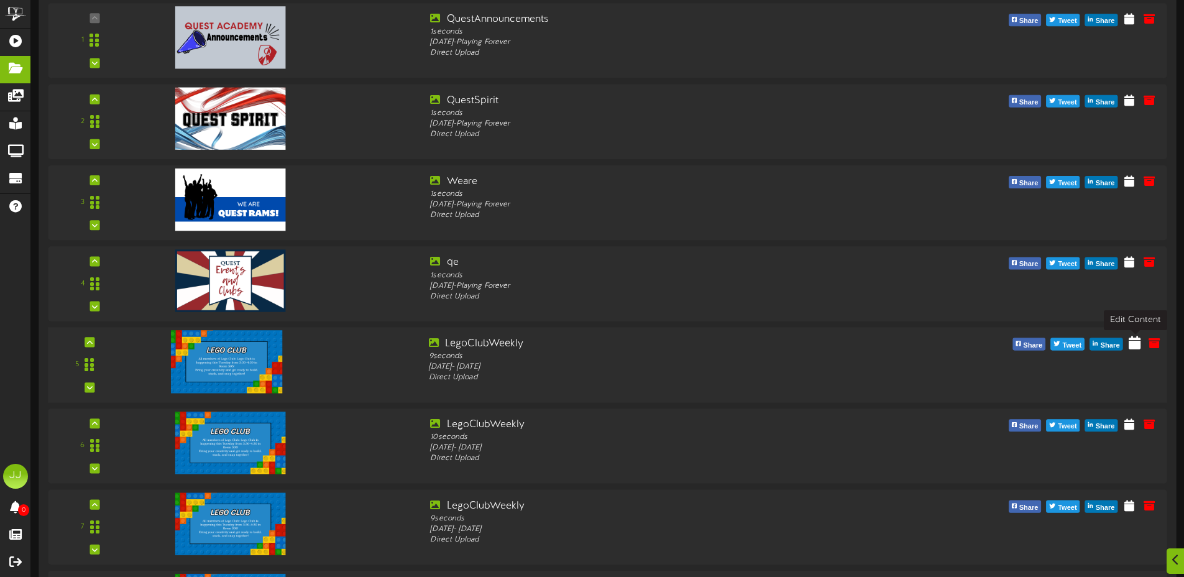
click at [1133, 347] on icon at bounding box center [1134, 343] width 12 height 14
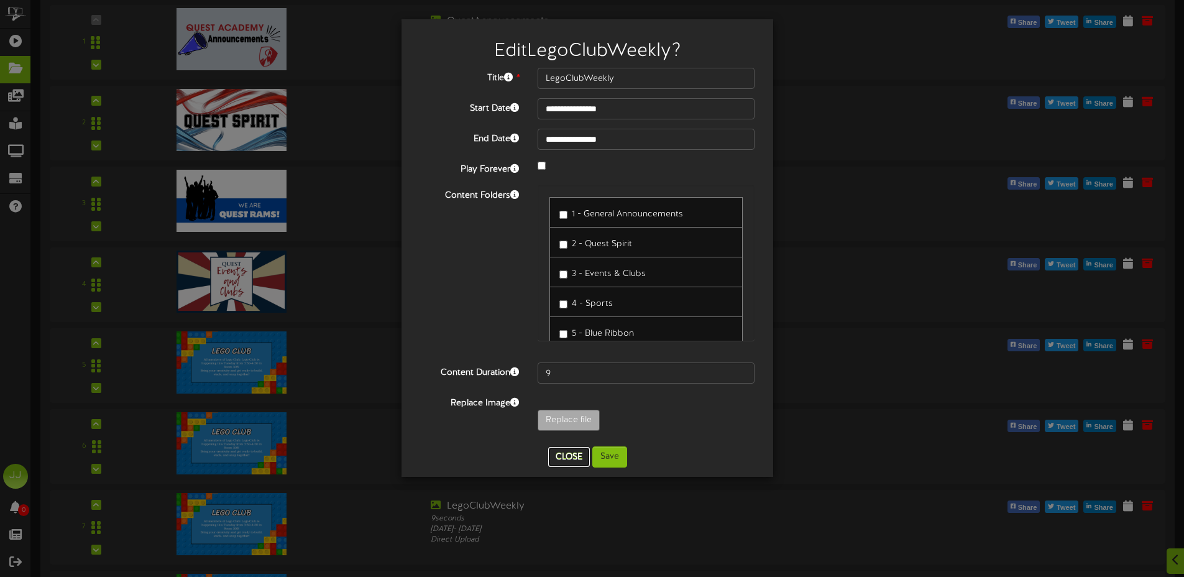
click at [575, 454] on button "Close" at bounding box center [569, 457] width 42 height 20
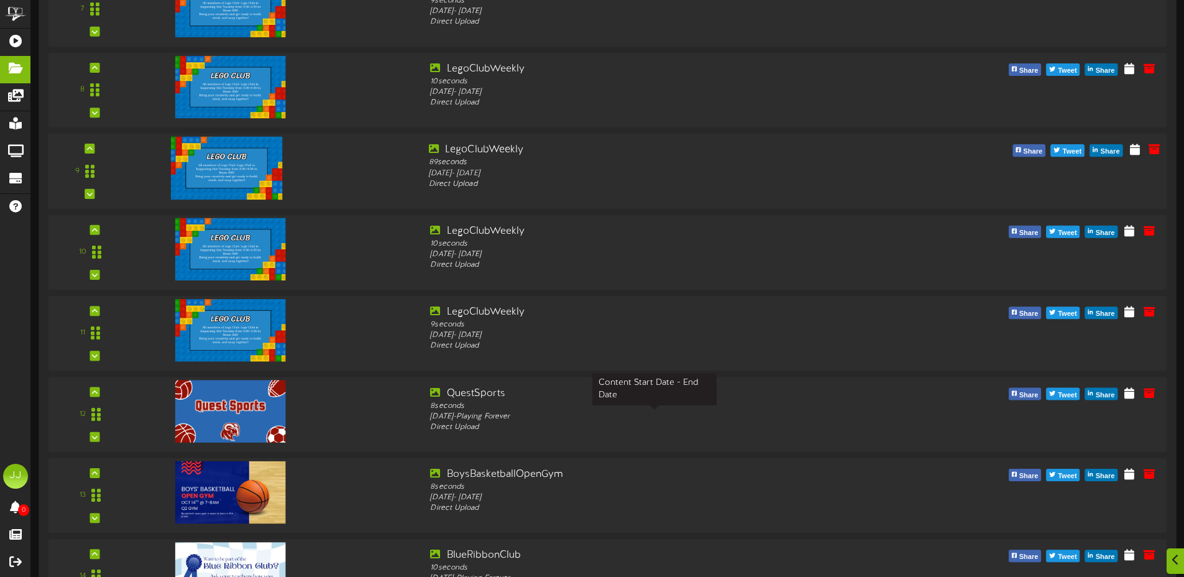
scroll to position [718, 0]
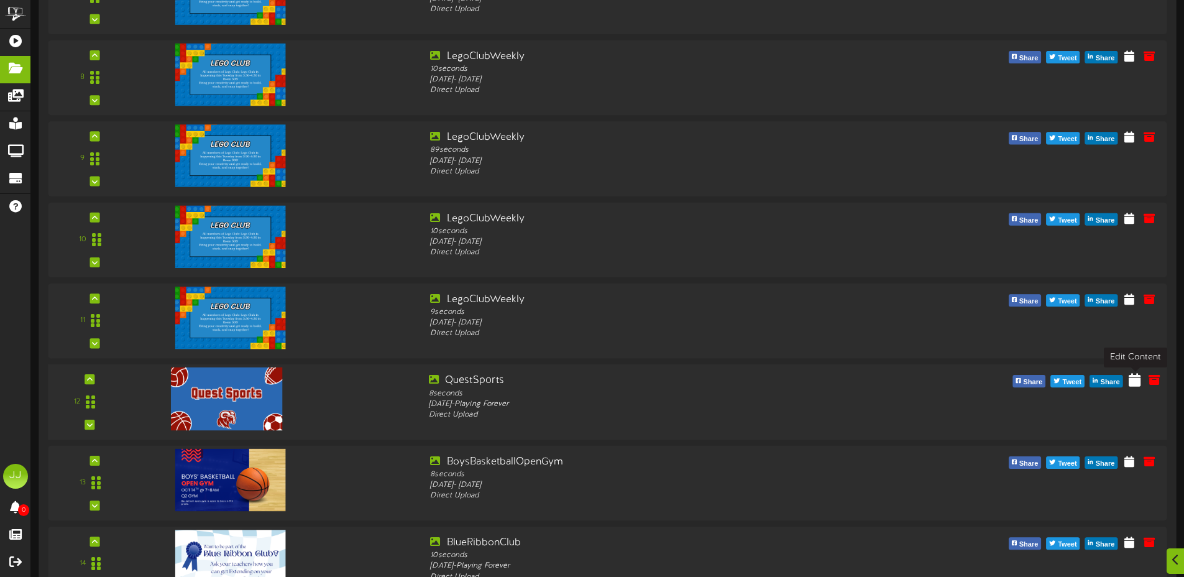
click at [1129, 383] on icon at bounding box center [1134, 380] width 12 height 14
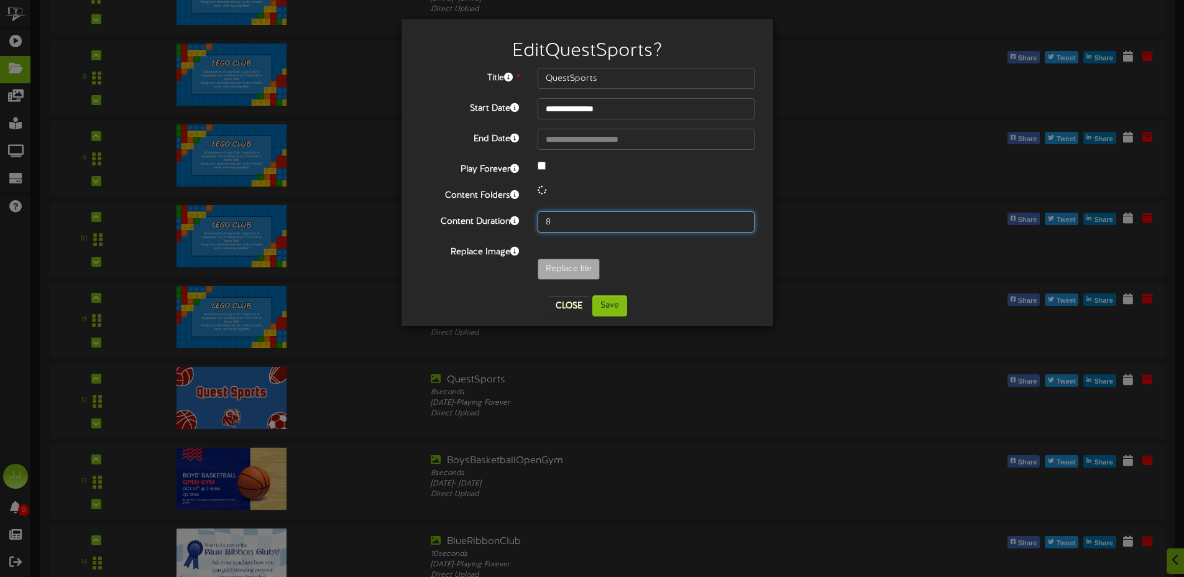
click at [566, 217] on input "8" at bounding box center [645, 221] width 217 height 21
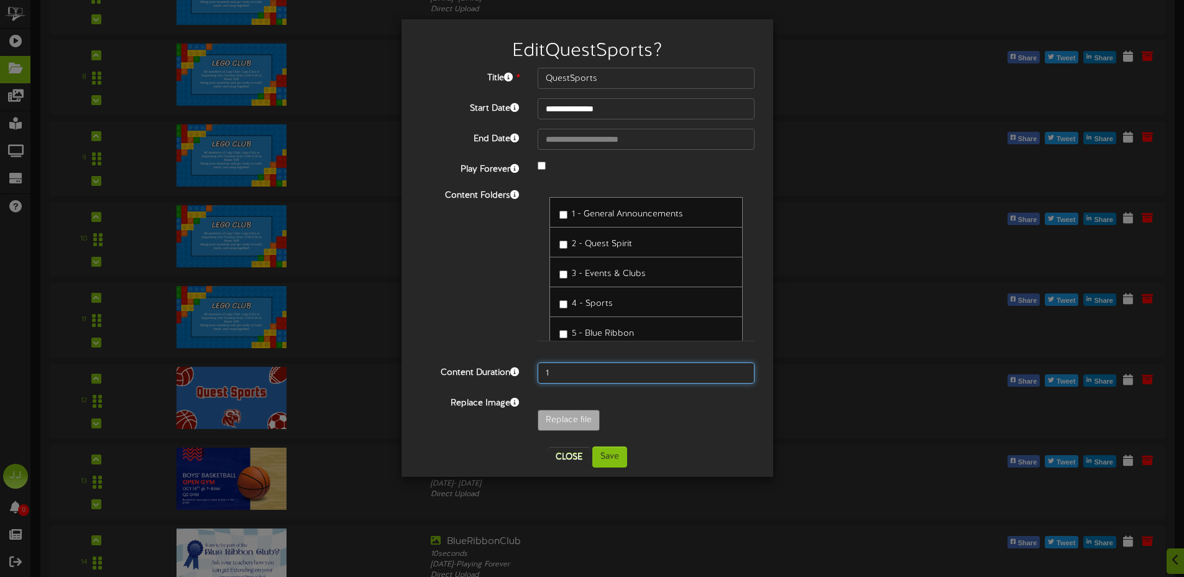
type input "1"
click at [654, 444] on div "**********" at bounding box center [587, 257] width 353 height 378
click at [614, 457] on button "Save" at bounding box center [609, 456] width 35 height 21
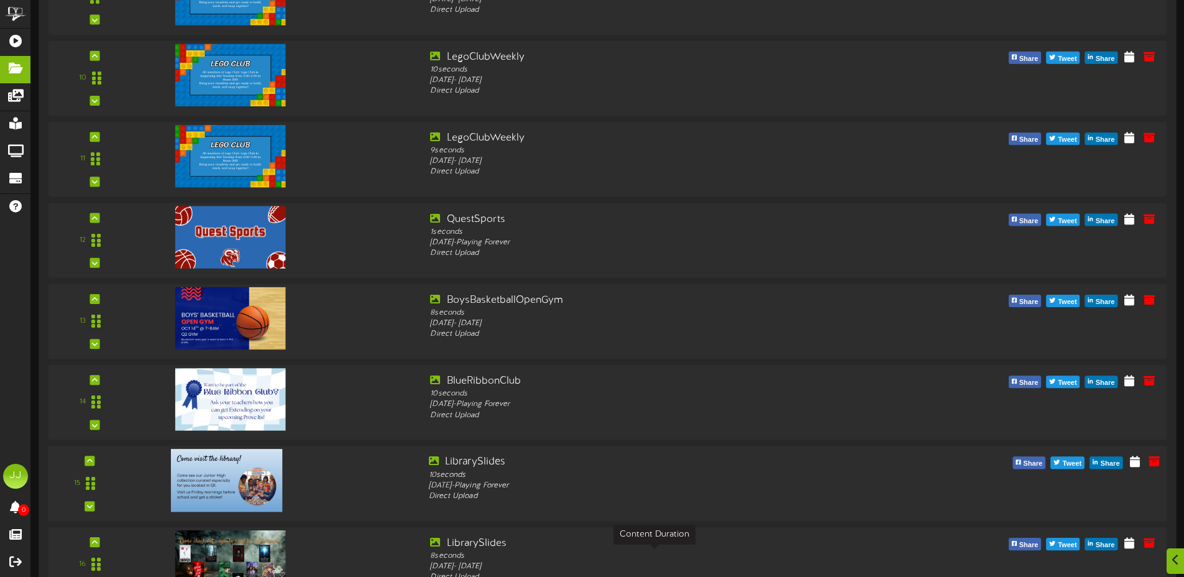
scroll to position [918, 0]
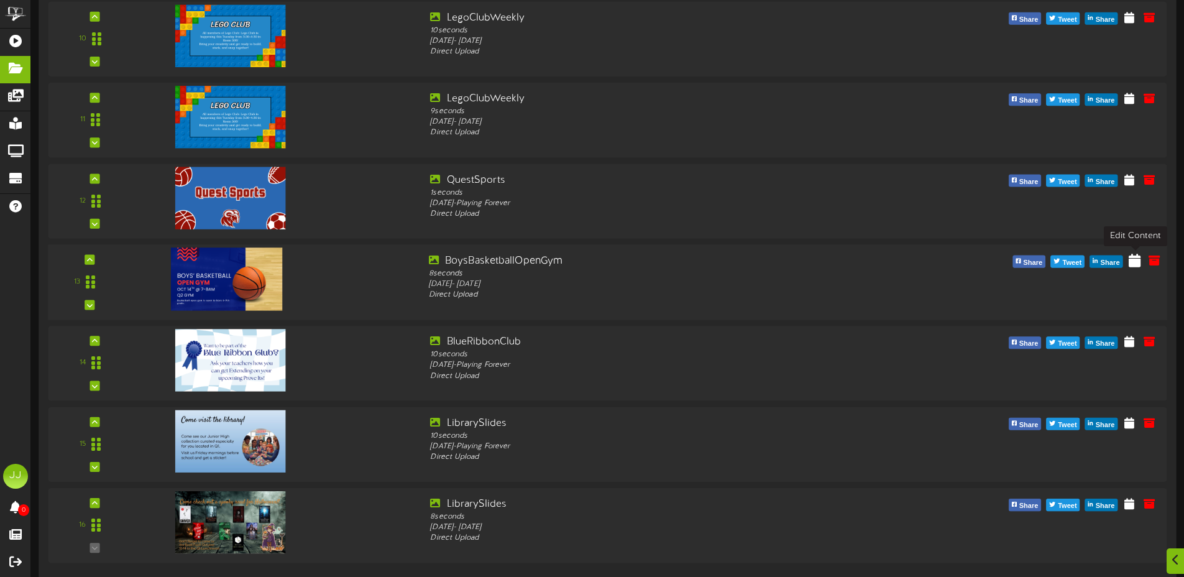
click at [1134, 260] on icon at bounding box center [1134, 260] width 12 height 14
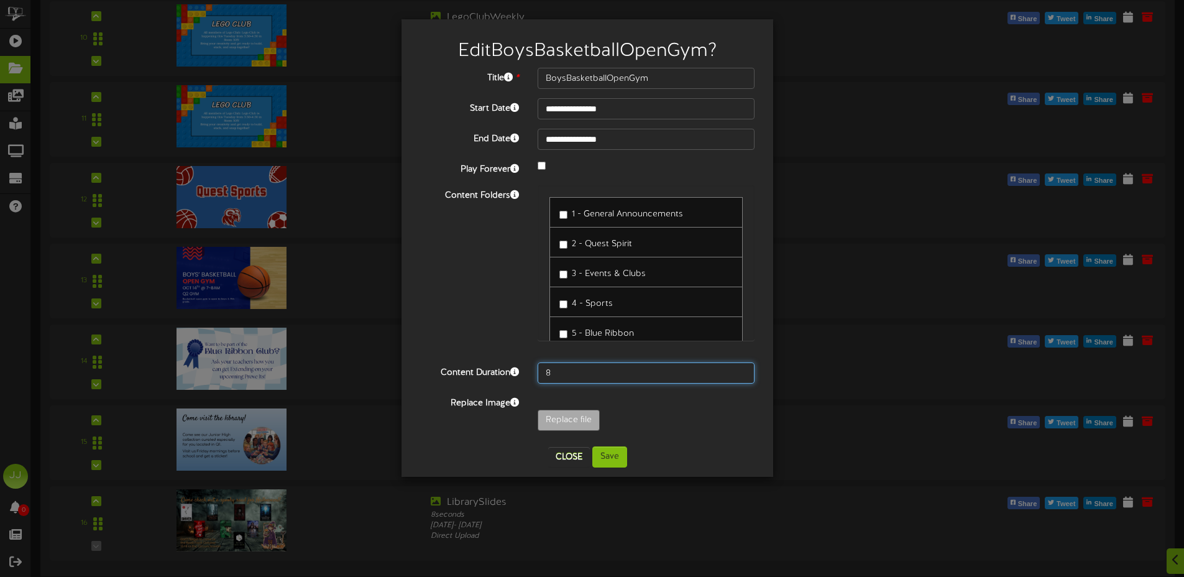
click at [569, 370] on input "8" at bounding box center [645, 372] width 217 height 21
type input "1"
click at [621, 455] on button "Save" at bounding box center [609, 456] width 35 height 21
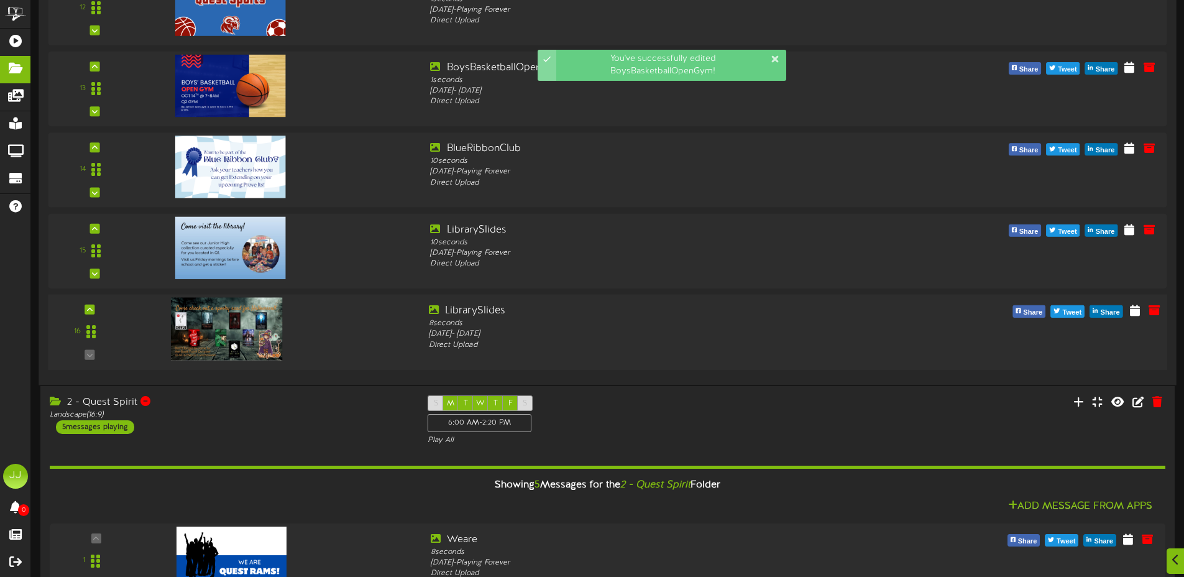
scroll to position [1121, 0]
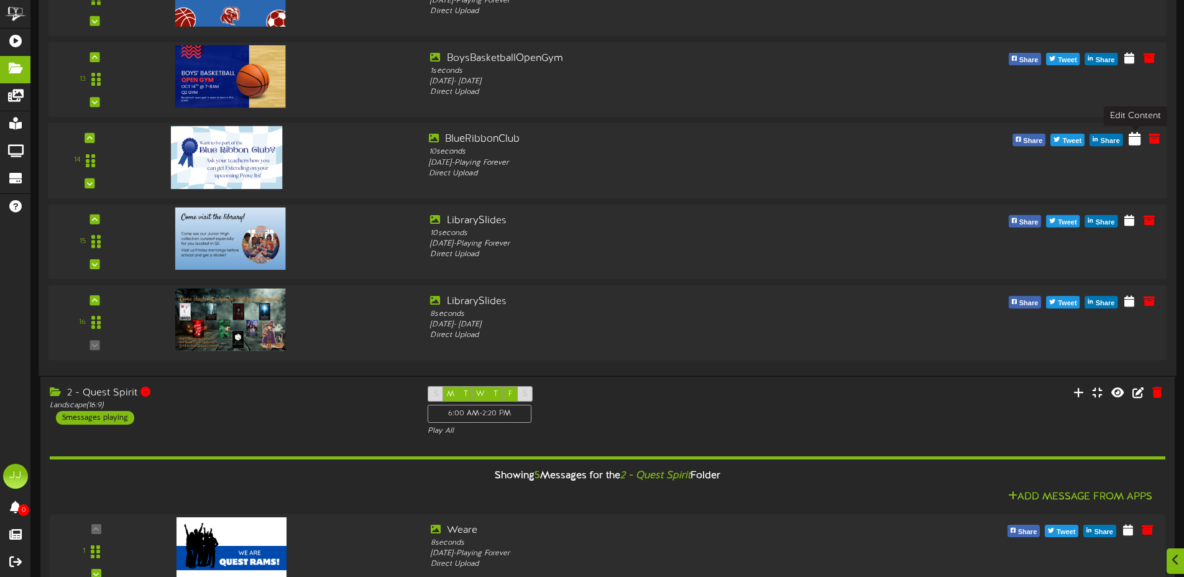
click at [1133, 138] on icon at bounding box center [1134, 138] width 12 height 14
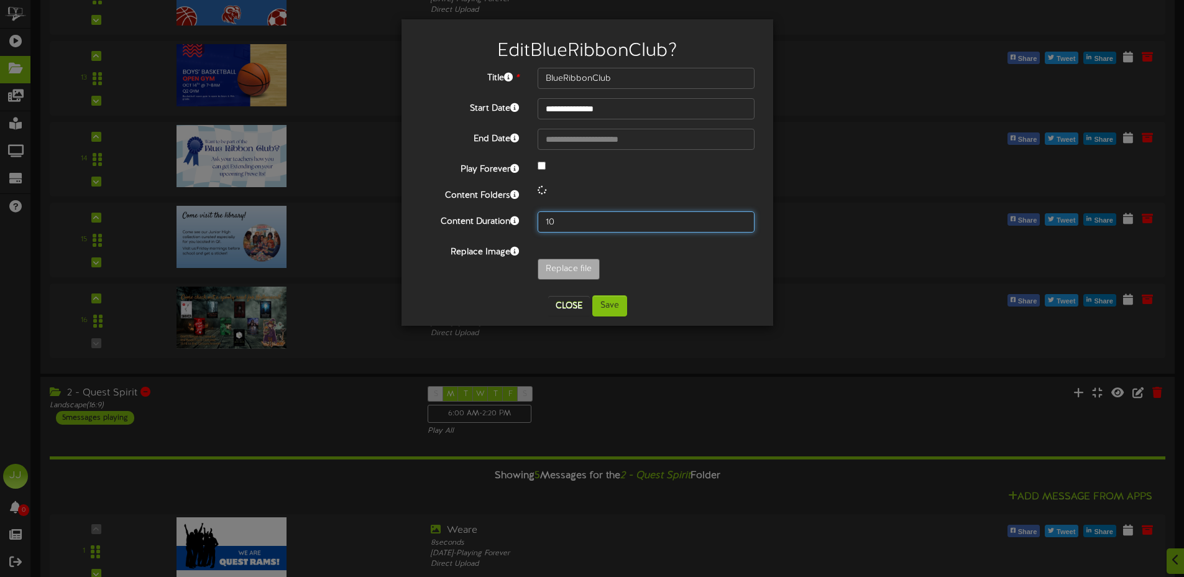
click at [606, 218] on input "10" at bounding box center [645, 221] width 217 height 21
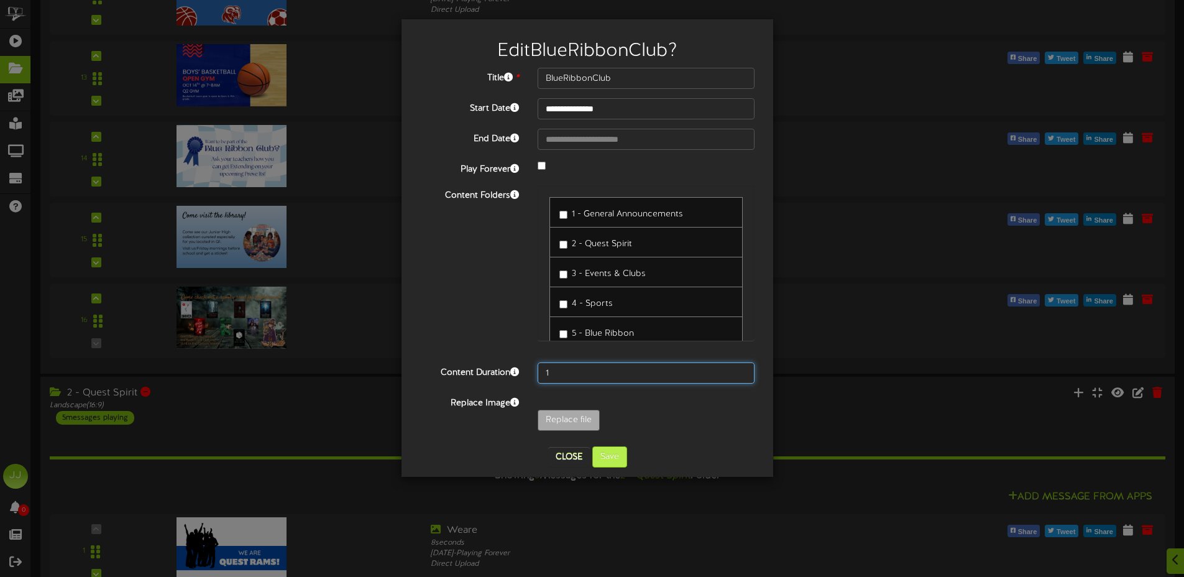
type input "1"
click at [604, 465] on button "Save" at bounding box center [609, 456] width 35 height 21
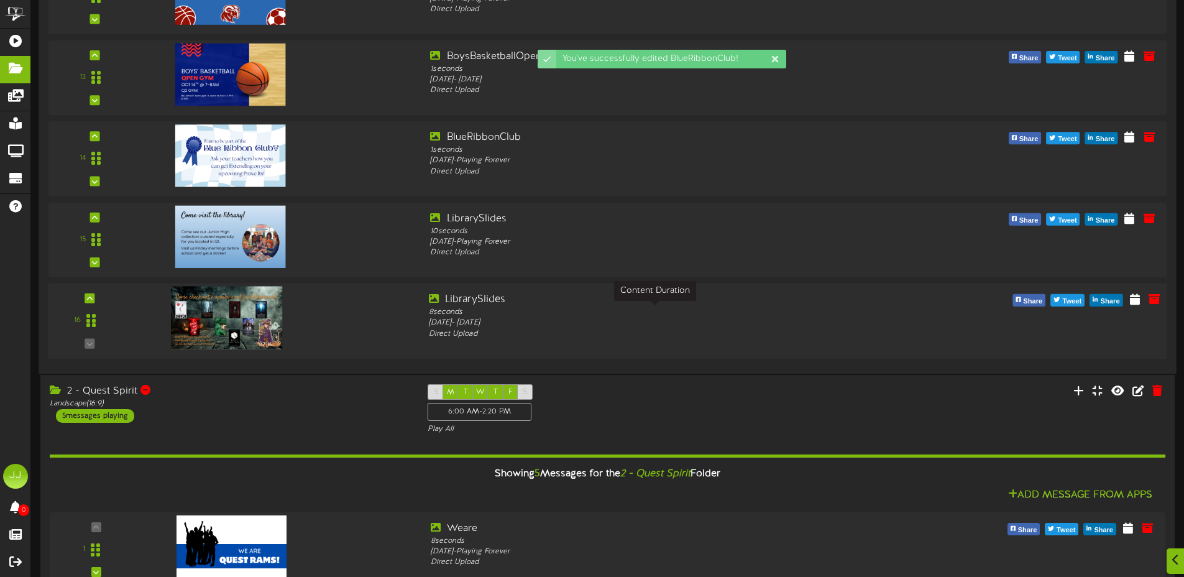
scroll to position [1123, 0]
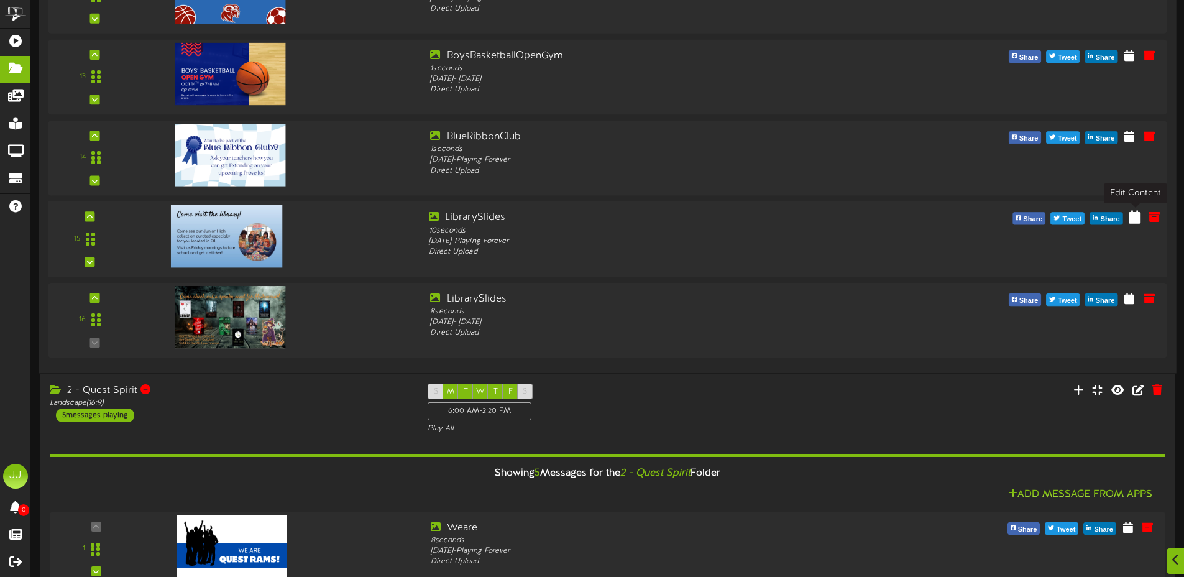
click at [1130, 215] on icon at bounding box center [1134, 217] width 12 height 14
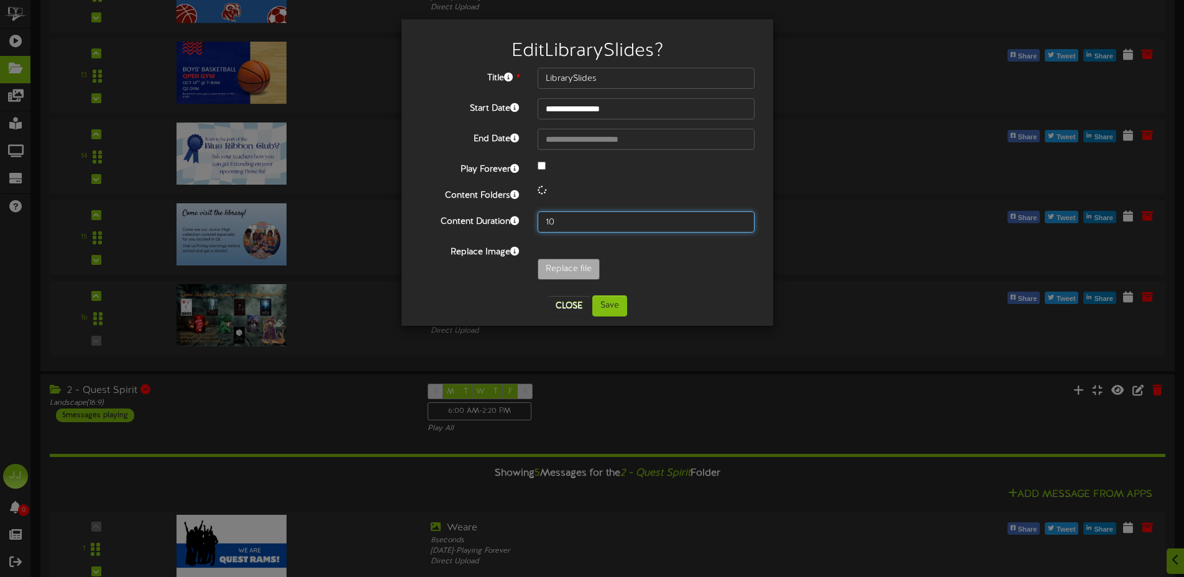
click at [671, 221] on input "10" at bounding box center [645, 221] width 217 height 21
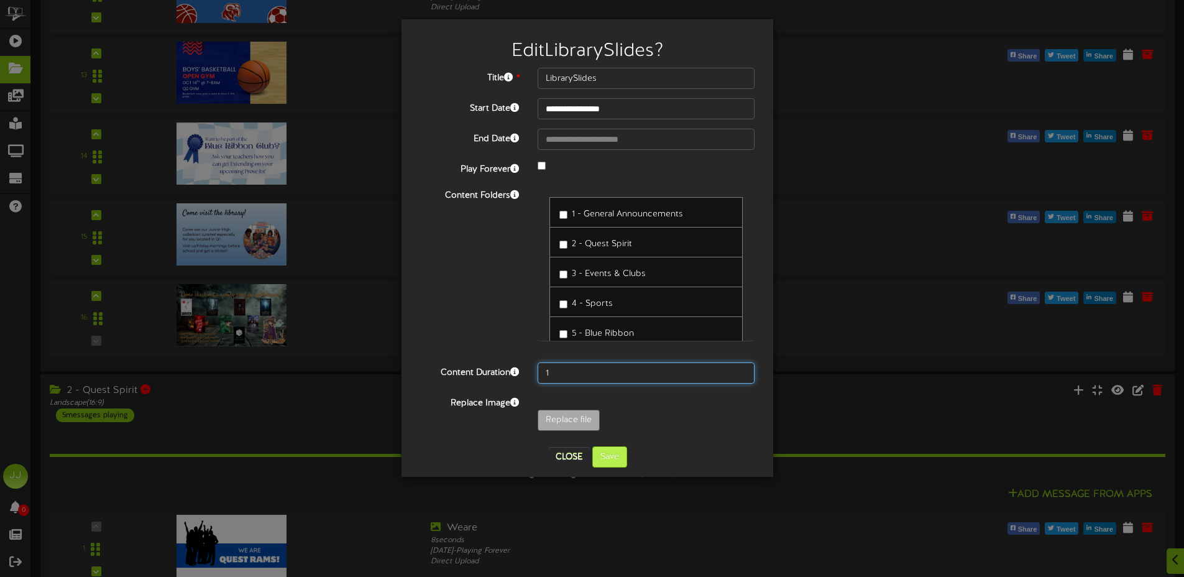
type input "1"
click at [608, 458] on button "Save" at bounding box center [609, 456] width 35 height 21
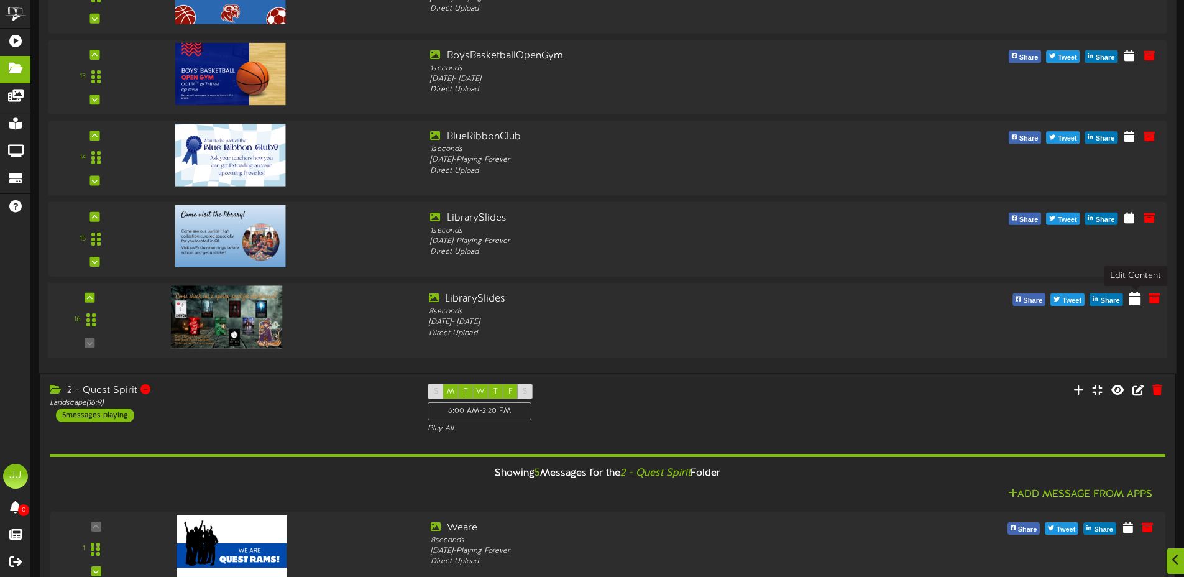
click at [1137, 296] on icon at bounding box center [1134, 298] width 12 height 14
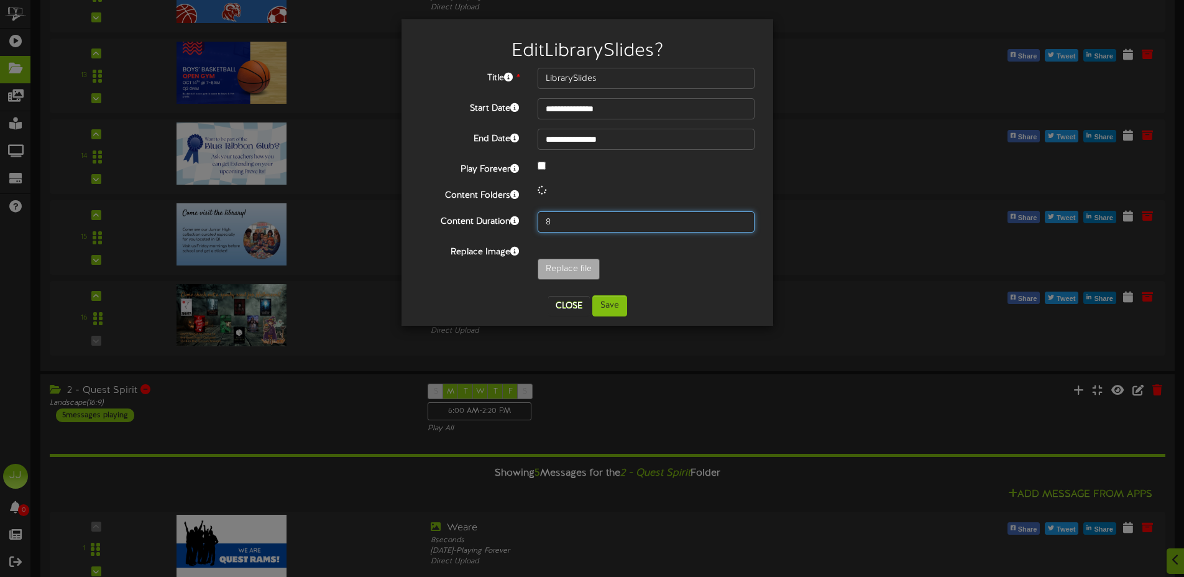
click at [618, 220] on input "8" at bounding box center [645, 221] width 217 height 21
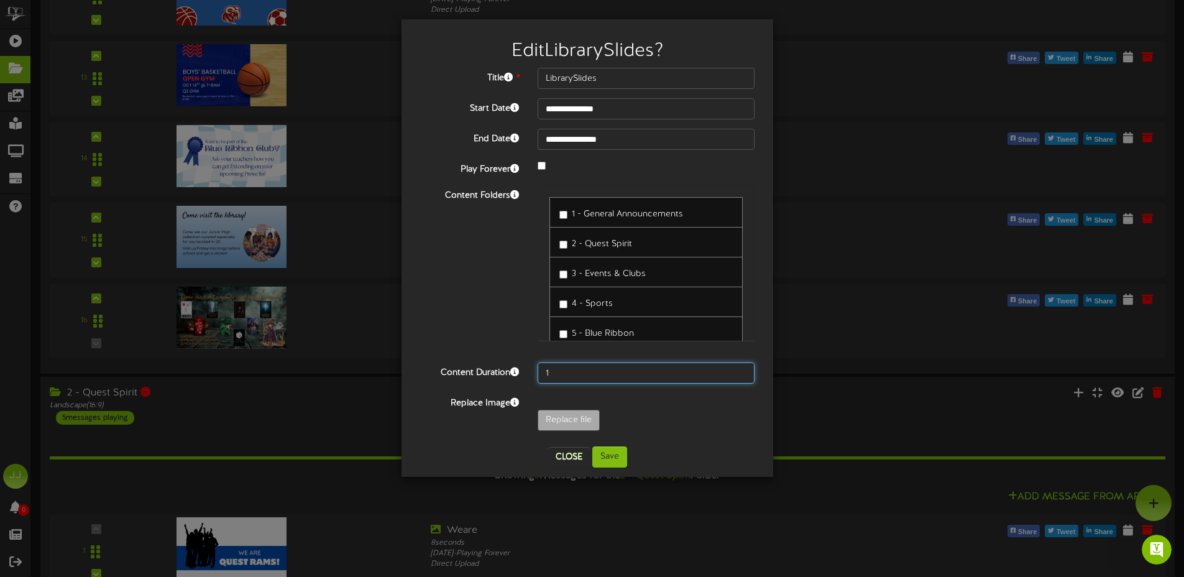
scroll to position [0, 0]
type input "1"
click at [617, 453] on button "Save" at bounding box center [609, 456] width 35 height 21
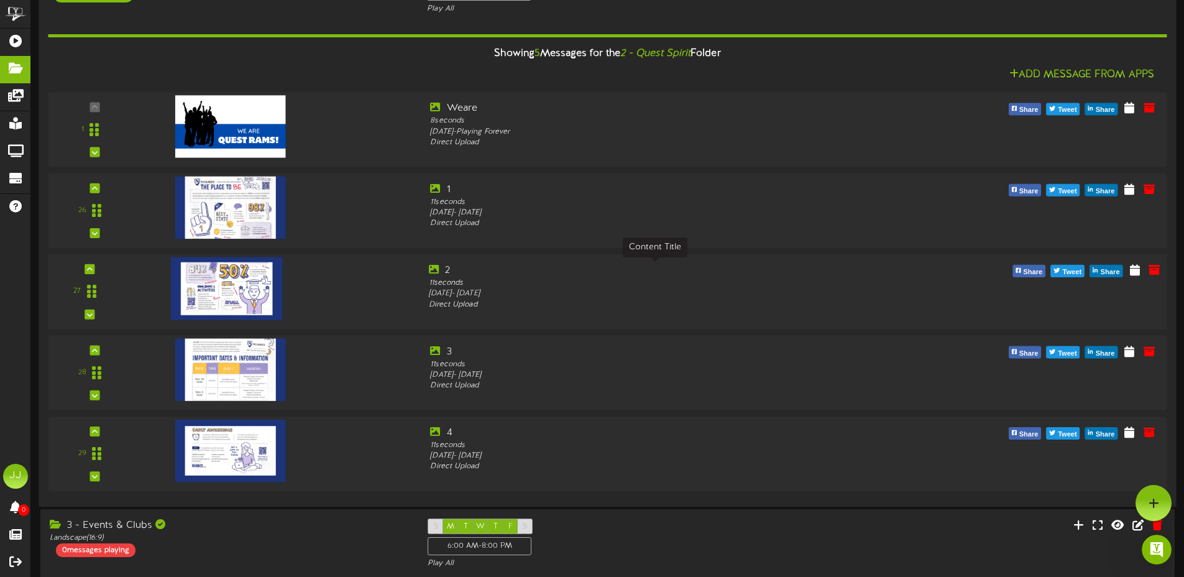
scroll to position [1540, 0]
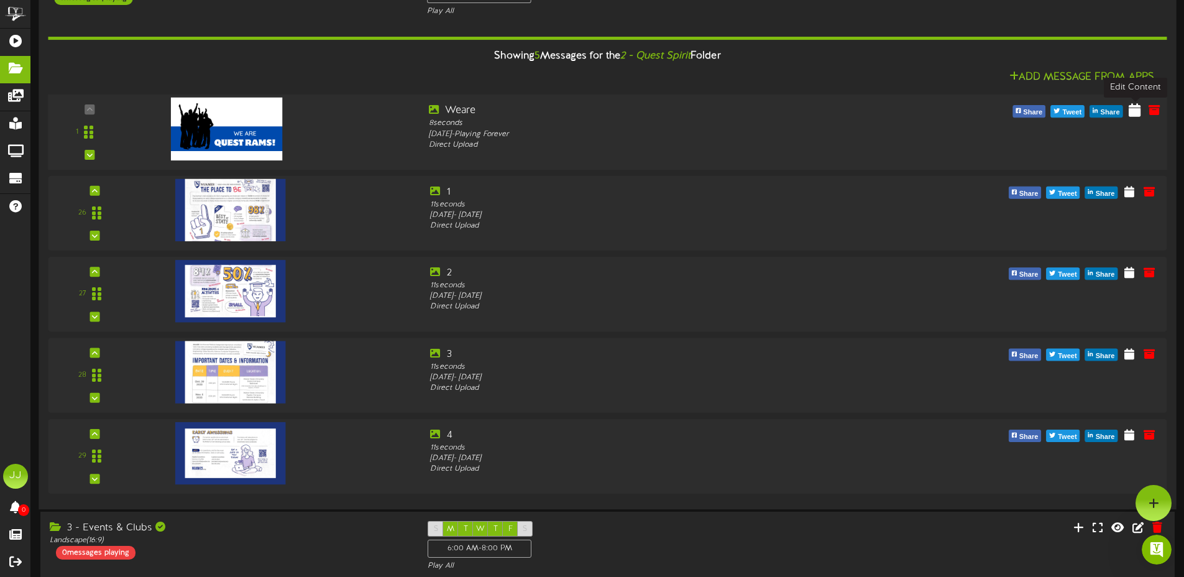
click at [1131, 113] on icon at bounding box center [1134, 110] width 12 height 14
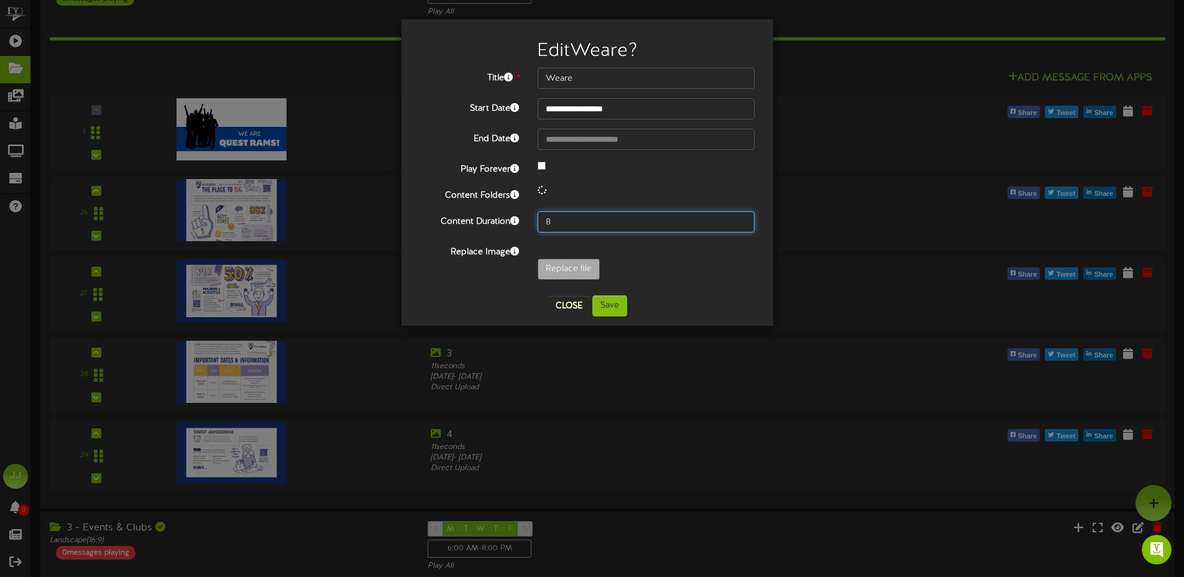
click at [616, 220] on input "8" at bounding box center [645, 221] width 217 height 21
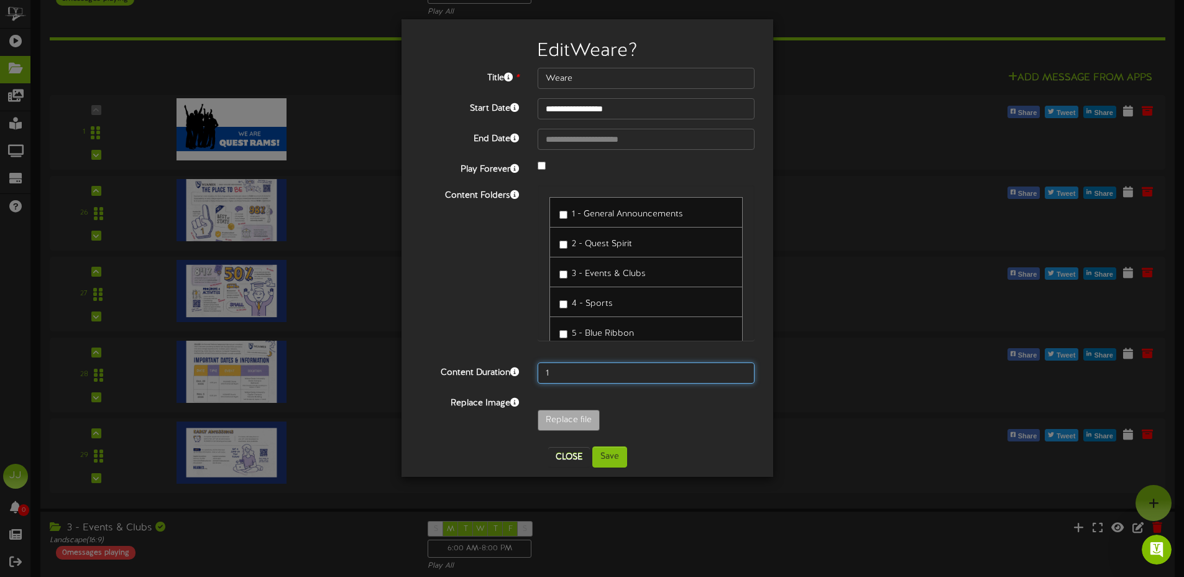
scroll to position [1537, 0]
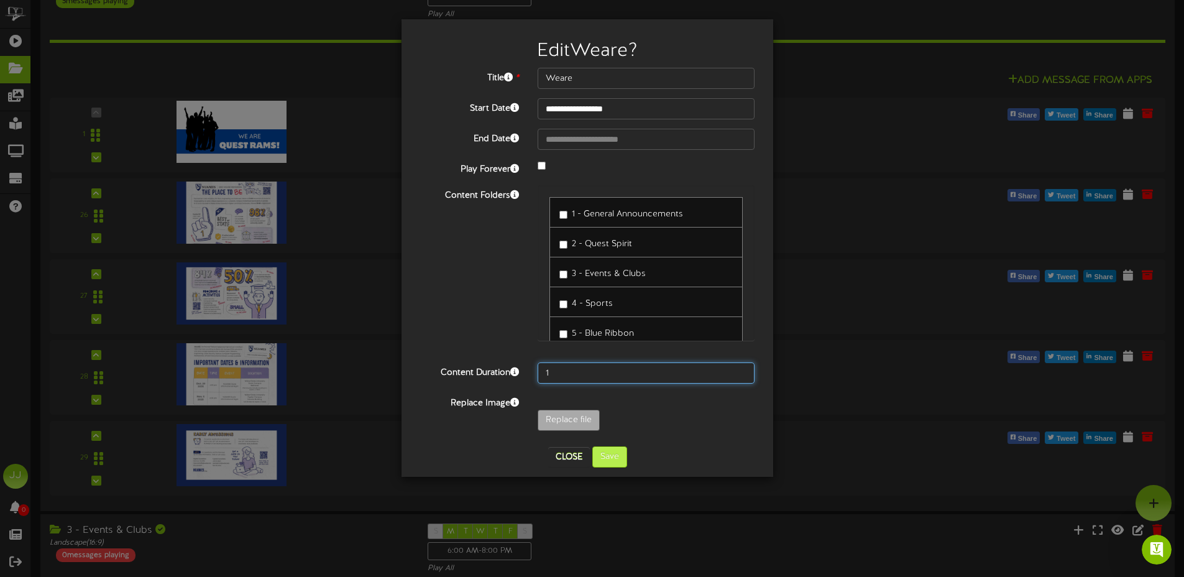
type input "1"
click at [606, 462] on button "Save" at bounding box center [609, 456] width 35 height 21
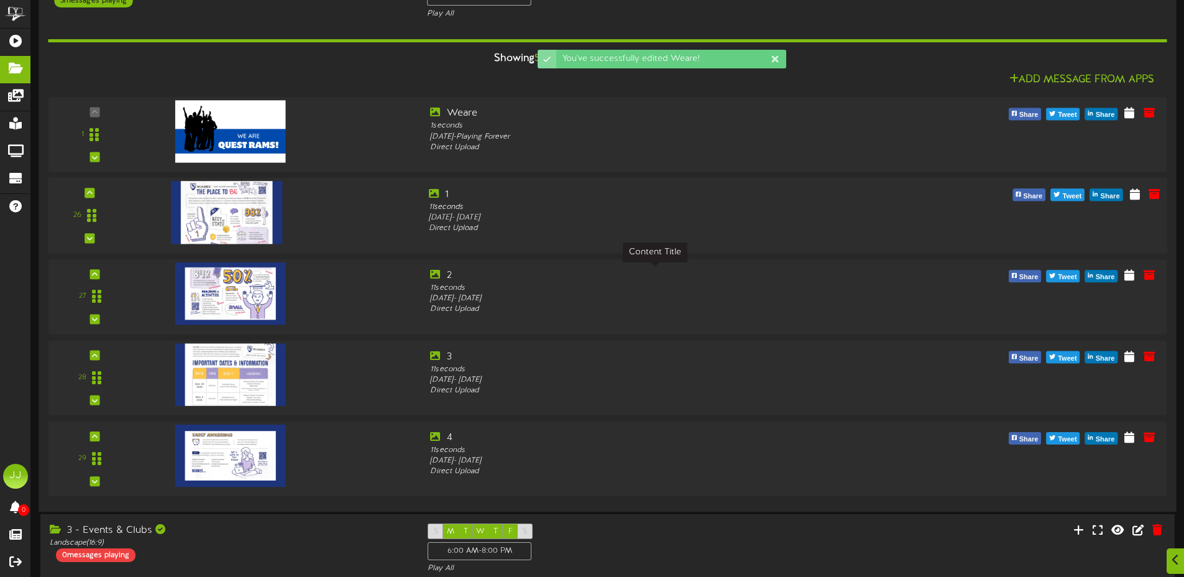
scroll to position [1540, 0]
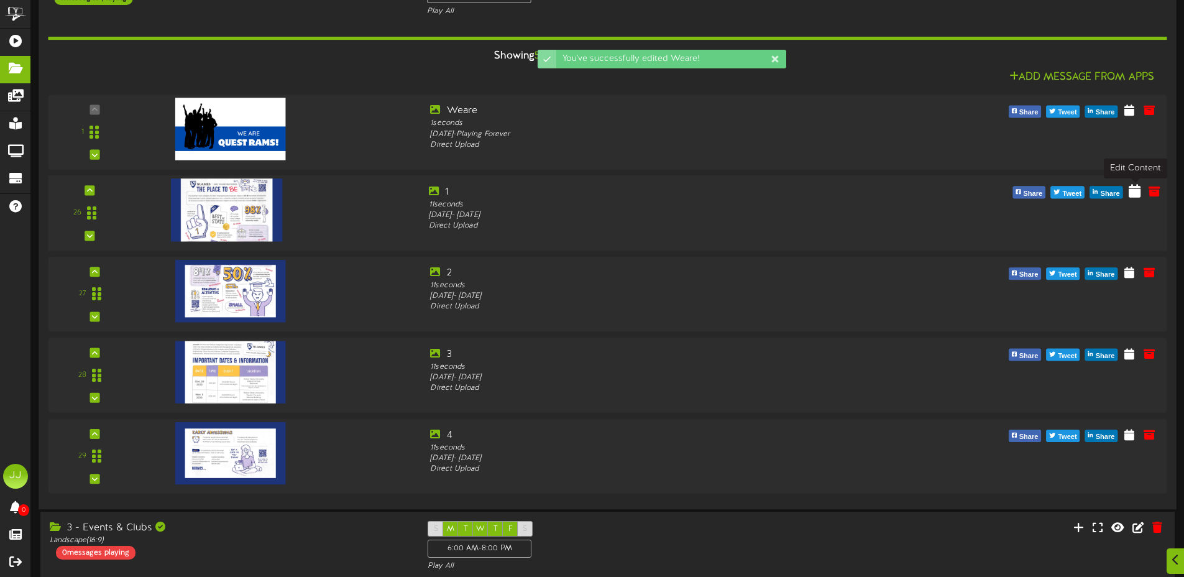
click at [1133, 193] on icon at bounding box center [1134, 191] width 12 height 14
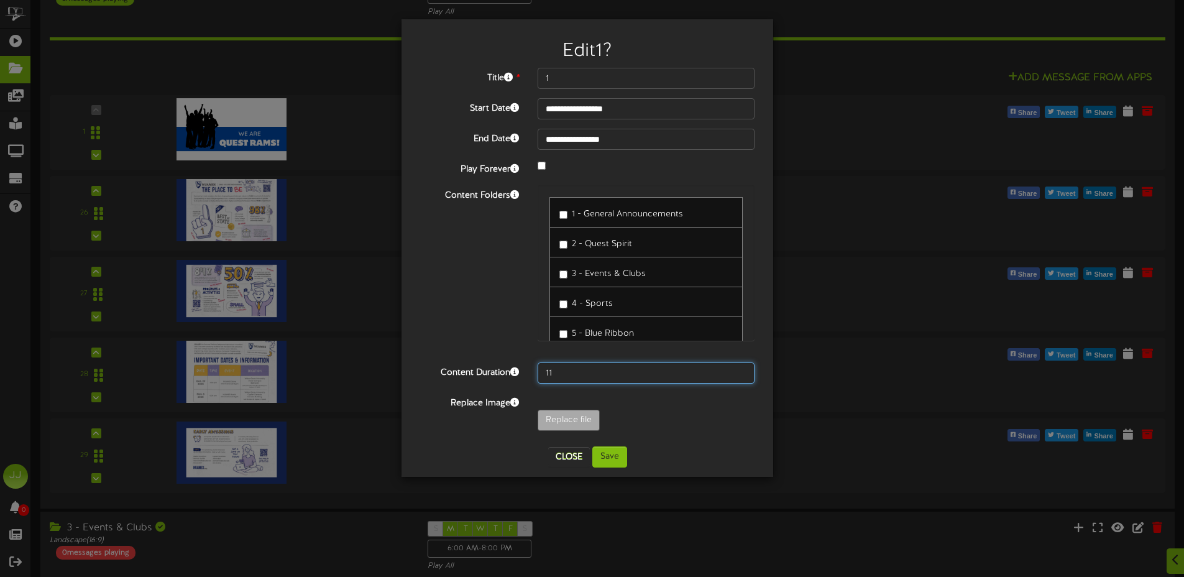
click at [583, 223] on div "**********" at bounding box center [587, 252] width 334 height 369
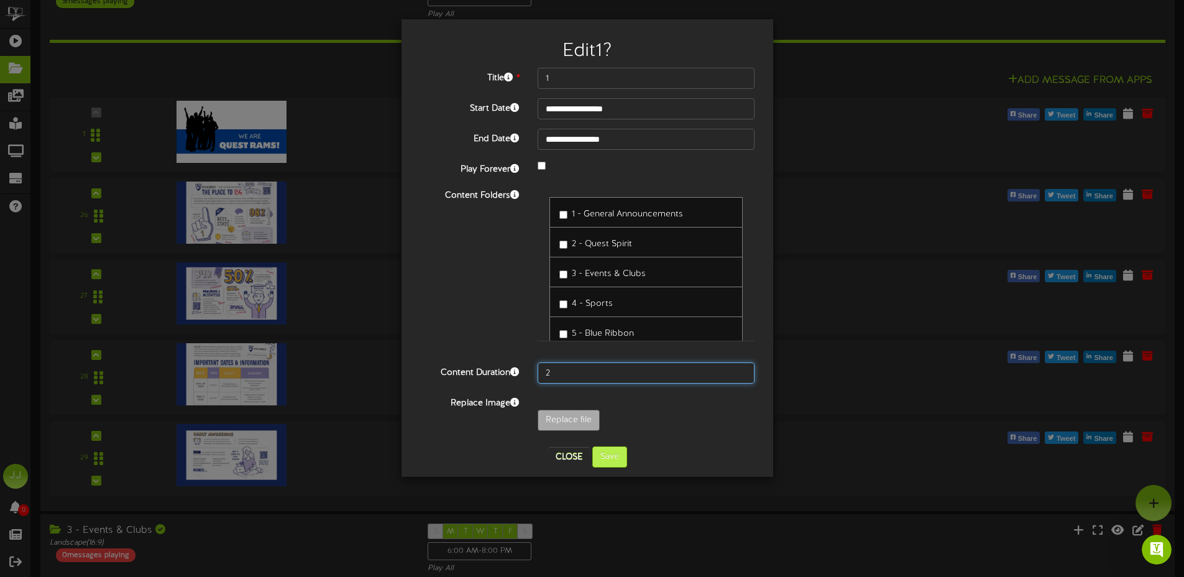
scroll to position [0, 0]
type input "2"
click at [598, 456] on button "Save" at bounding box center [609, 456] width 35 height 21
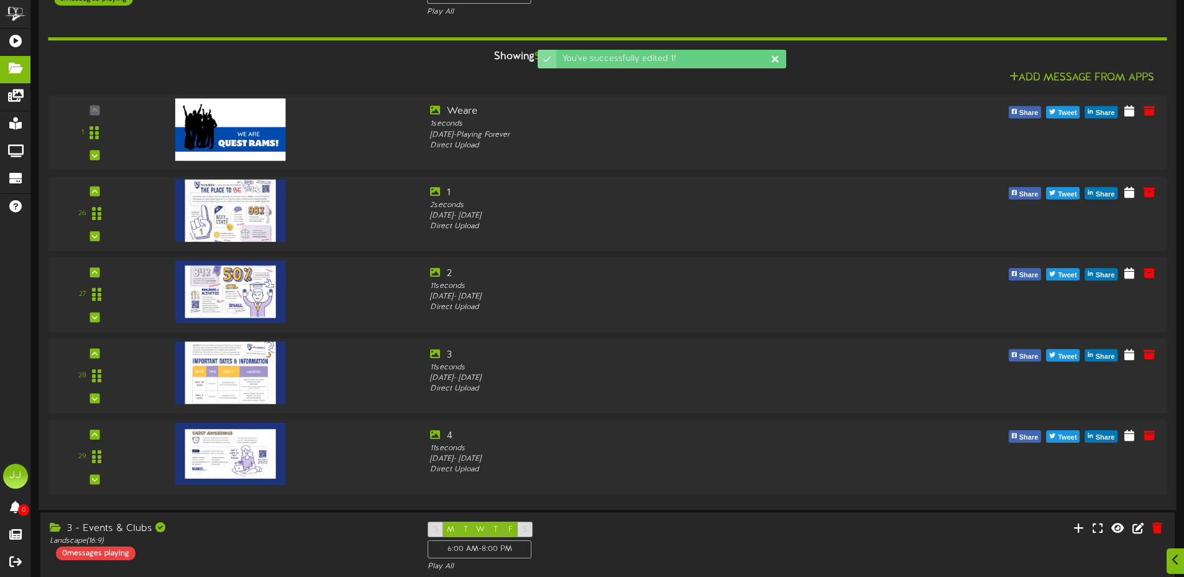
scroll to position [1540, 0]
click at [1130, 276] on icon at bounding box center [1134, 272] width 12 height 14
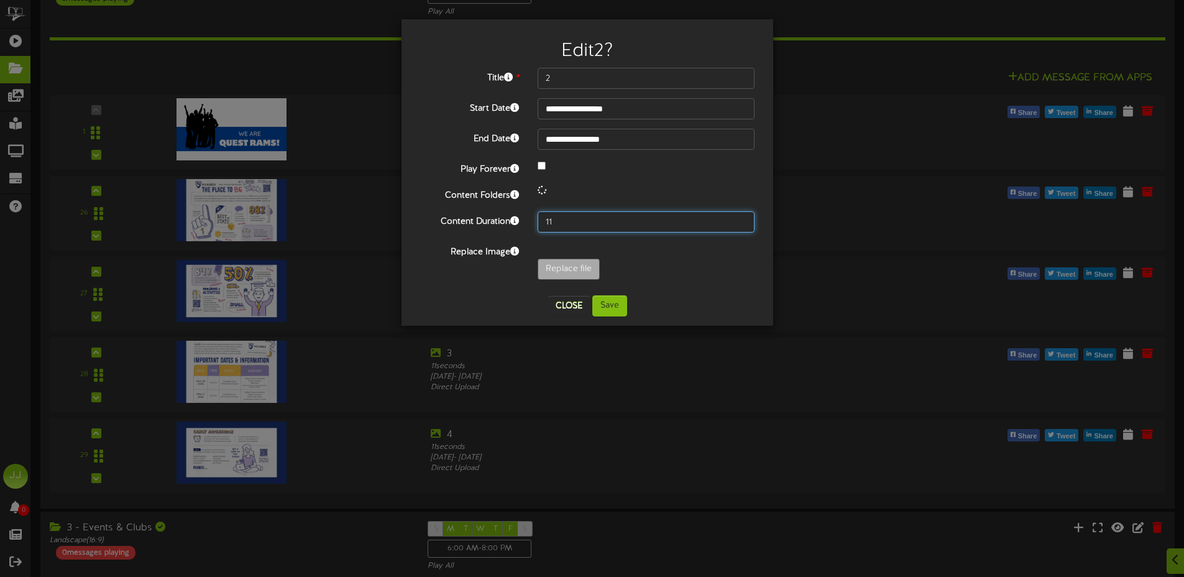
click at [582, 221] on input "11" at bounding box center [645, 221] width 217 height 21
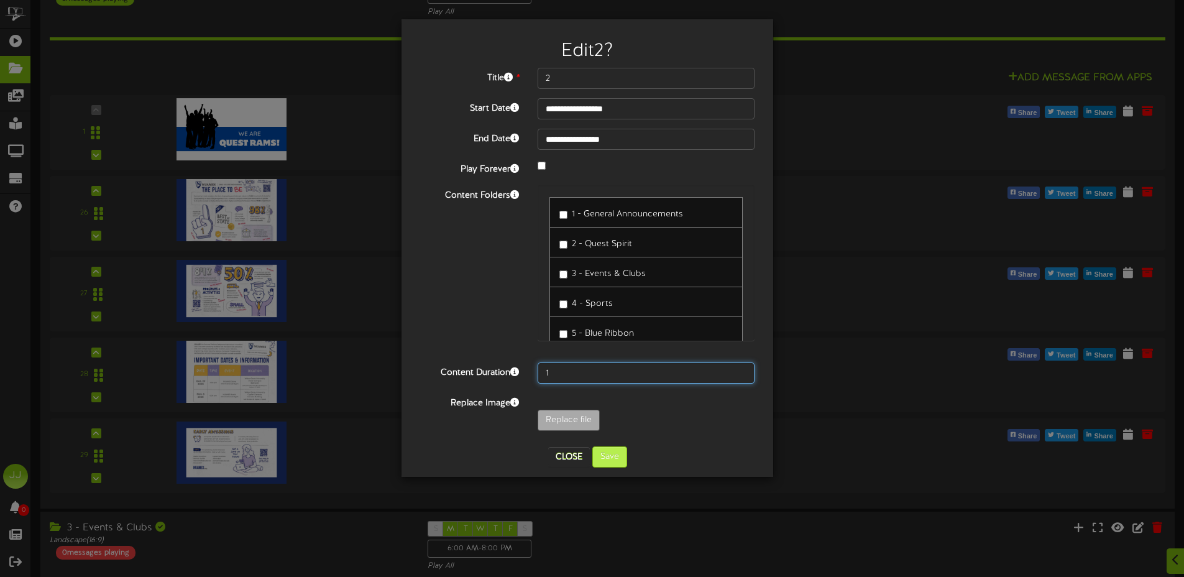
type input "1"
click at [605, 462] on button "Save" at bounding box center [609, 456] width 35 height 21
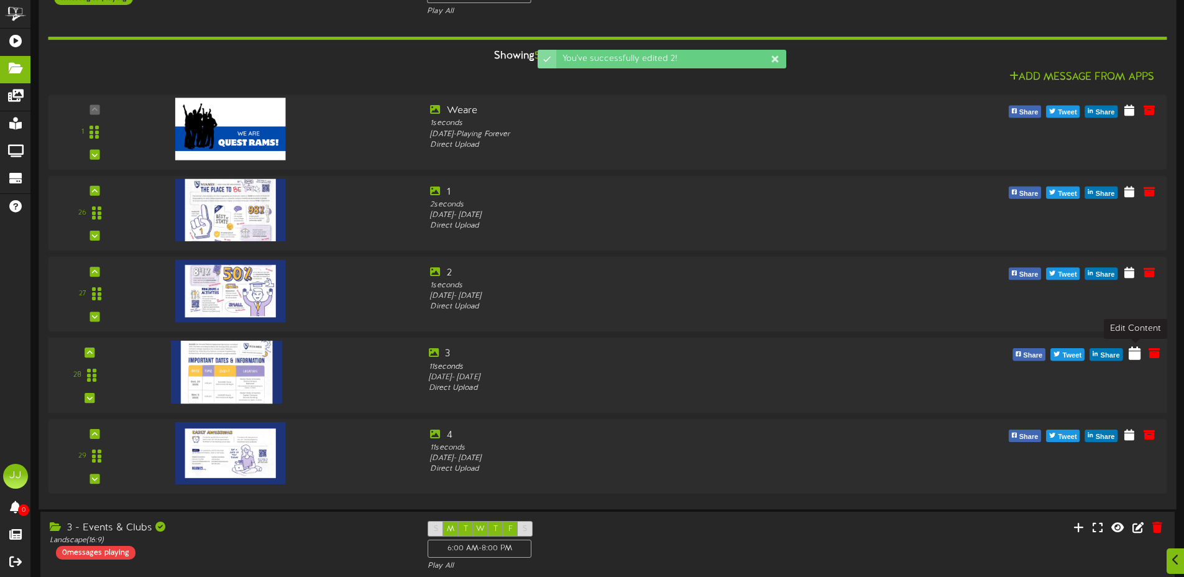
click at [1134, 355] on icon at bounding box center [1134, 353] width 12 height 14
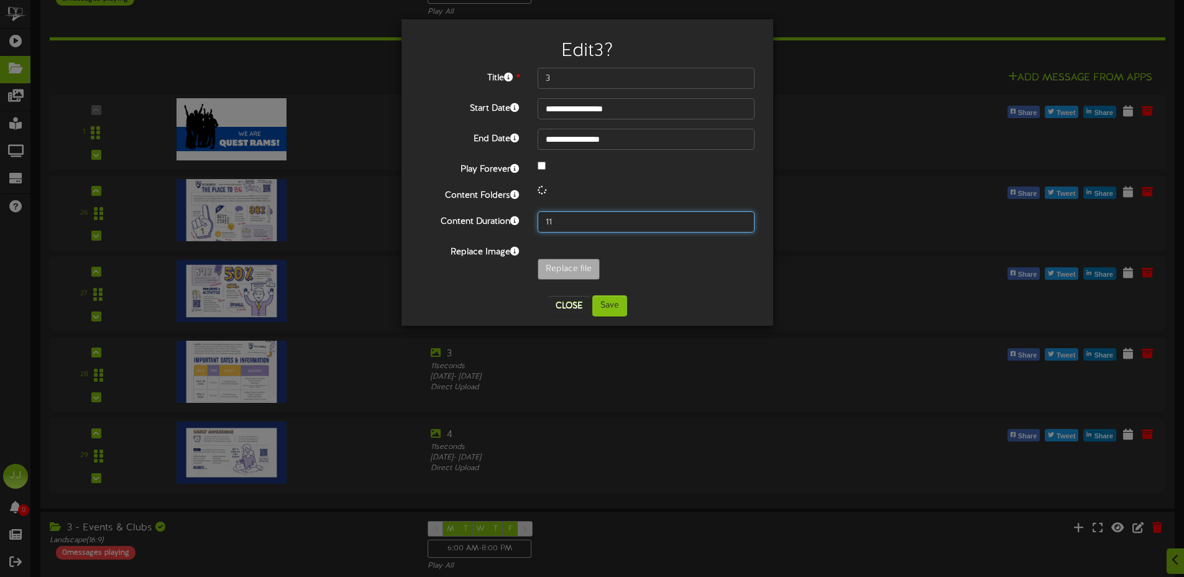
click at [616, 221] on input "11" at bounding box center [645, 221] width 217 height 21
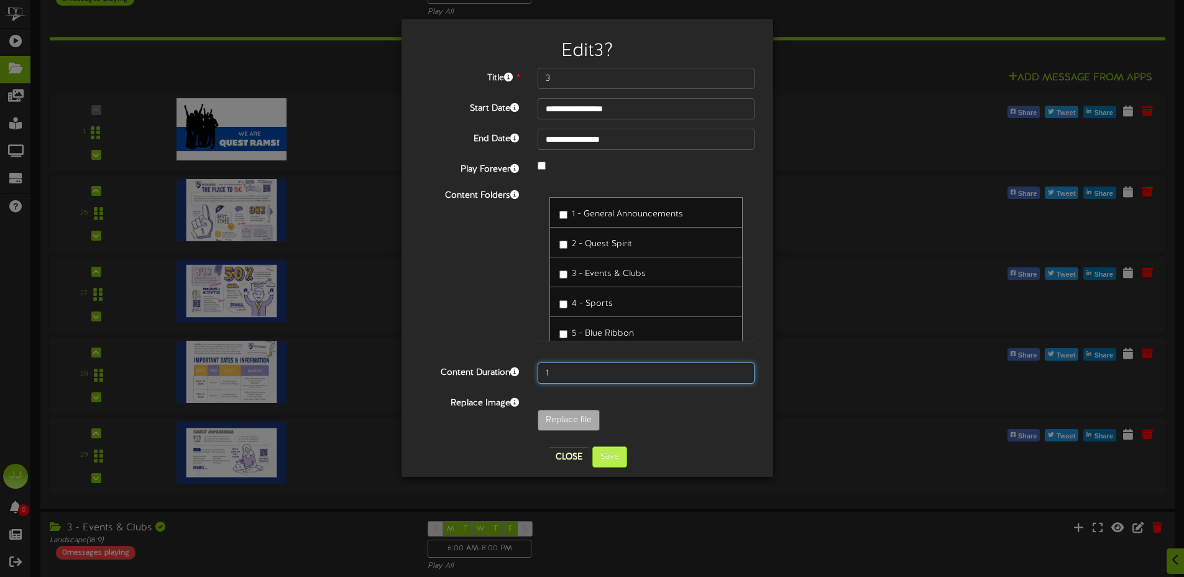
type input "1"
click at [611, 462] on button "Save" at bounding box center [609, 456] width 35 height 21
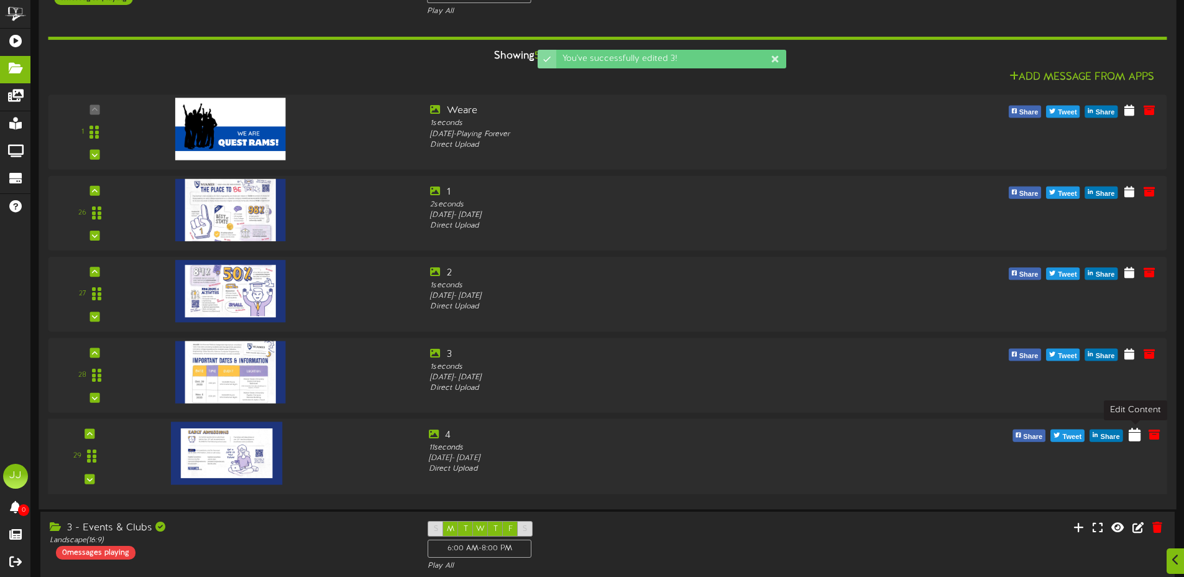
click at [1134, 440] on icon at bounding box center [1134, 434] width 12 height 14
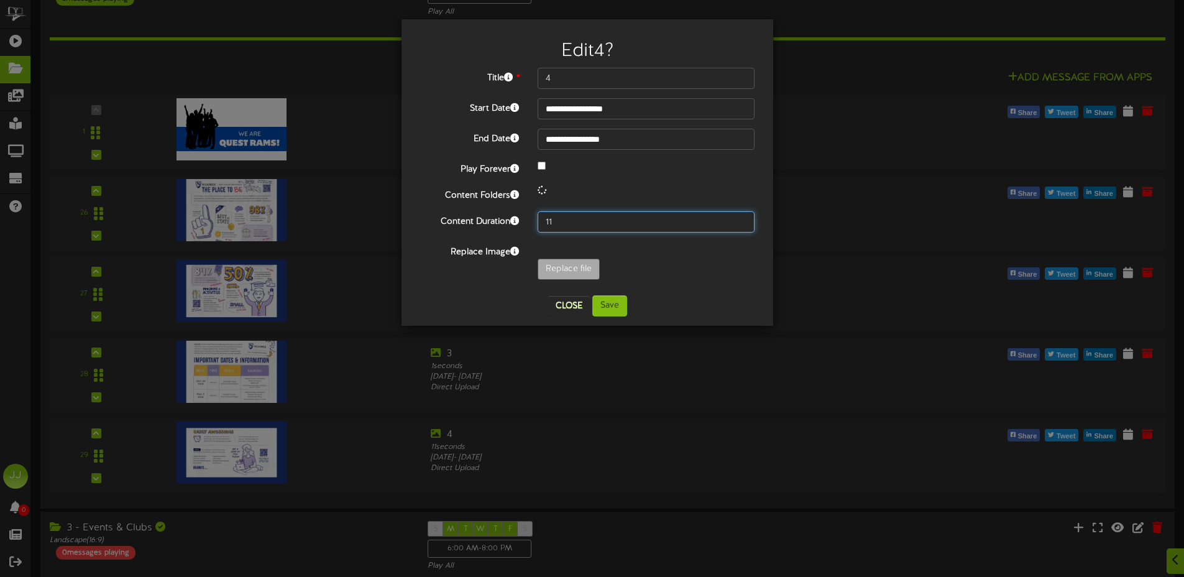
click at [590, 221] on div "**********" at bounding box center [587, 177] width 334 height 218
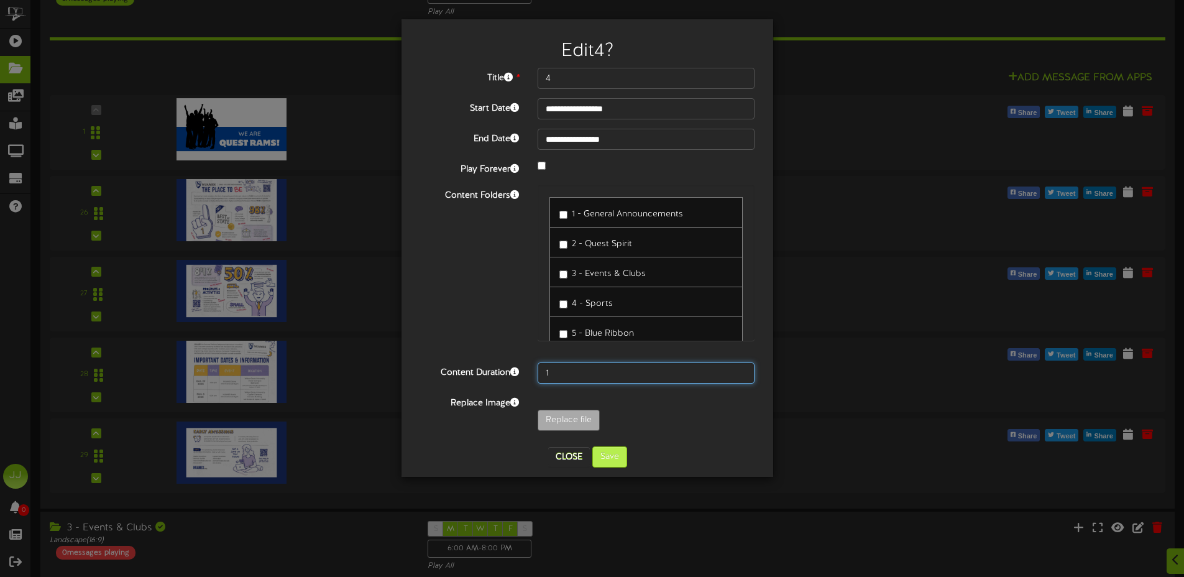
type input "1"
click at [608, 464] on button "Save" at bounding box center [609, 456] width 35 height 21
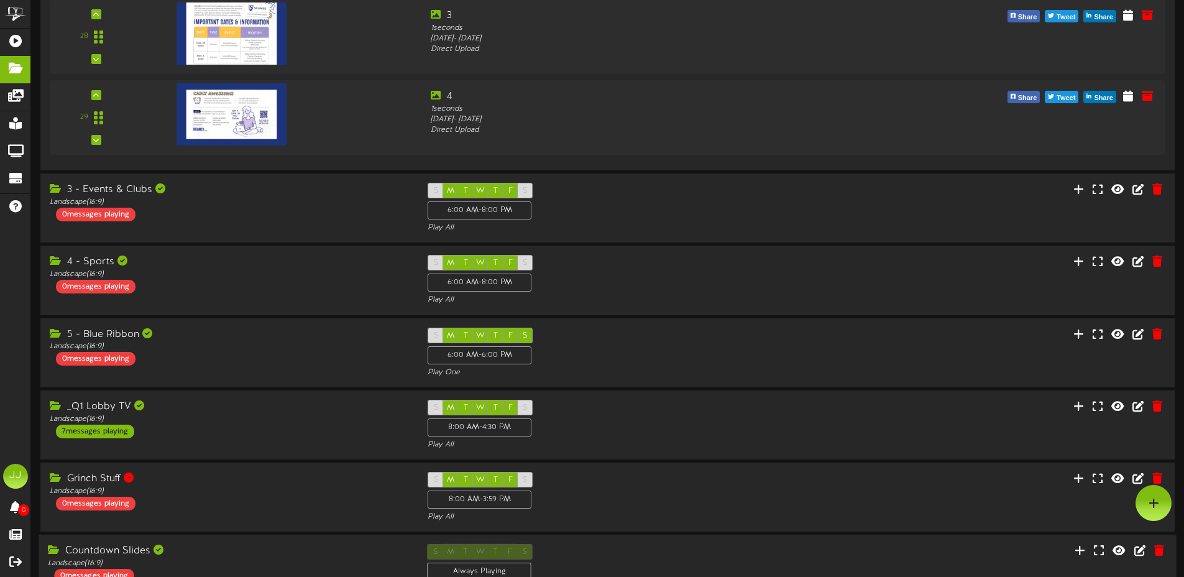
scroll to position [2416, 0]
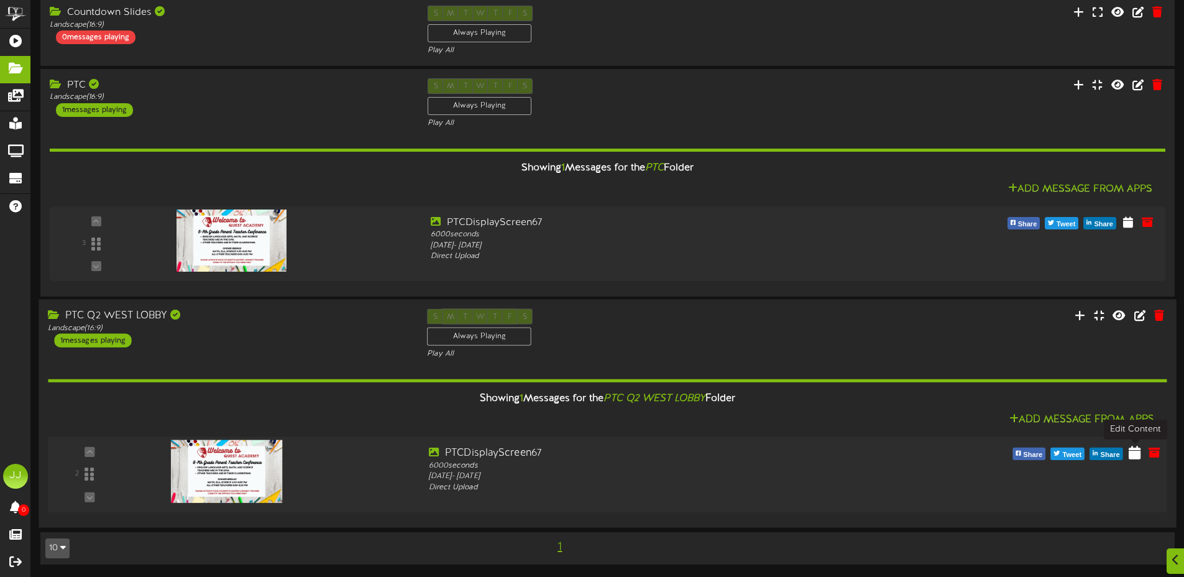
click at [1133, 451] on icon at bounding box center [1134, 452] width 12 height 14
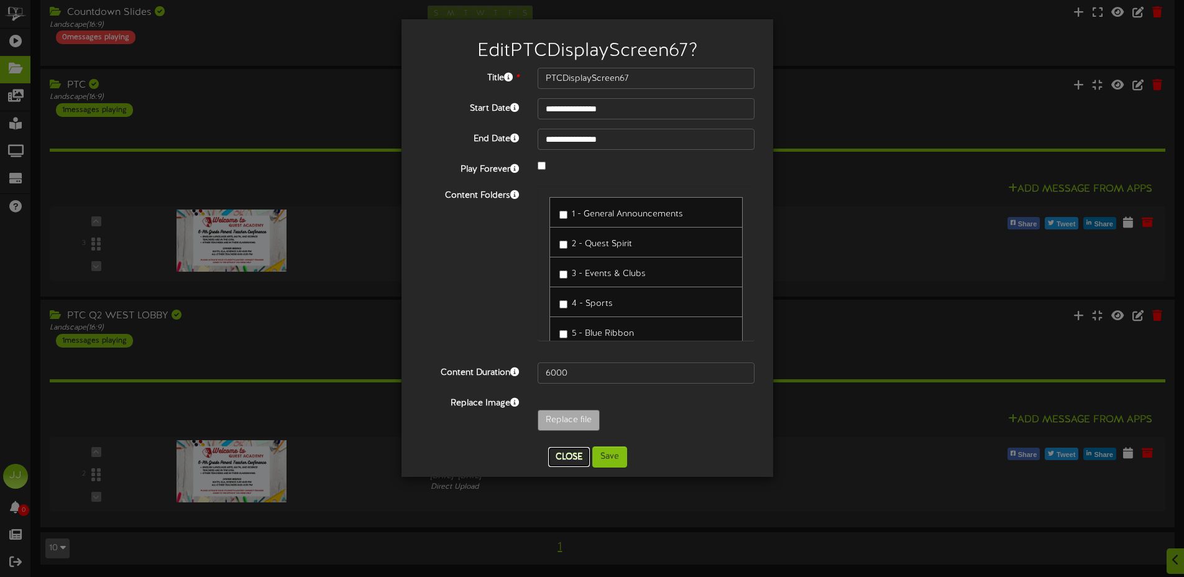
click at [570, 454] on button "Close" at bounding box center [569, 457] width 42 height 20
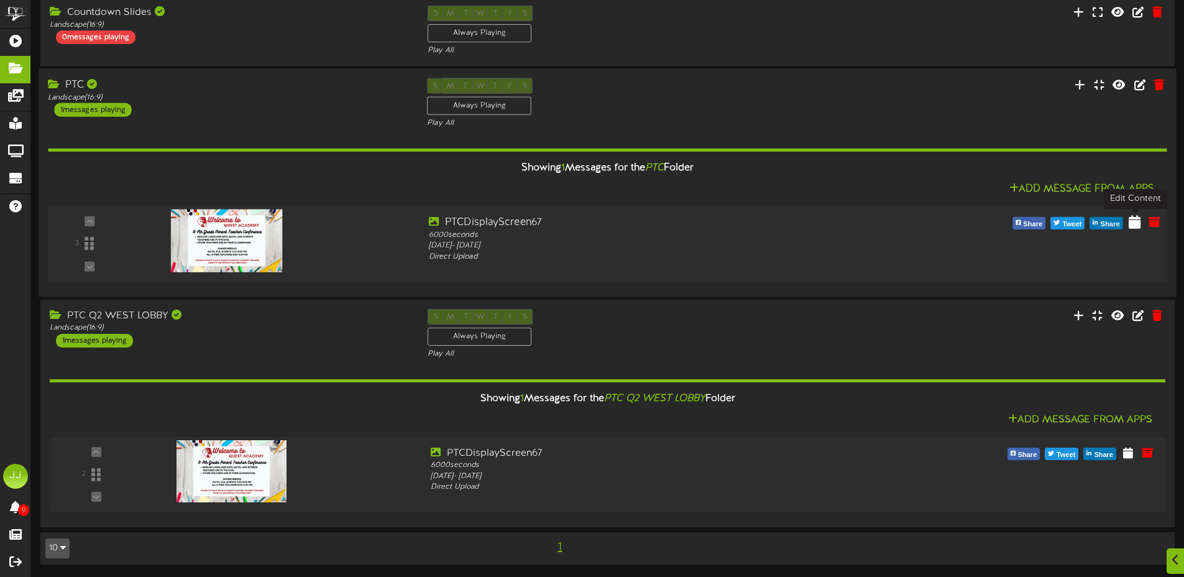
click at [1135, 224] on icon at bounding box center [1134, 221] width 12 height 14
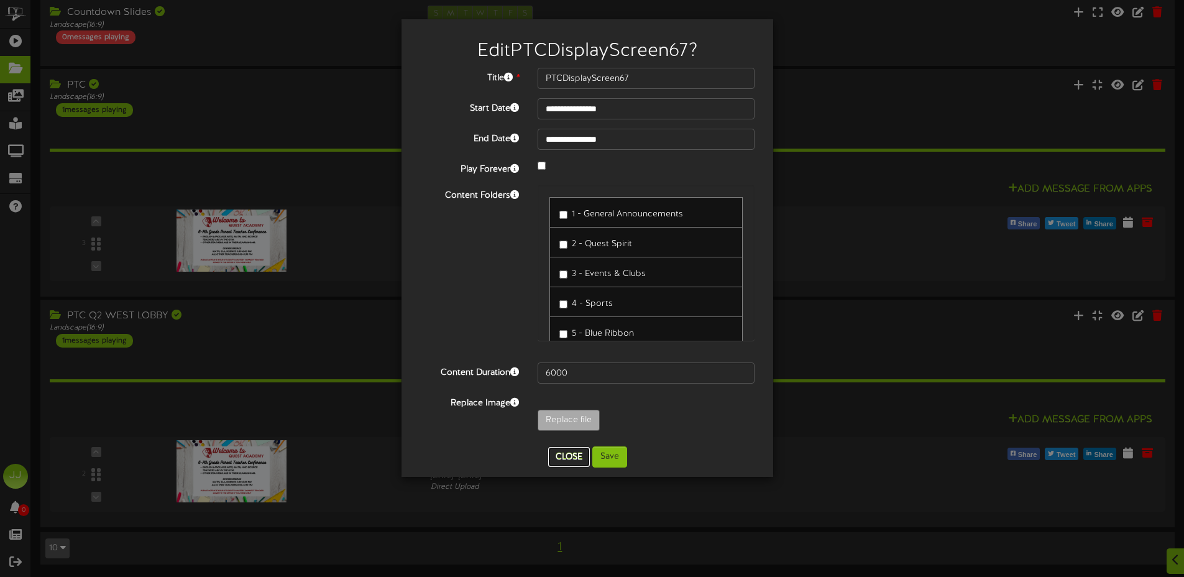
click at [566, 457] on button "Close" at bounding box center [569, 457] width 42 height 20
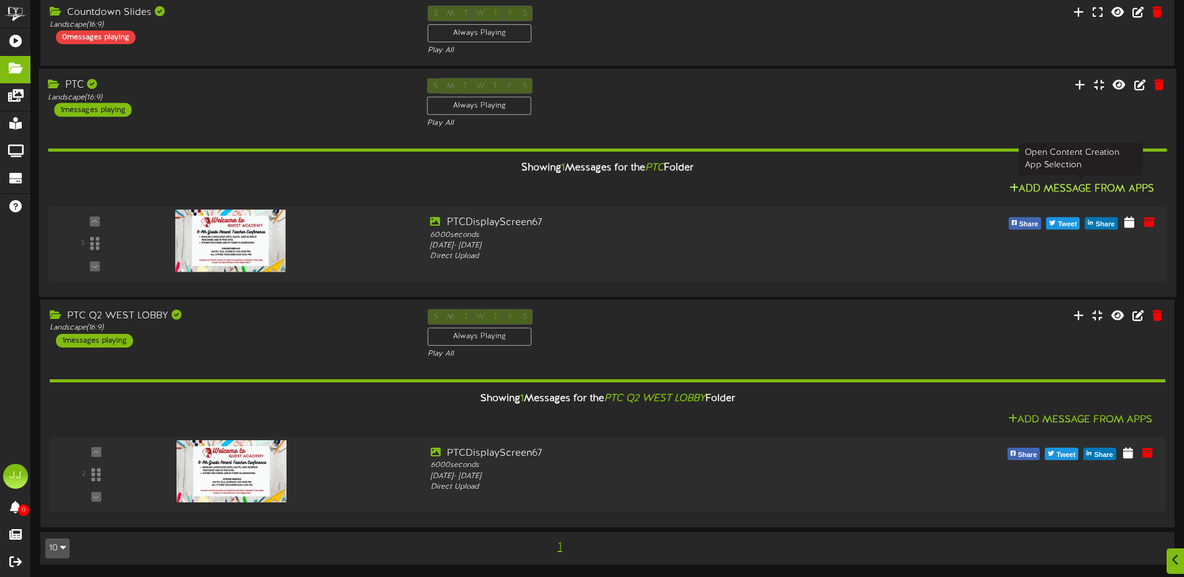
click at [1121, 194] on button "Add Message From Apps" at bounding box center [1081, 189] width 152 height 16
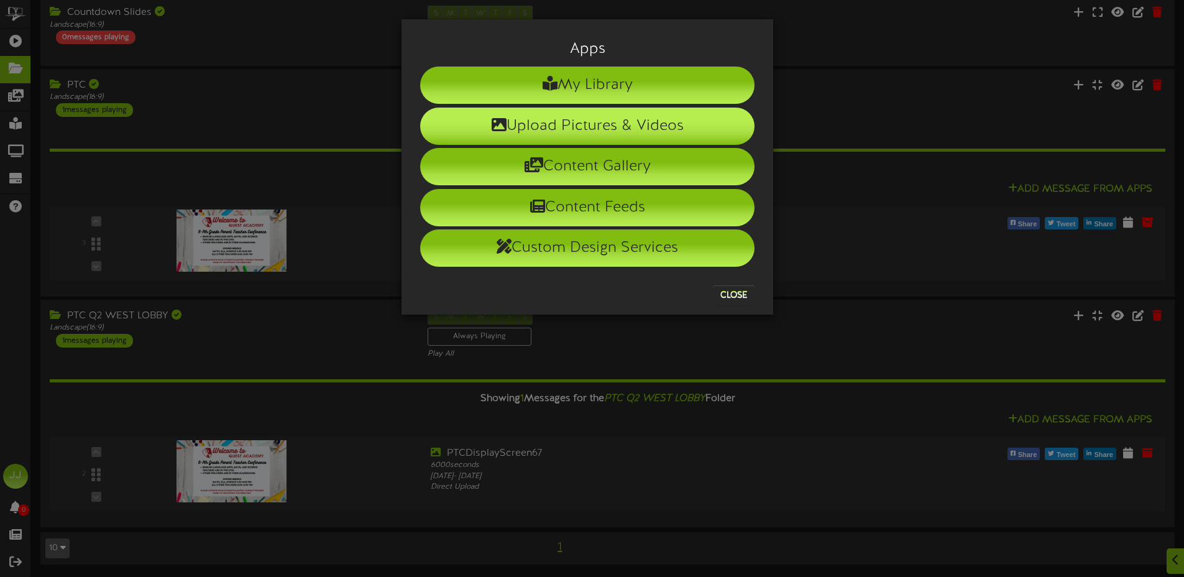
click at [706, 124] on li "Upload Pictures & Videos" at bounding box center [587, 125] width 334 height 37
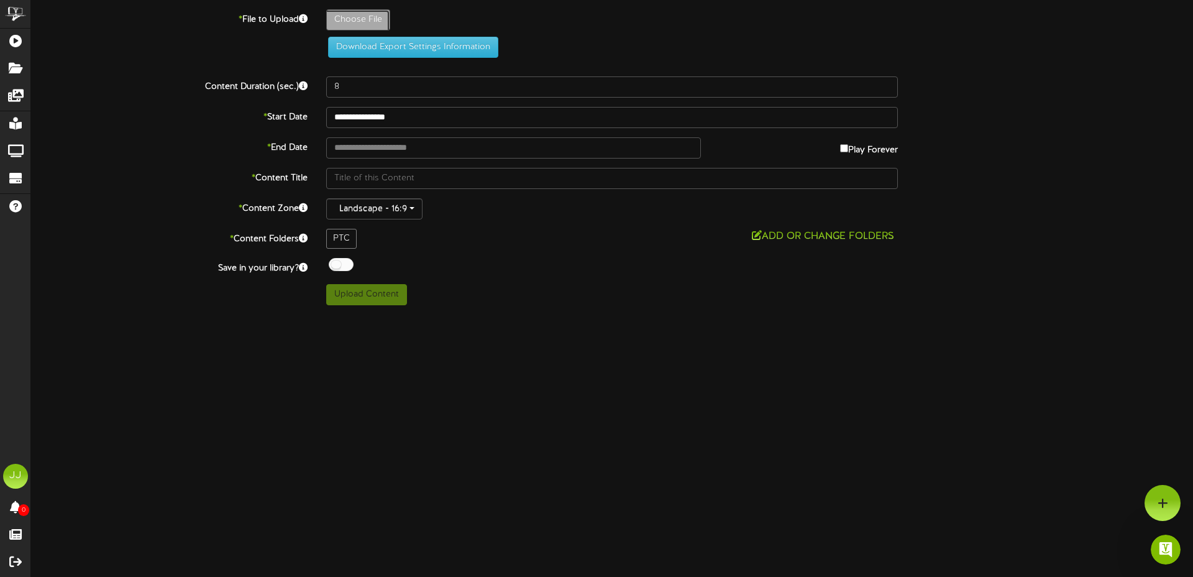
type input "**********"
type input "PTCDisplayScreen67"
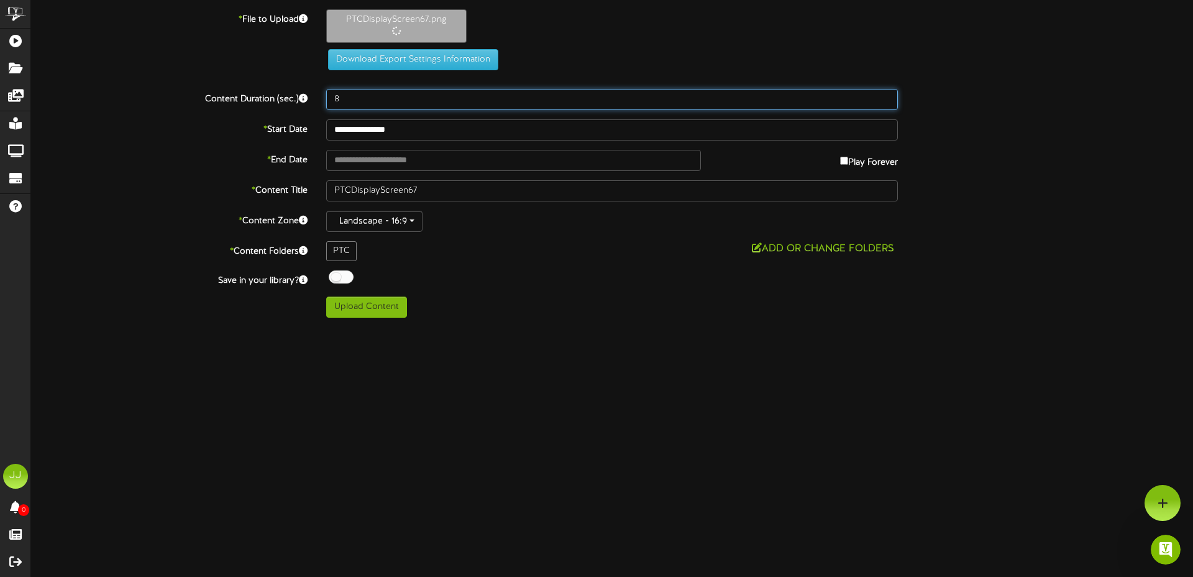
click at [398, 100] on input "8" at bounding box center [612, 99] width 572 height 21
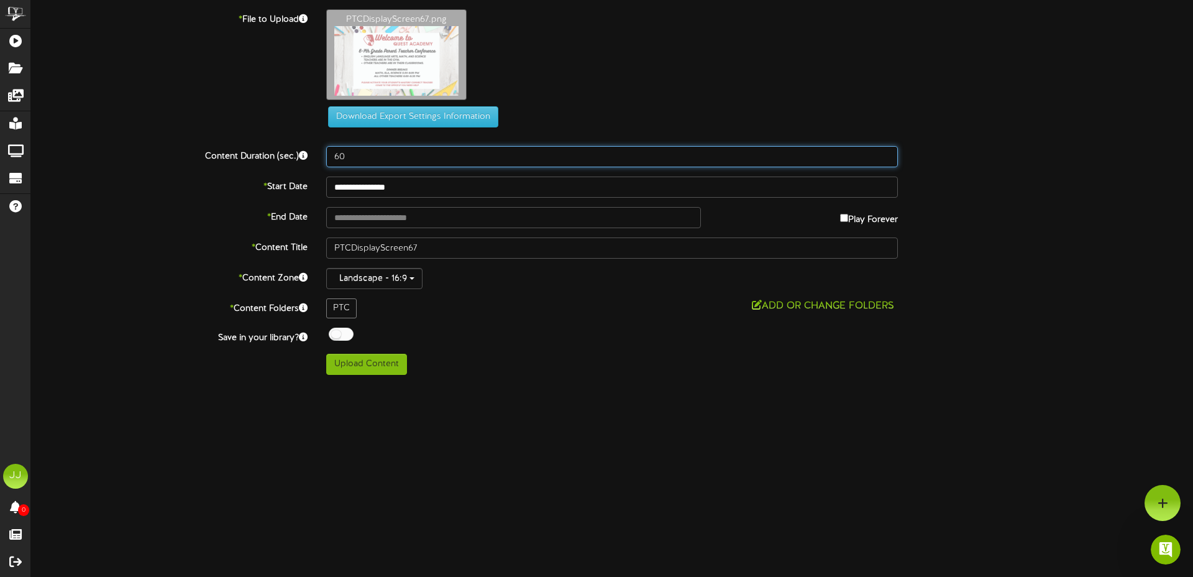
type input "60"
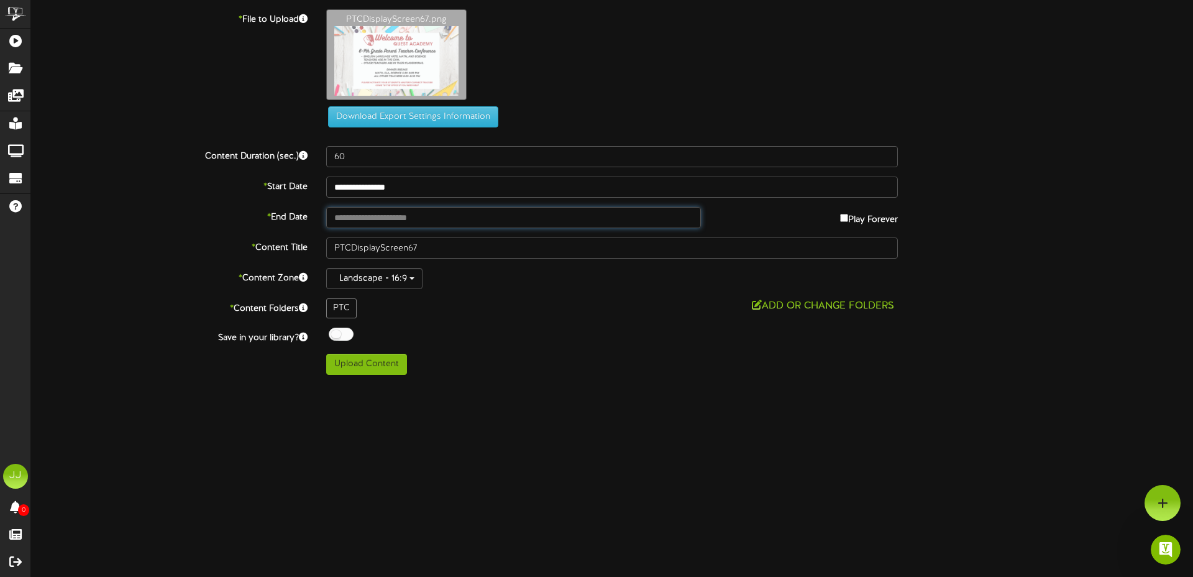
click at [477, 212] on input "text" at bounding box center [513, 217] width 375 height 21
type input "**********"
click at [352, 308] on div "PTC" at bounding box center [341, 308] width 30 height 20
click at [834, 303] on button "Add or Change Folders" at bounding box center [823, 306] width 150 height 16
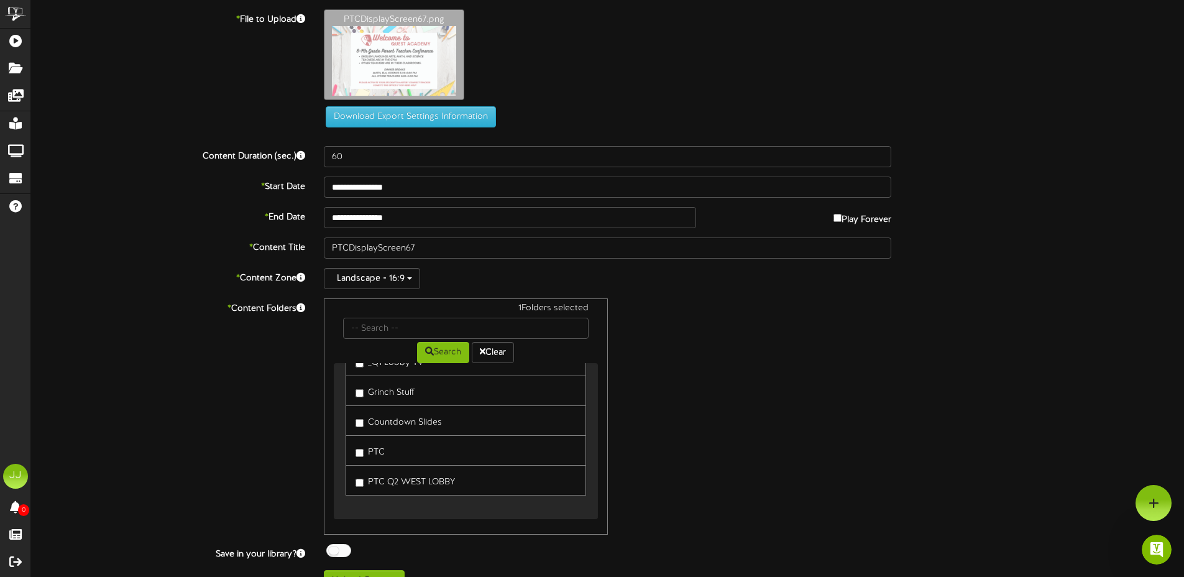
scroll to position [180, 0]
click at [363, 481] on label "PTC Q2 WEST LOBBY" at bounding box center [404, 478] width 99 height 17
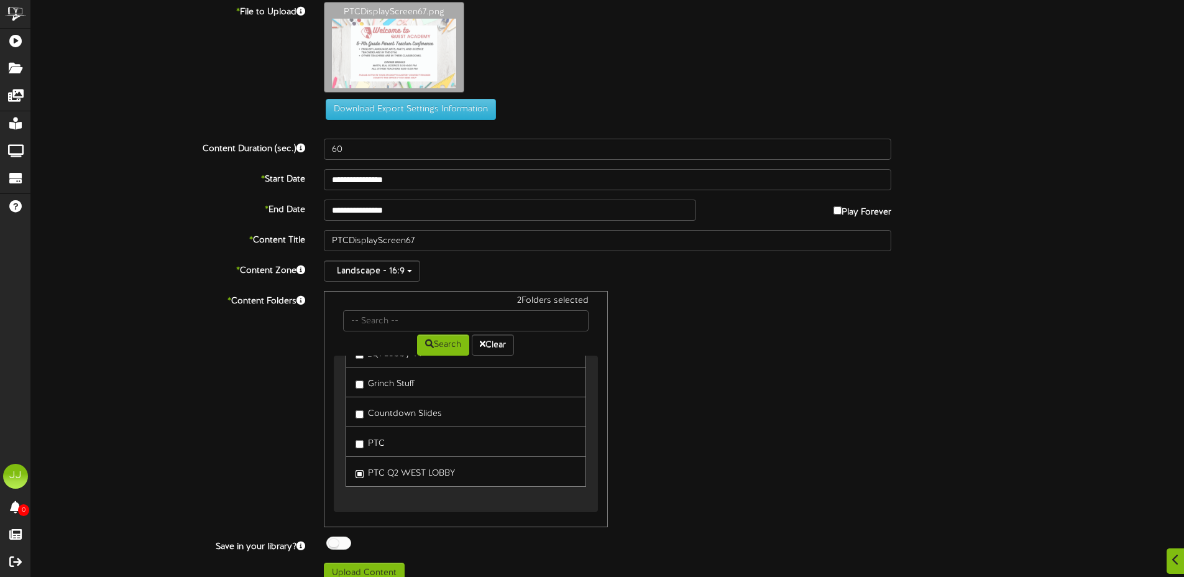
scroll to position [24, 0]
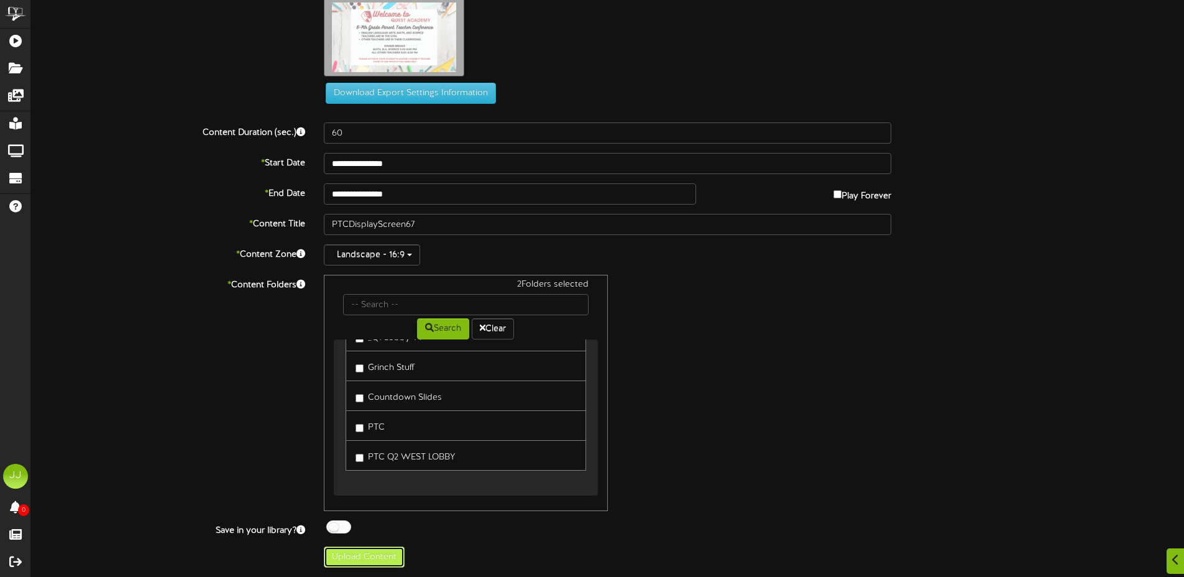
click at [372, 562] on button "Upload Content" at bounding box center [364, 556] width 81 height 21
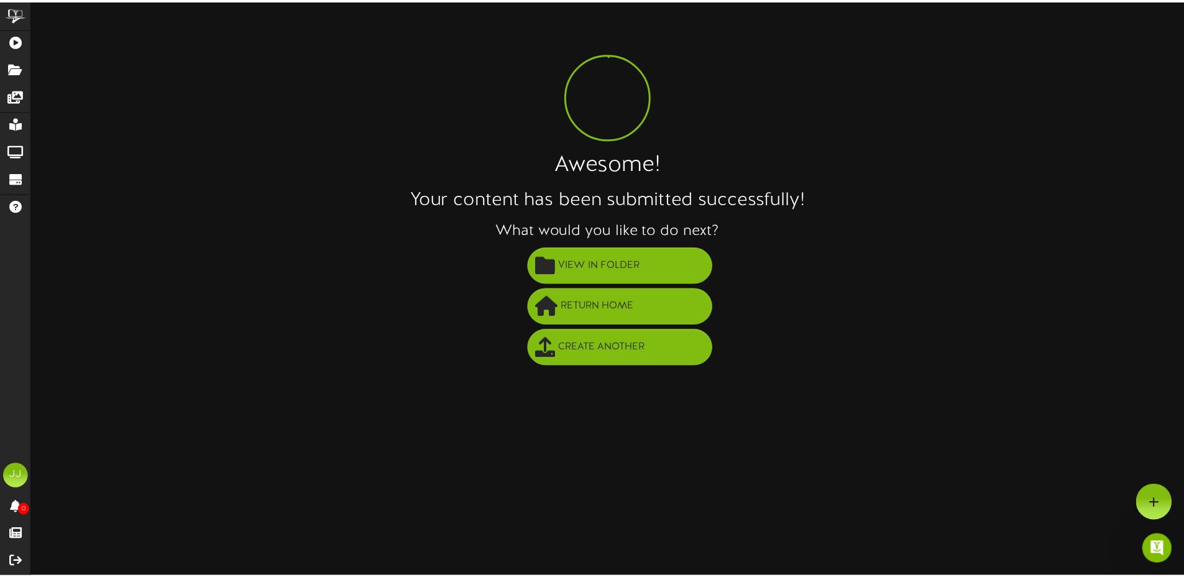
scroll to position [0, 0]
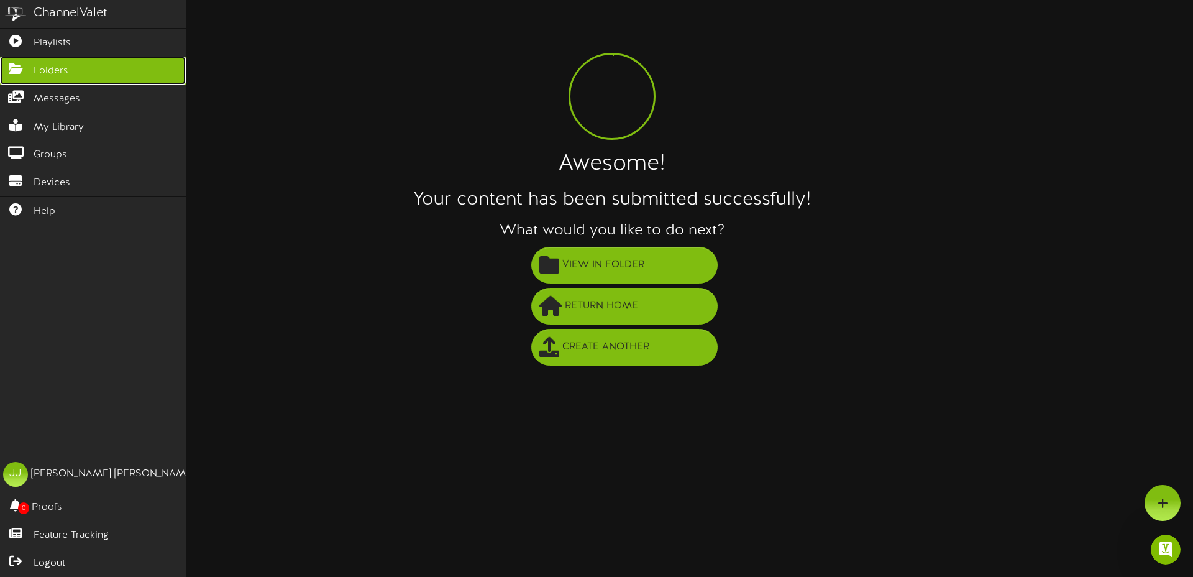
click at [24, 73] on link "Folders" at bounding box center [93, 71] width 186 height 28
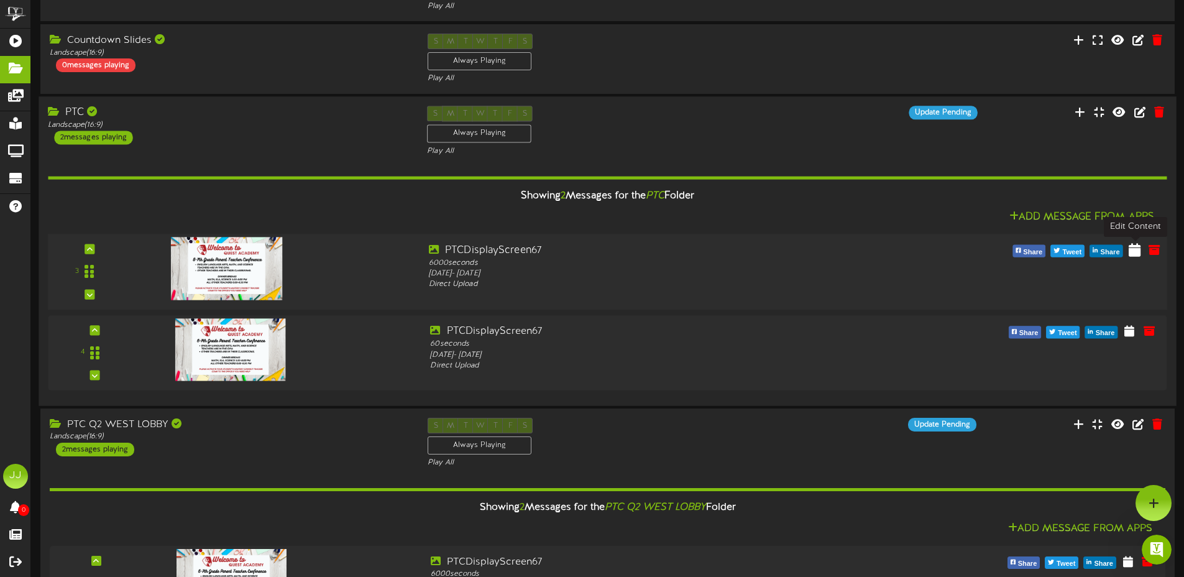
click at [1134, 254] on icon at bounding box center [1134, 249] width 12 height 14
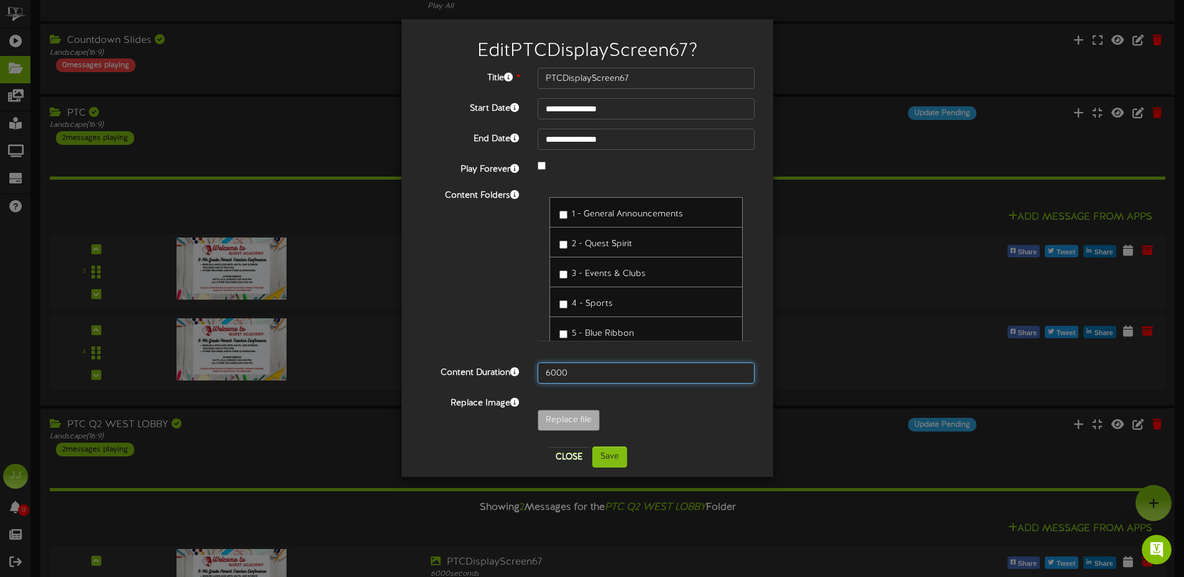
click at [592, 373] on input "6000" at bounding box center [645, 372] width 217 height 21
type input "60"
click at [609, 457] on button "Save" at bounding box center [609, 456] width 35 height 21
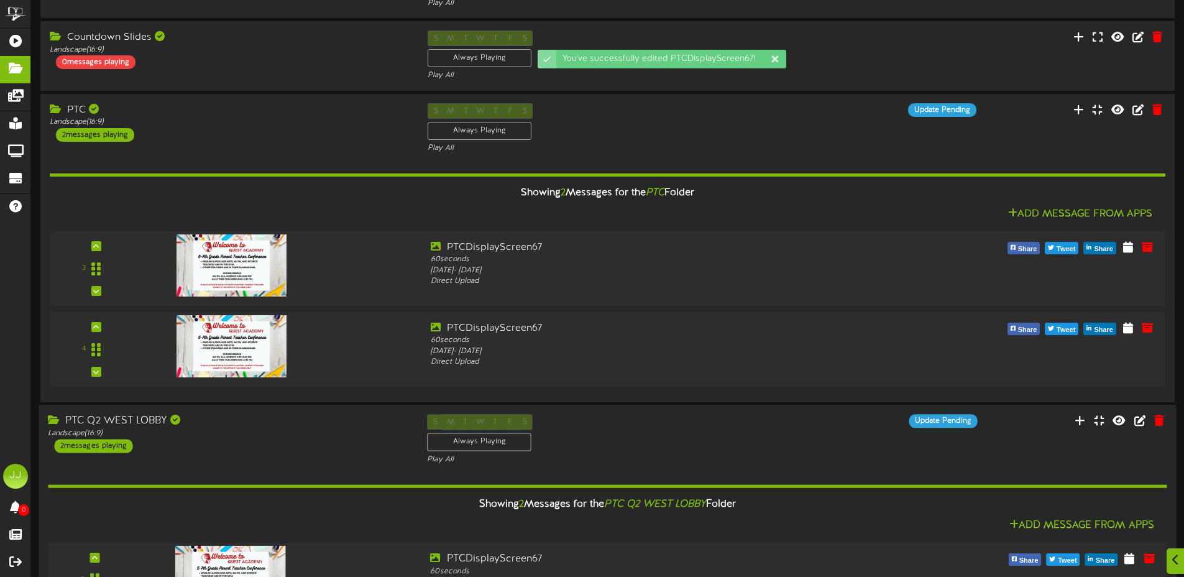
scroll to position [2577, 0]
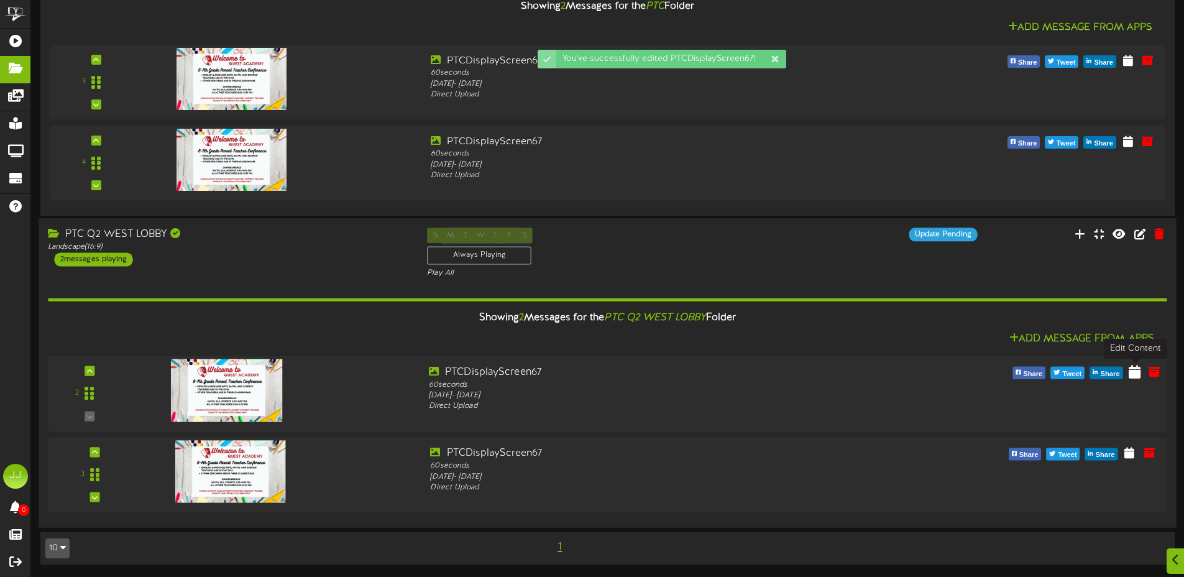
click at [1131, 375] on icon at bounding box center [1134, 371] width 12 height 14
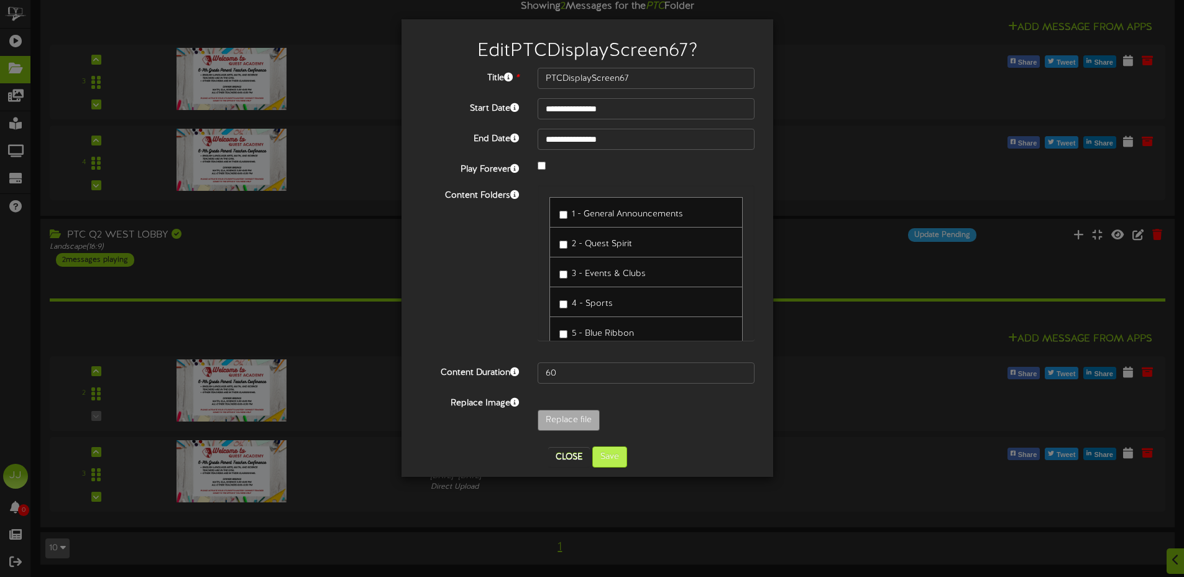
click at [613, 308] on div "4 - Sports" at bounding box center [645, 301] width 193 height 30
click at [611, 455] on button "Save" at bounding box center [609, 456] width 35 height 21
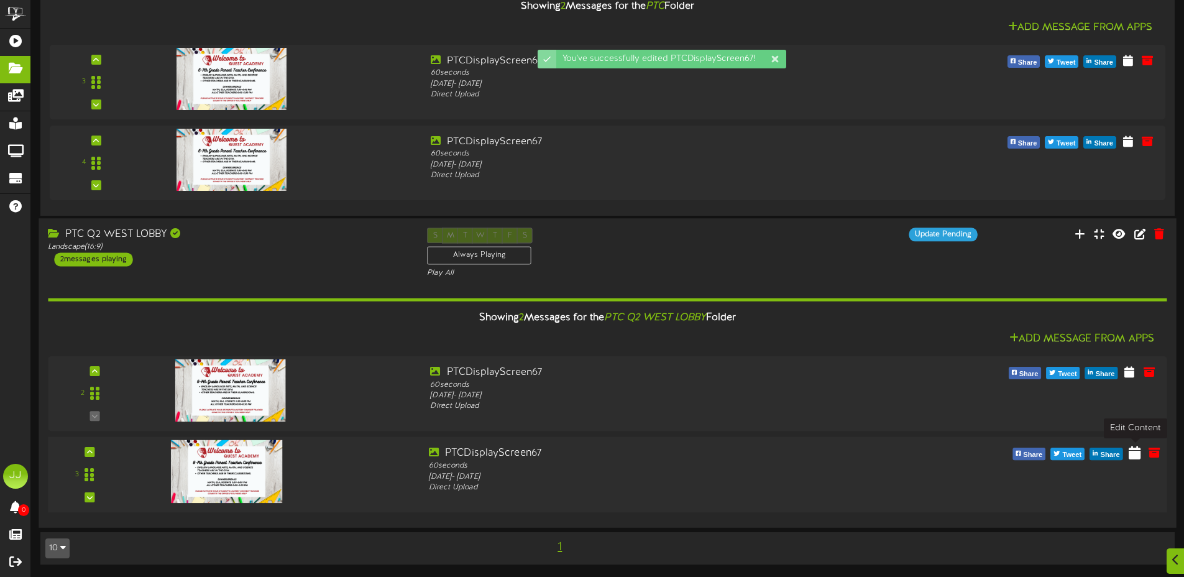
click at [1138, 457] on icon at bounding box center [1134, 452] width 12 height 14
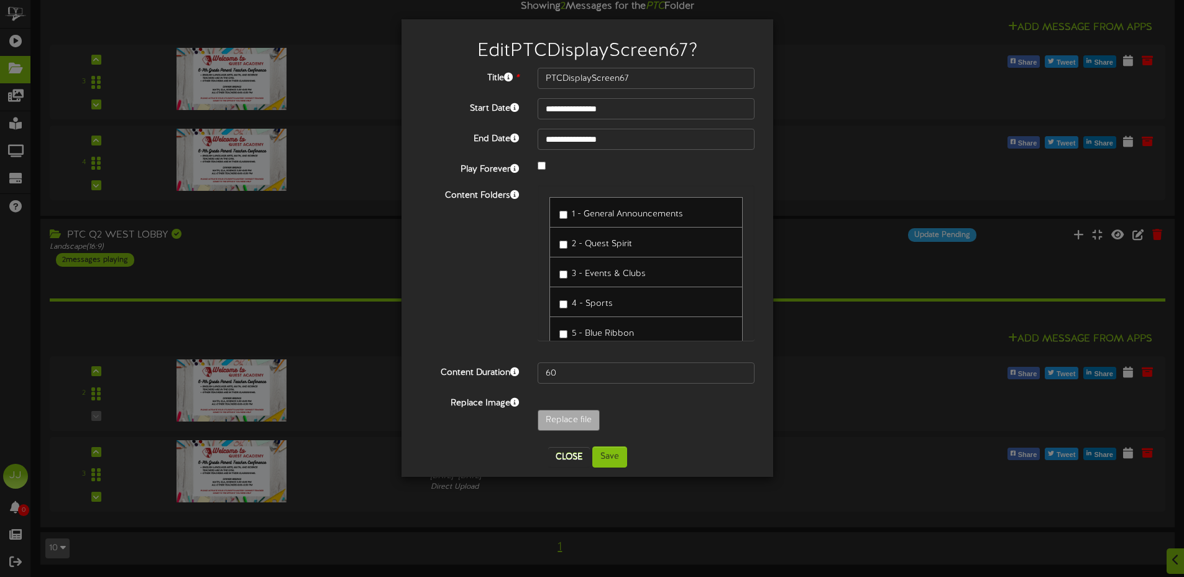
click at [576, 310] on div "4 - Sports" at bounding box center [645, 301] width 193 height 30
click at [577, 451] on button "Close" at bounding box center [569, 457] width 42 height 20
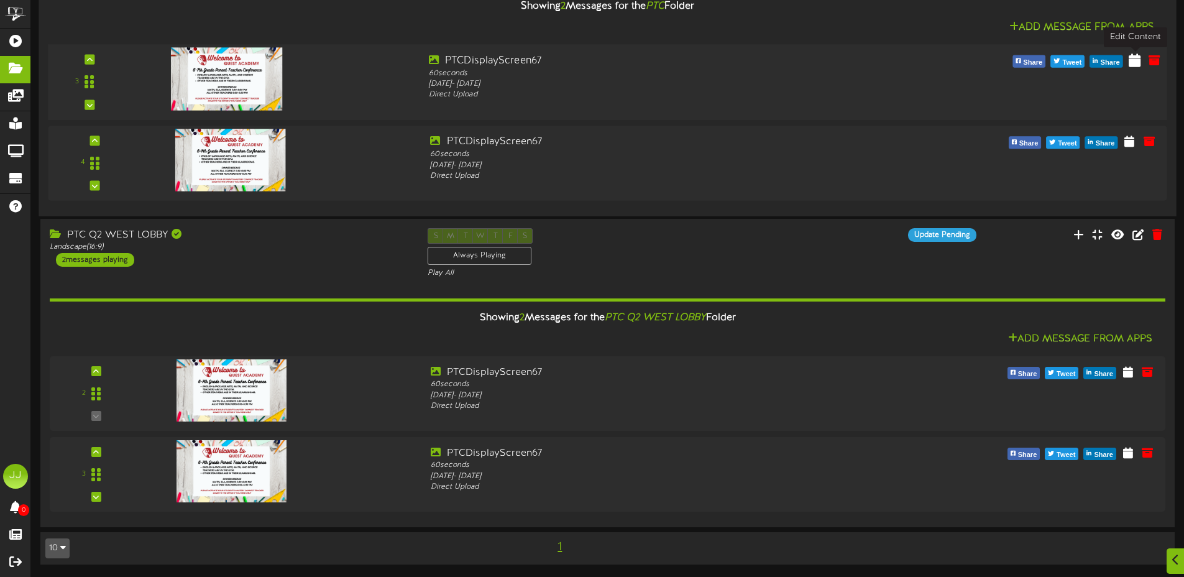
click at [1136, 65] on icon at bounding box center [1134, 60] width 12 height 14
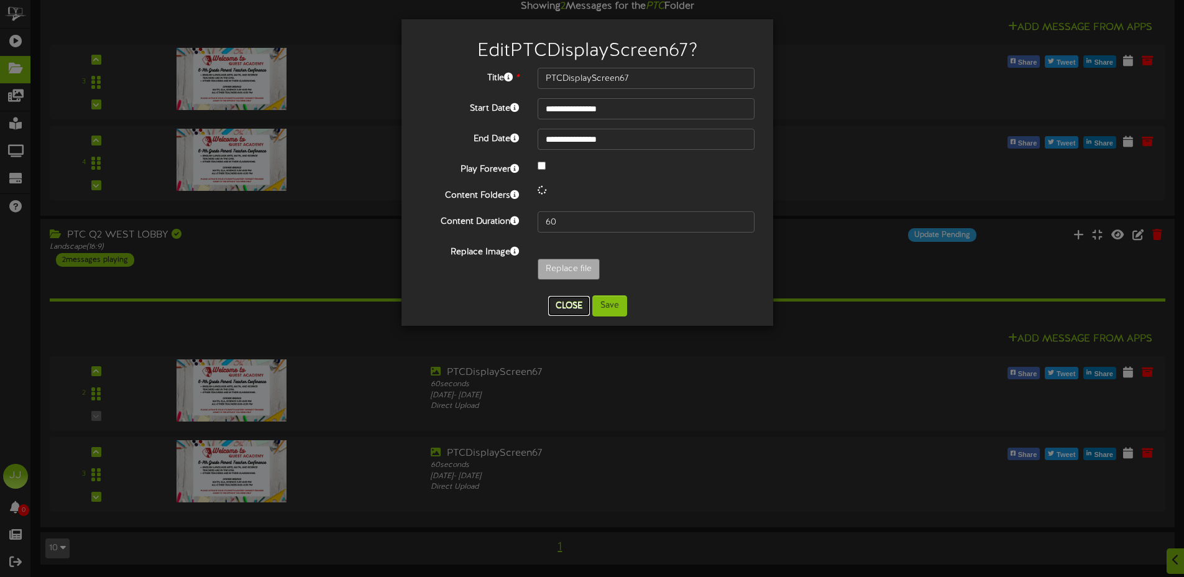
click at [569, 304] on div "**********" at bounding box center [587, 173] width 353 height 288
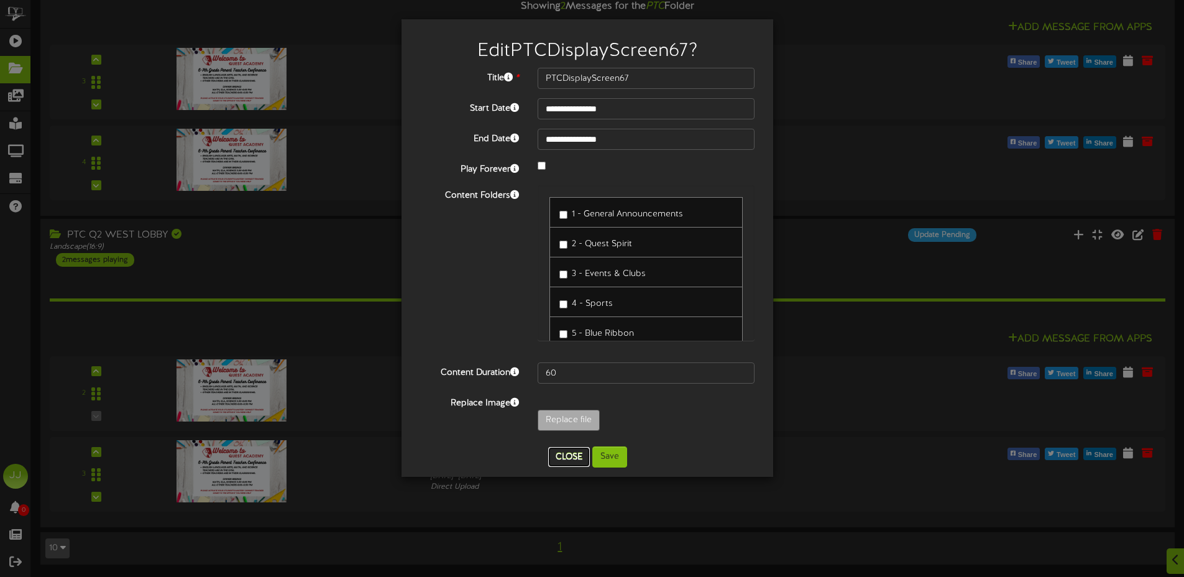
click at [578, 451] on button "Close" at bounding box center [569, 457] width 42 height 20
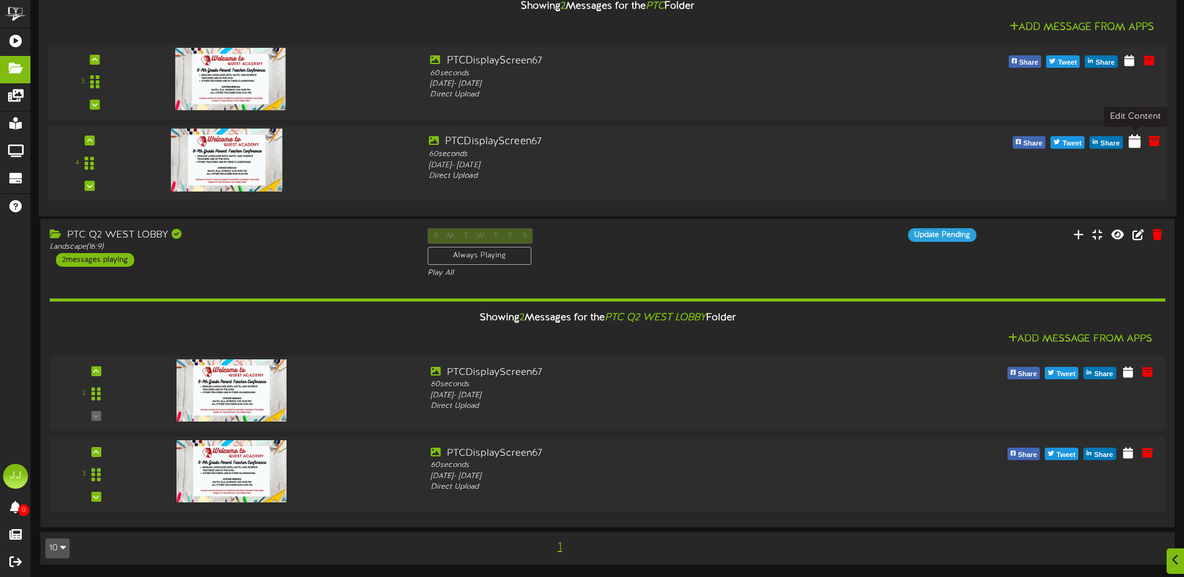
click at [1136, 144] on icon at bounding box center [1134, 141] width 12 height 14
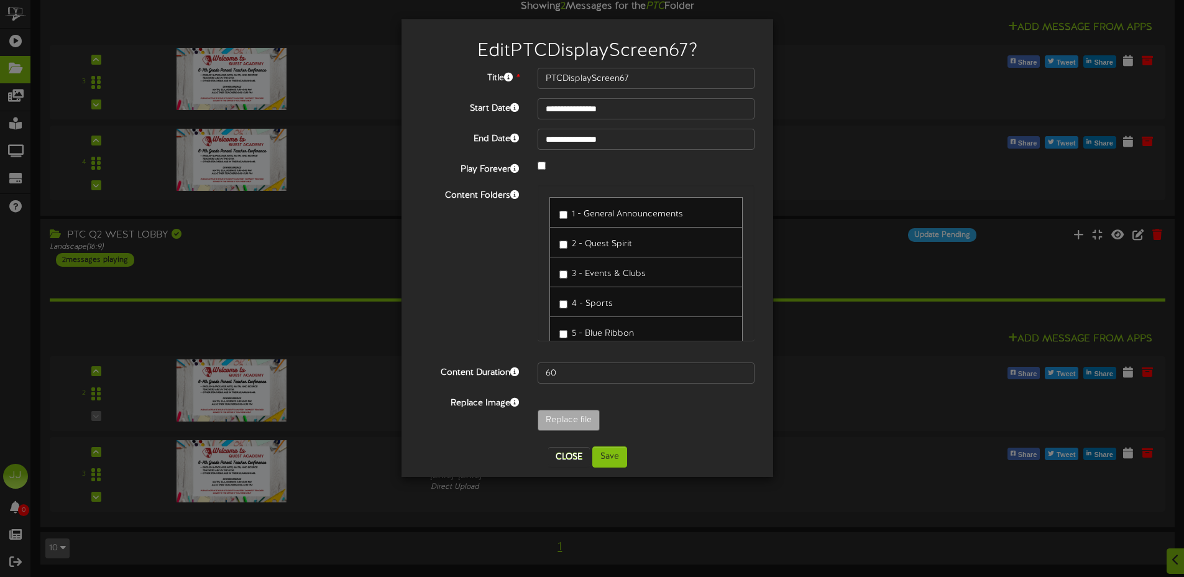
click at [571, 306] on label "4 - Sports" at bounding box center [585, 301] width 53 height 17
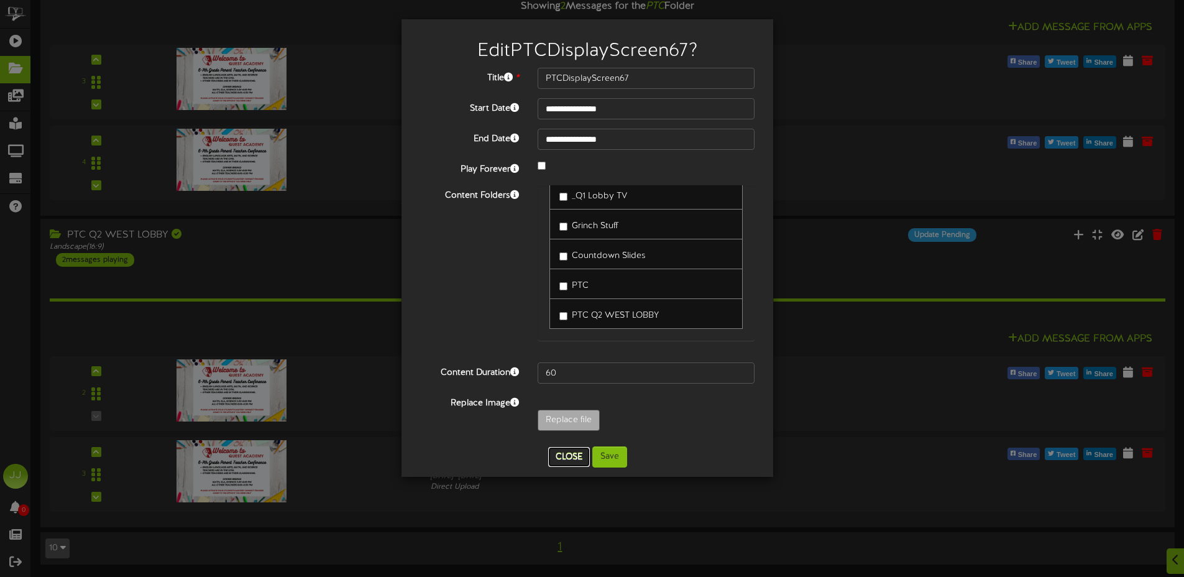
click at [567, 461] on button "Close" at bounding box center [569, 457] width 42 height 20
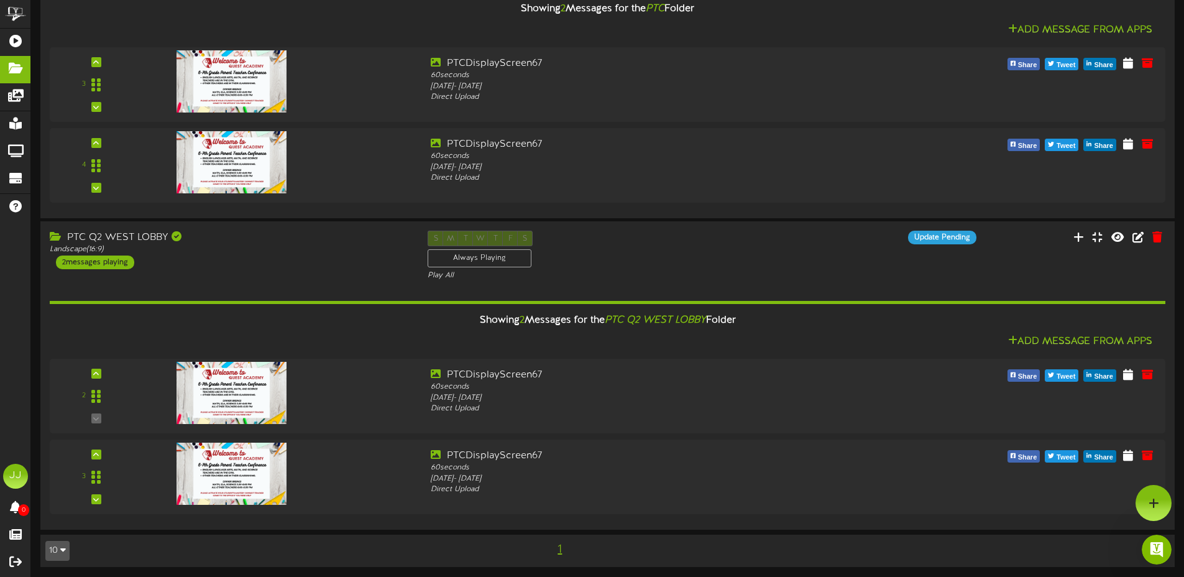
scroll to position [0, 0]
click at [1152, 544] on icon "Open Intercom Messenger" at bounding box center [1156, 549] width 21 height 21
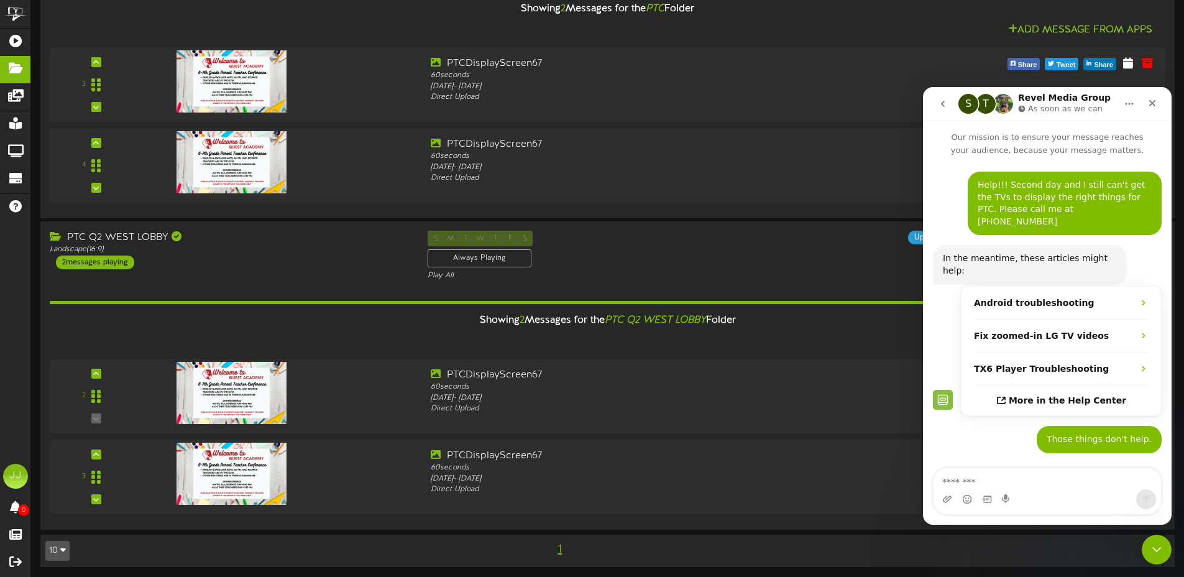
click at [965, 478] on textarea "Message…" at bounding box center [1046, 478] width 227 height 21
type textarea "**********"
